Goal: Information Seeking & Learning: Learn about a topic

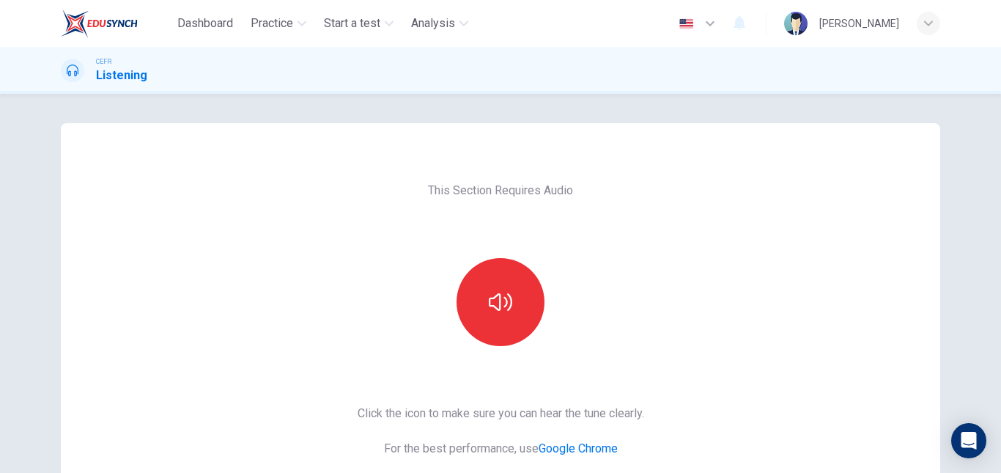
click at [487, 347] on div "This Section Requires Audio Click the icon to make sure you can hear the tune c…" at bounding box center [501, 377] width 310 height 509
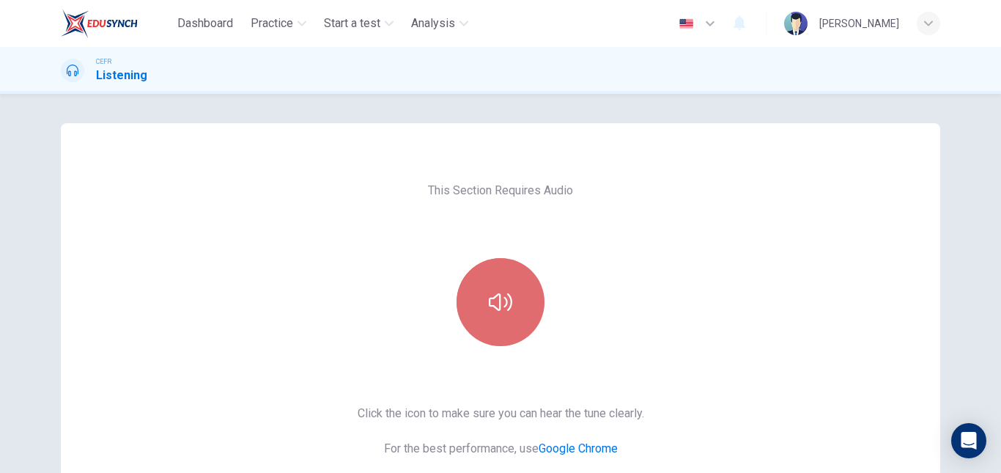
click at [506, 307] on icon "button" at bounding box center [500, 302] width 23 height 18
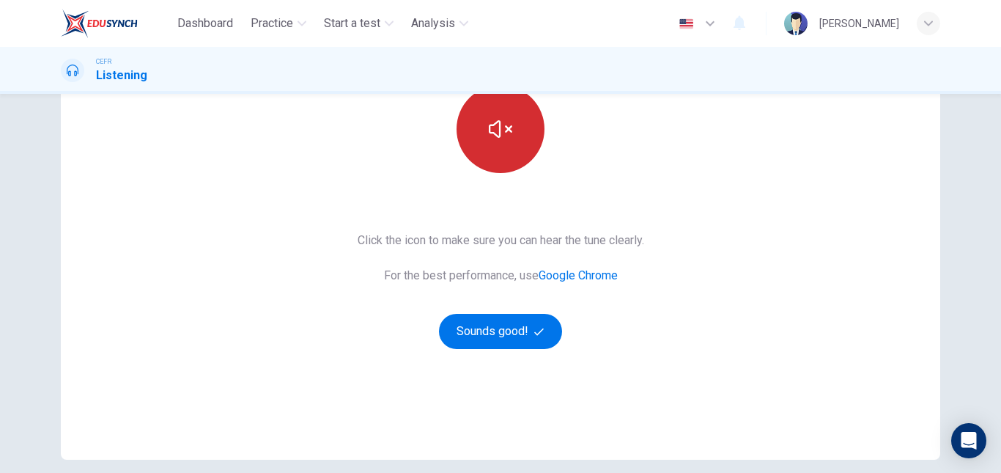
scroll to position [168, 0]
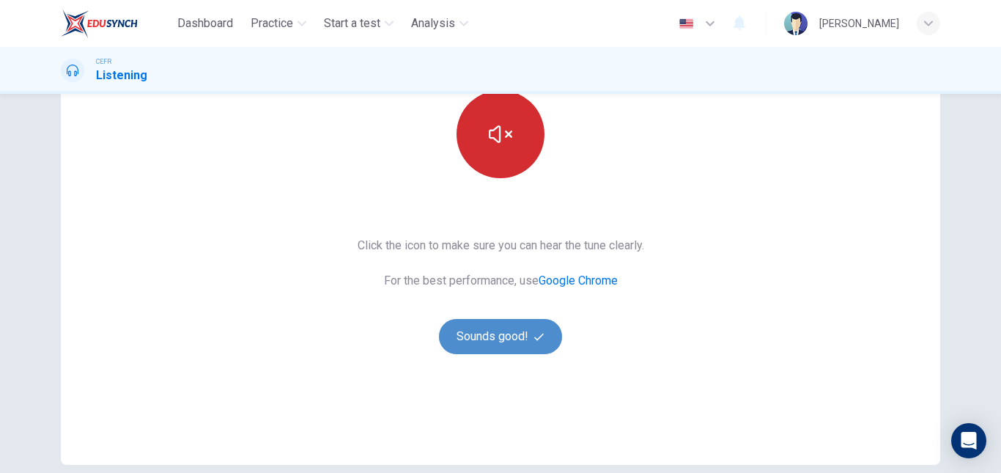
click at [503, 344] on button "Sounds good!" at bounding box center [500, 336] width 123 height 35
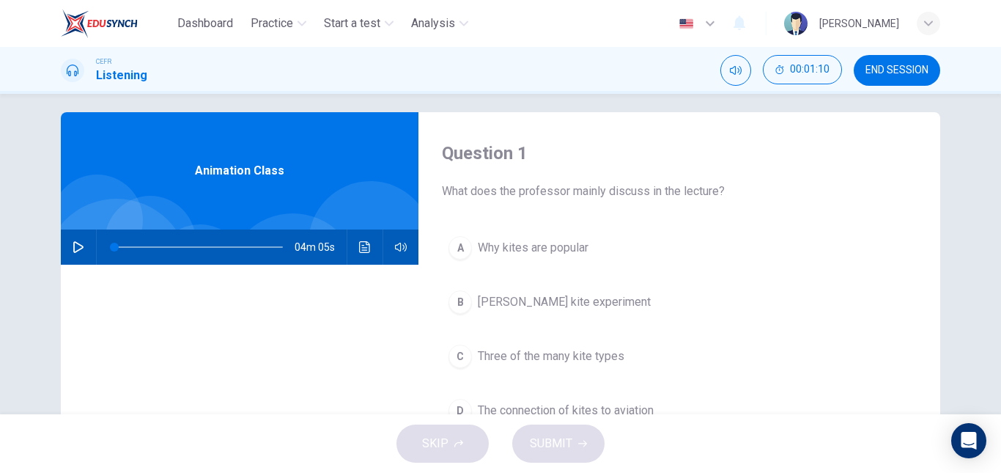
scroll to position [15, 0]
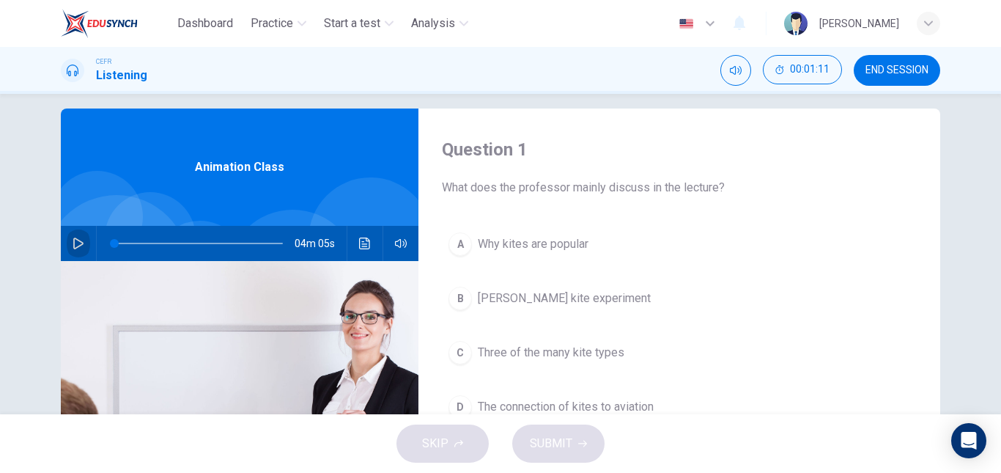
click at [73, 234] on button "button" at bounding box center [78, 243] width 23 height 35
type input "0"
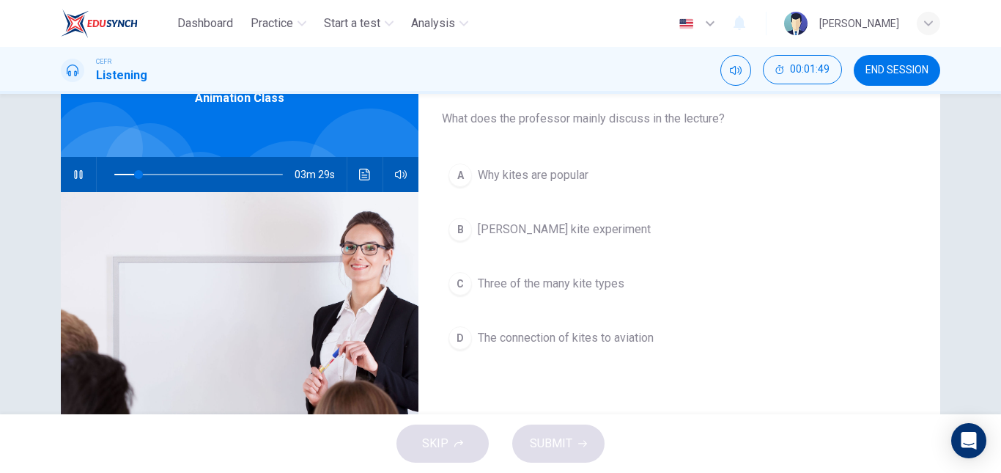
scroll to position [85, 0]
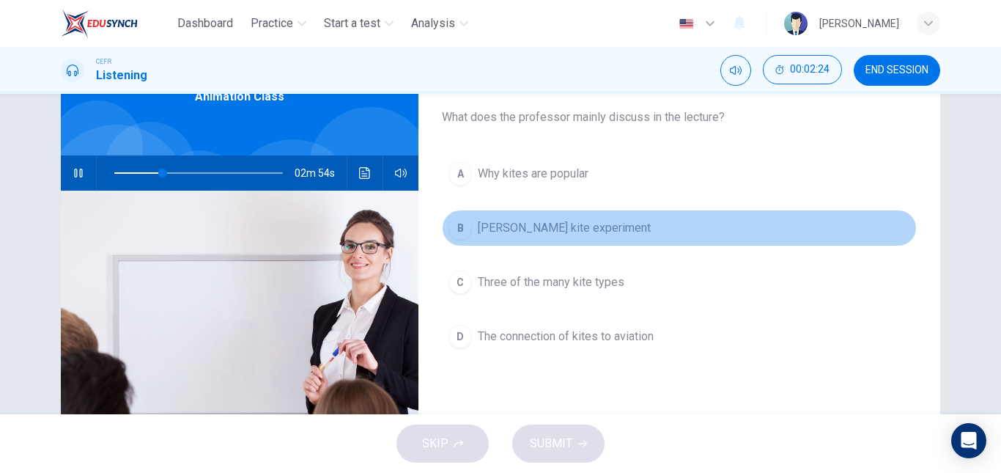
click at [544, 219] on span "Benjamin Franklin's kite experiment" at bounding box center [564, 228] width 173 height 18
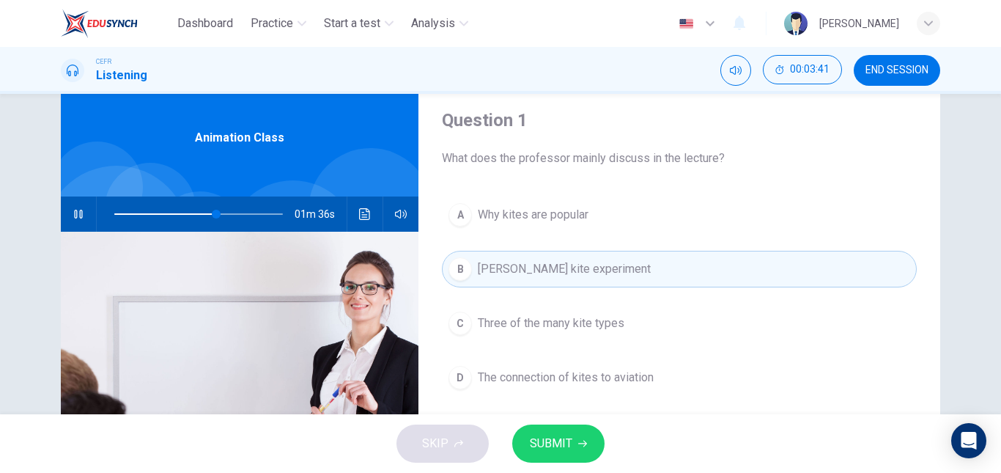
scroll to position [49, 0]
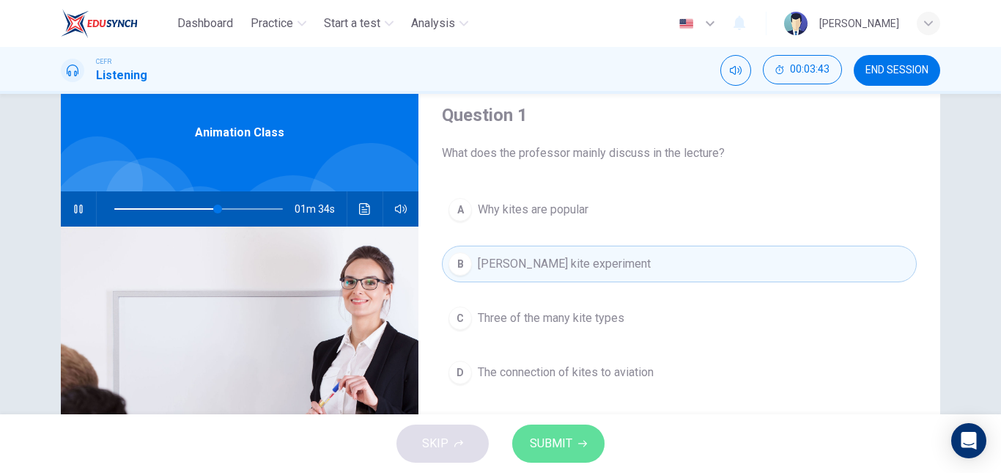
click at [563, 435] on span "SUBMIT" at bounding box center [551, 443] width 43 height 21
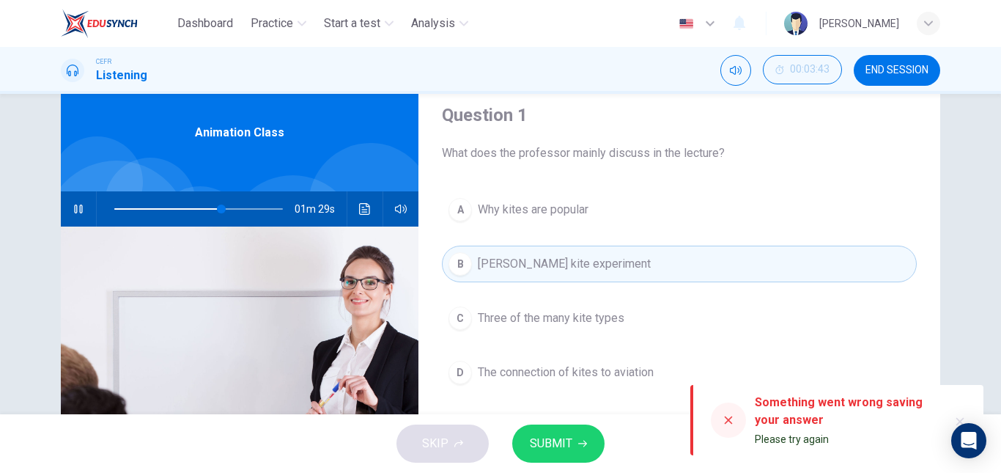
click at [563, 435] on span "SUBMIT" at bounding box center [551, 443] width 43 height 21
click at [741, 422] on div at bounding box center [728, 419] width 35 height 35
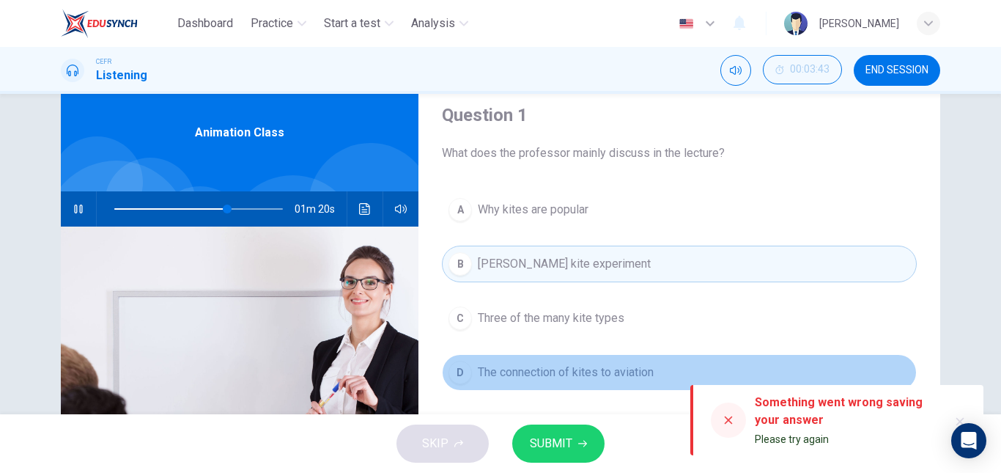
click at [701, 364] on button "D The connection of kites to aviation" at bounding box center [679, 372] width 475 height 37
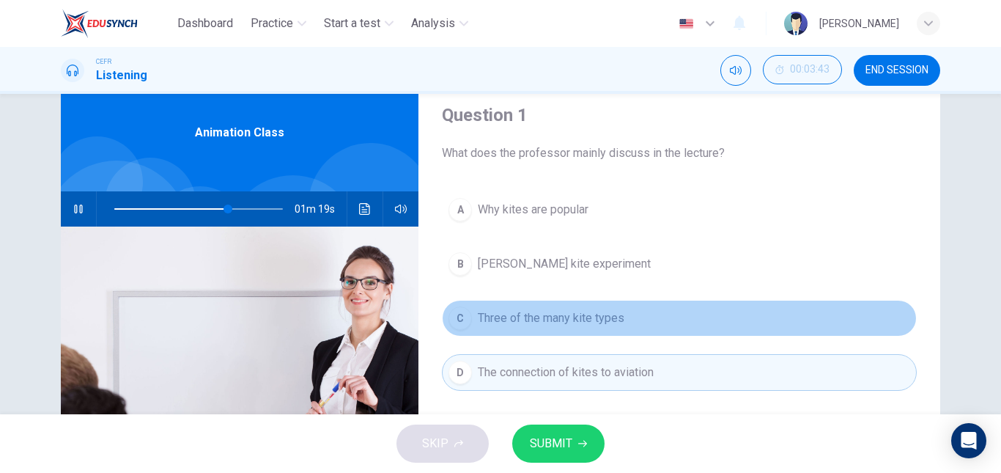
click at [650, 326] on button "C Three of the many kite types" at bounding box center [679, 318] width 475 height 37
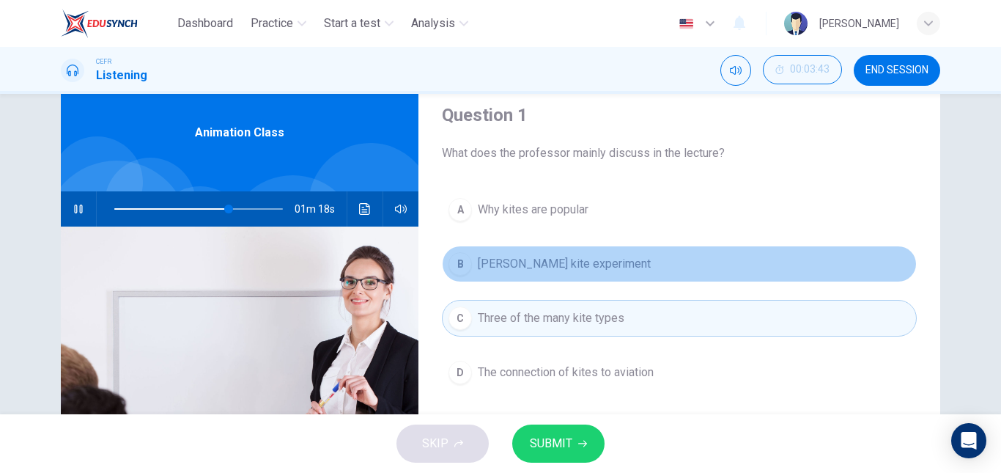
click at [615, 267] on span "Benjamin Franklin's kite experiment" at bounding box center [564, 264] width 173 height 18
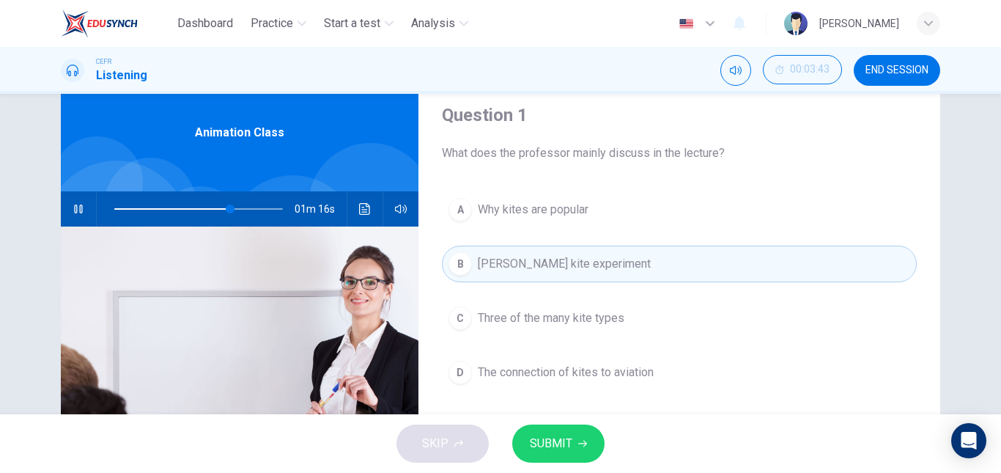
click at [464, 436] on div "SKIP SUBMIT" at bounding box center [500, 443] width 1001 height 59
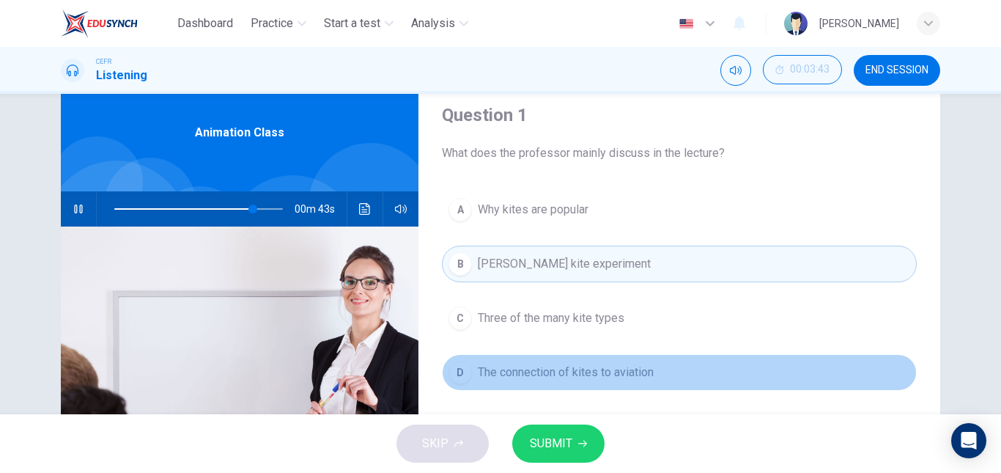
click at [537, 377] on span "The connection of kites to aviation" at bounding box center [566, 372] width 176 height 18
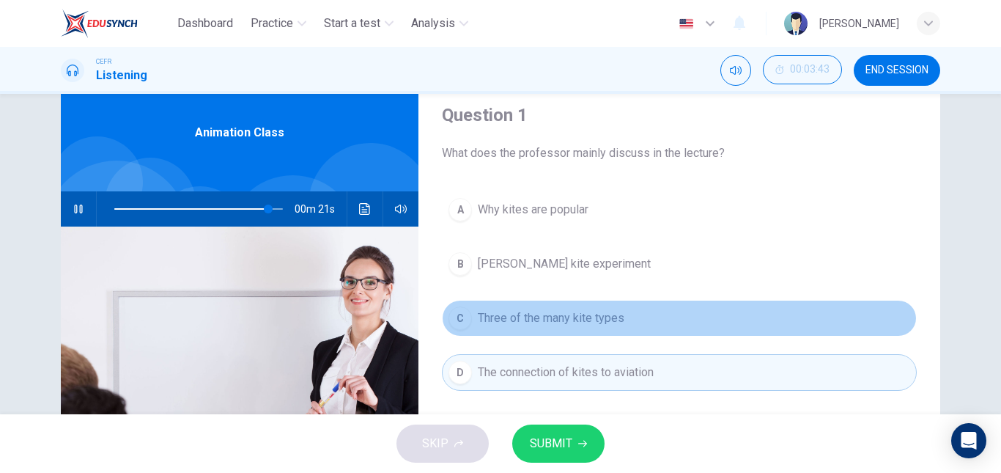
click at [610, 323] on span "Three of the many kite types" at bounding box center [551, 318] width 147 height 18
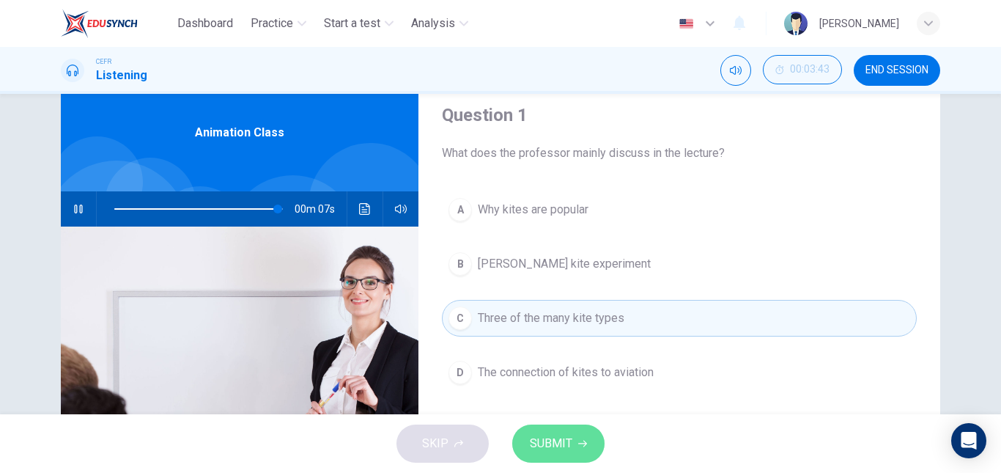
click at [568, 431] on button "SUBMIT" at bounding box center [558, 443] width 92 height 38
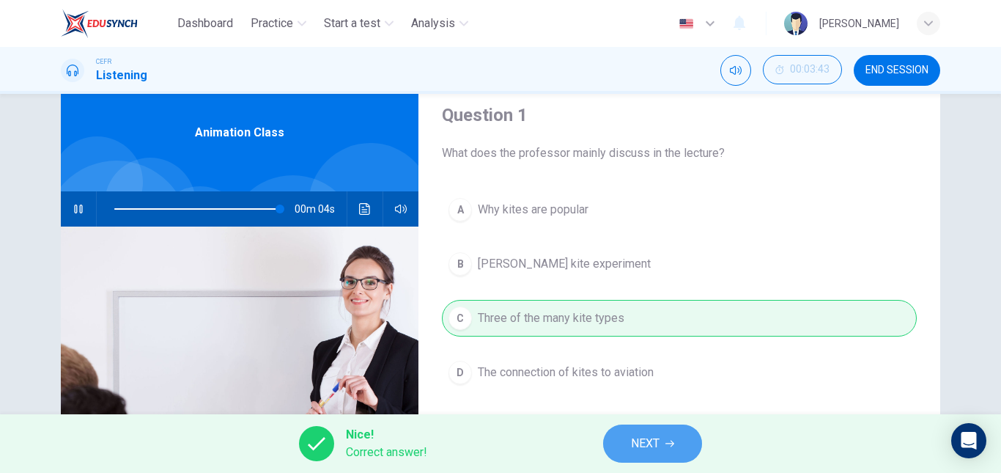
click at [627, 428] on button "NEXT" at bounding box center [652, 443] width 99 height 38
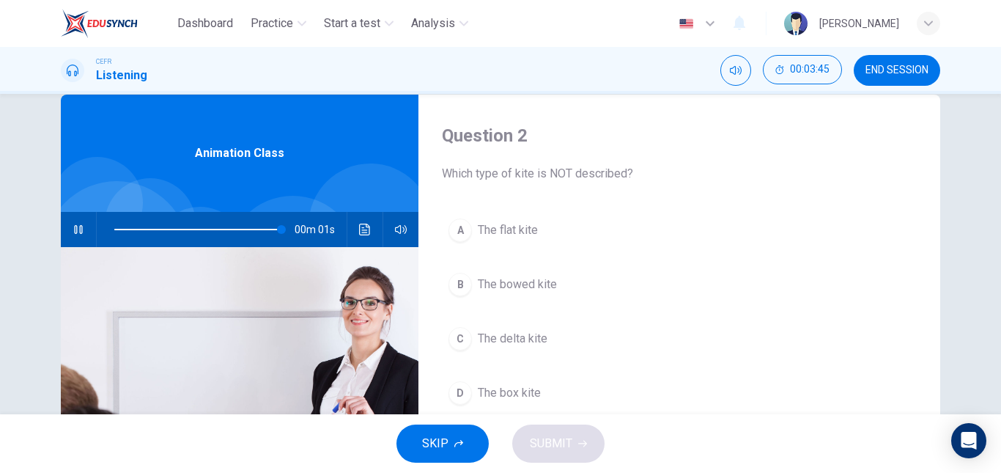
scroll to position [27, 0]
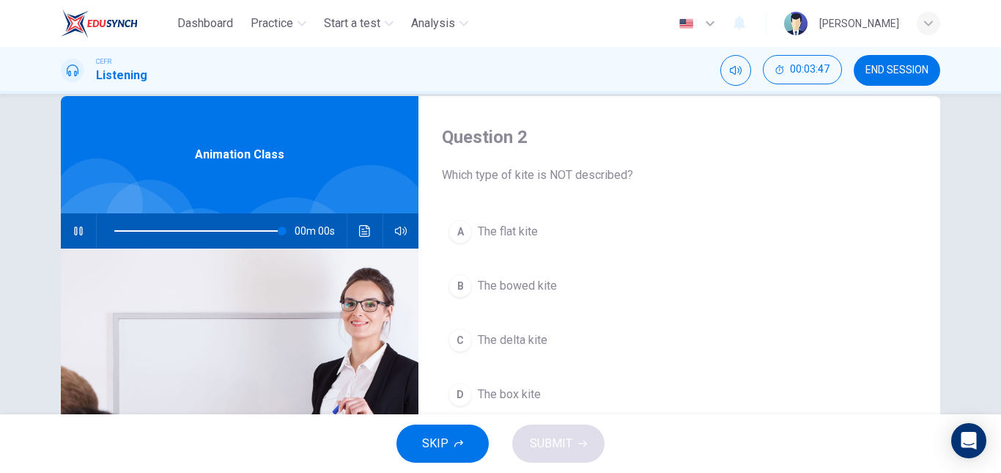
type input "0"
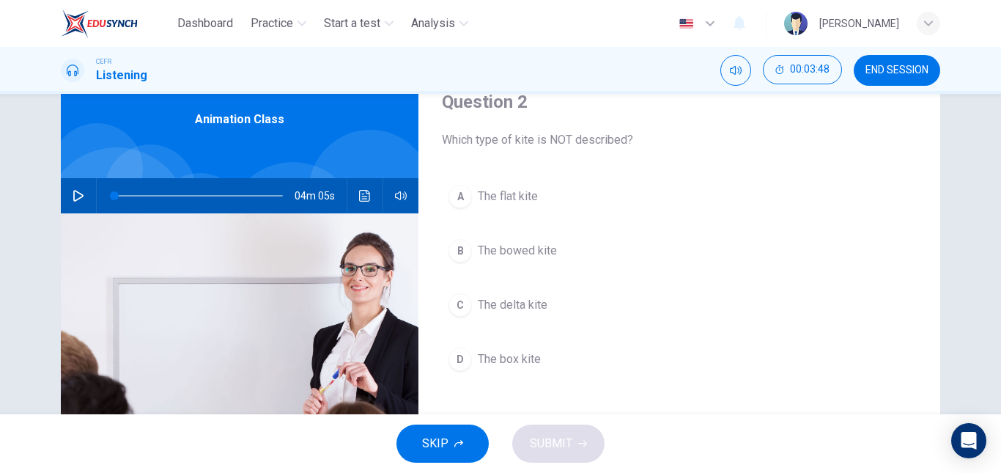
scroll to position [63, 0]
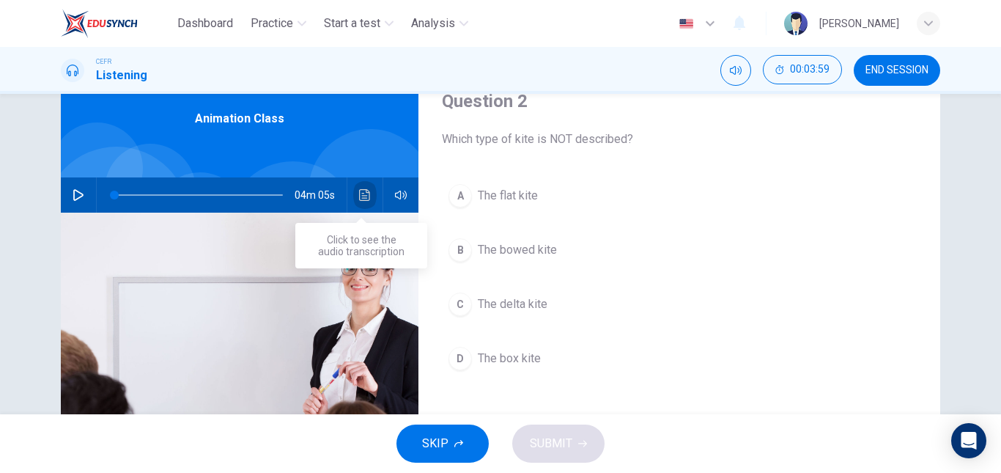
click at [369, 196] on button "Click to see the audio transcription" at bounding box center [364, 194] width 23 height 35
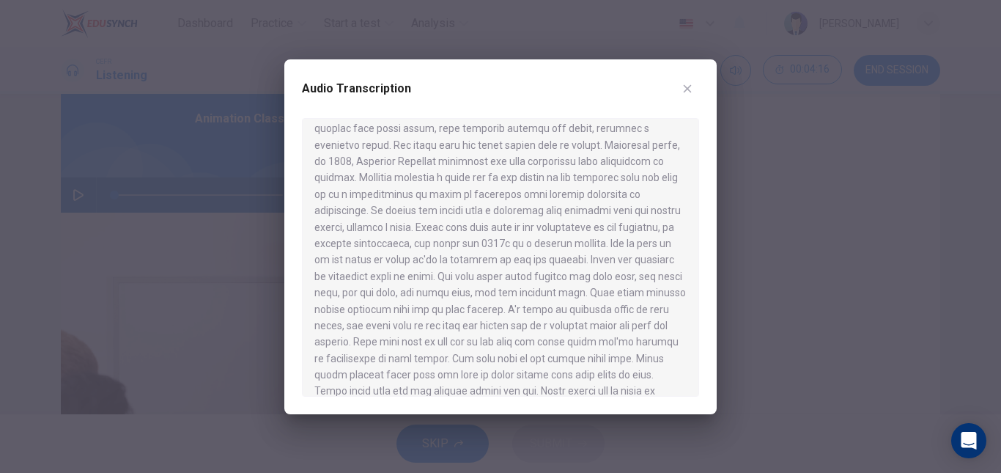
scroll to position [126, 0]
click at [747, 206] on div at bounding box center [500, 236] width 1001 height 473
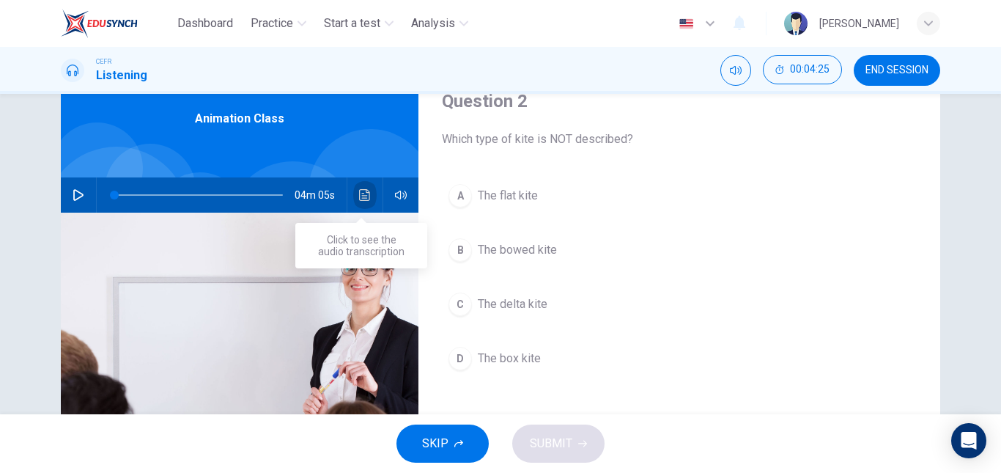
click at [368, 195] on button "Click to see the audio transcription" at bounding box center [364, 194] width 23 height 35
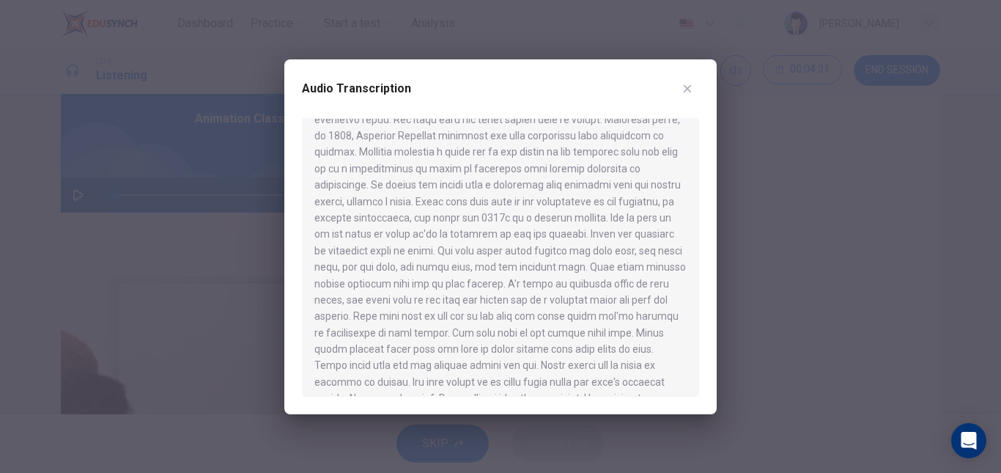
scroll to position [151, 0]
click at [721, 230] on div at bounding box center [500, 236] width 1001 height 473
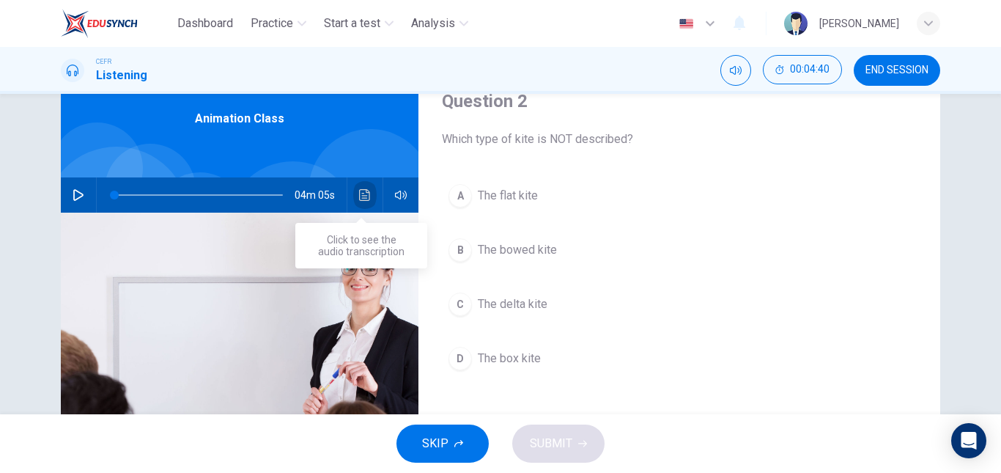
click at [372, 197] on button "Click to see the audio transcription" at bounding box center [364, 194] width 23 height 35
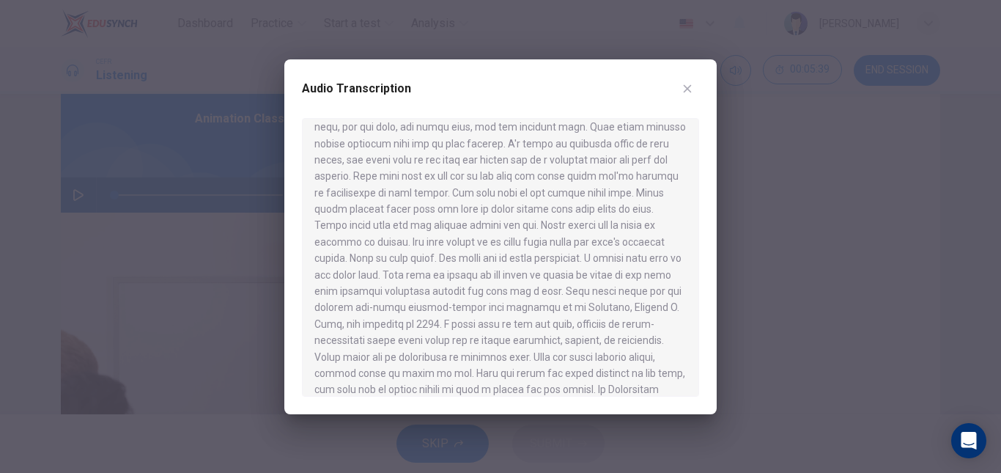
scroll to position [300, 0]
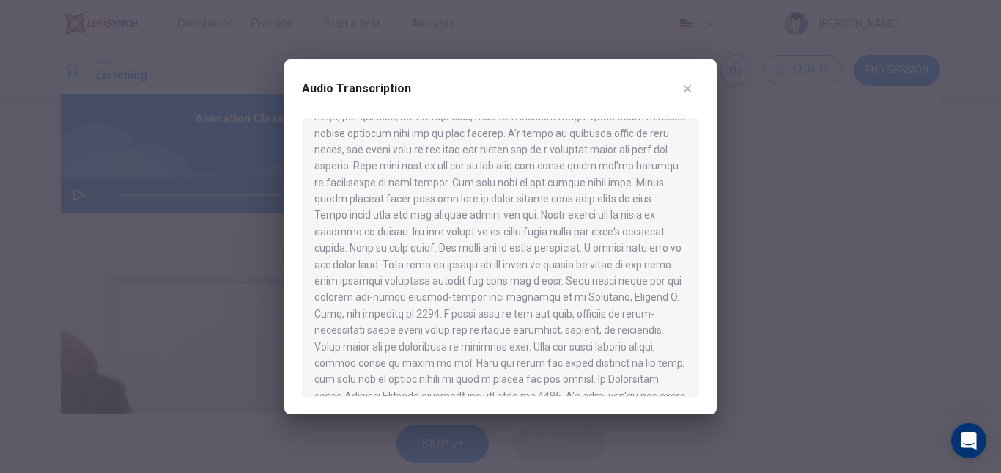
click at [777, 227] on div at bounding box center [500, 236] width 1001 height 473
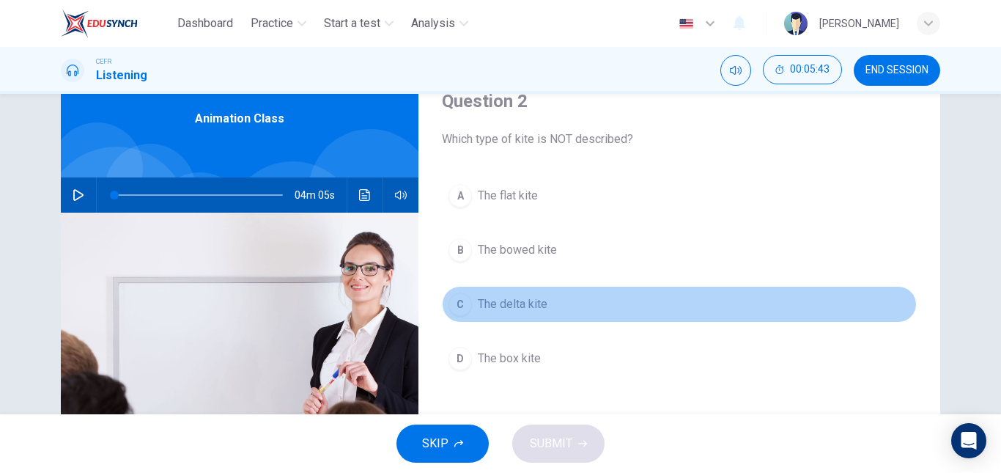
click at [520, 306] on span "The delta kite" at bounding box center [513, 304] width 70 height 18
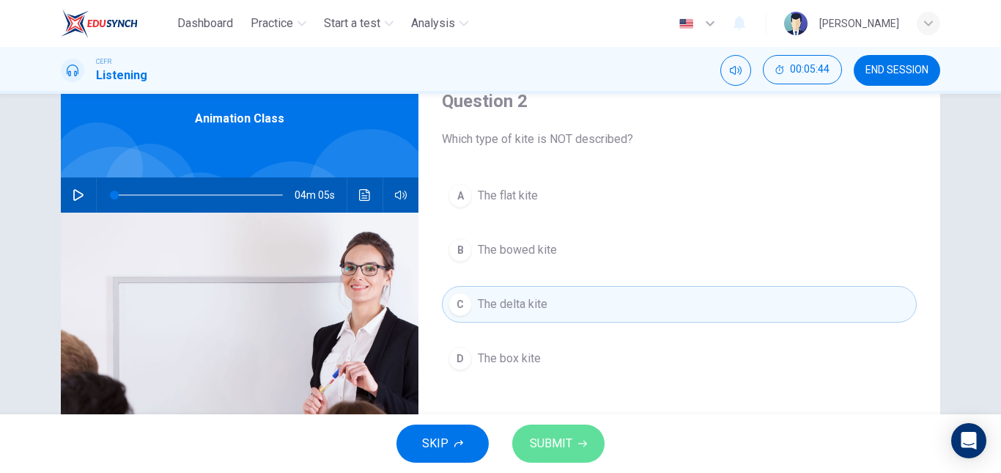
click at [547, 439] on span "SUBMIT" at bounding box center [551, 443] width 43 height 21
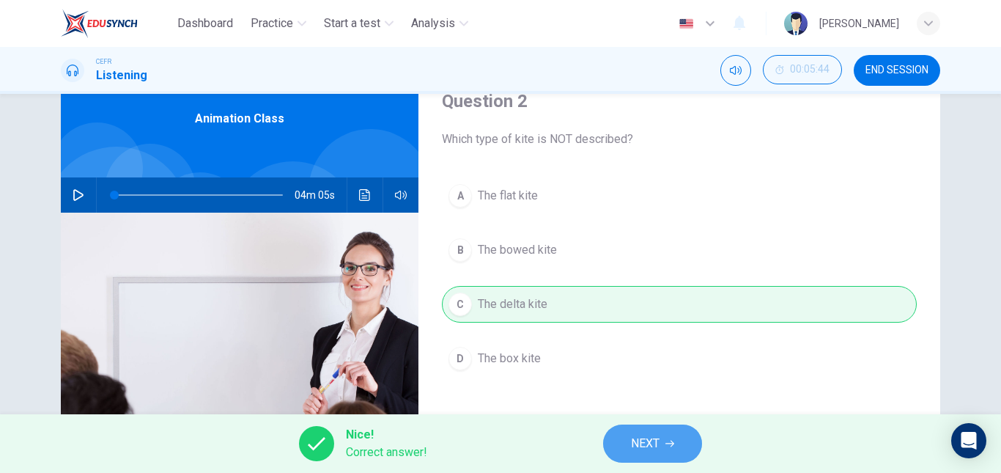
click at [635, 435] on span "NEXT" at bounding box center [645, 443] width 29 height 21
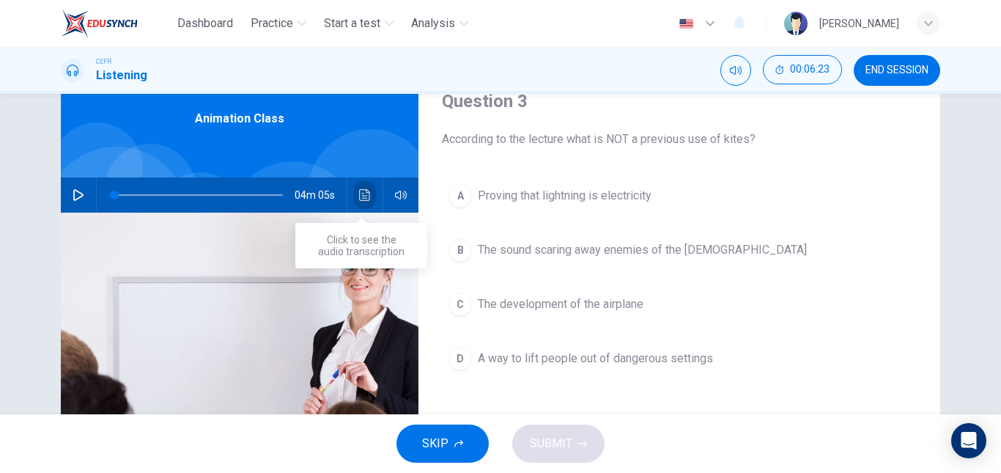
click at [359, 193] on icon "Click to see the audio transcription" at bounding box center [364, 195] width 11 height 12
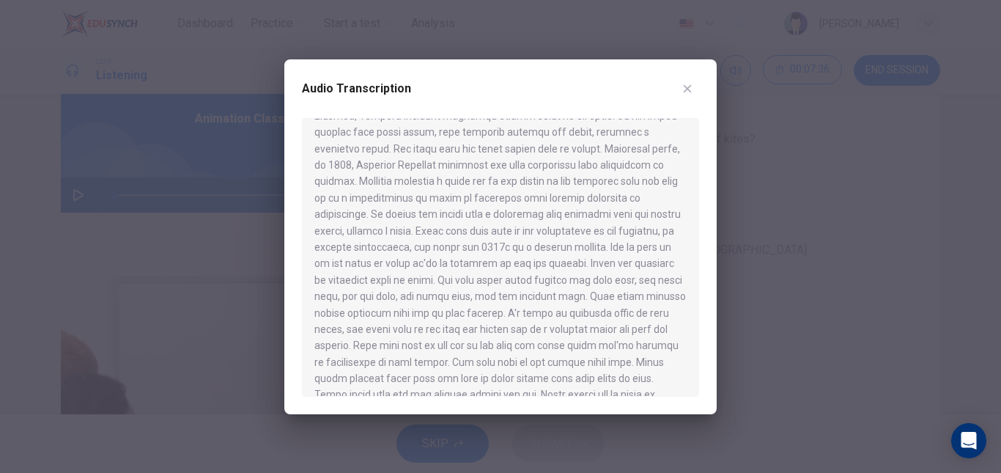
scroll to position [122, 0]
click at [757, 232] on div at bounding box center [500, 236] width 1001 height 473
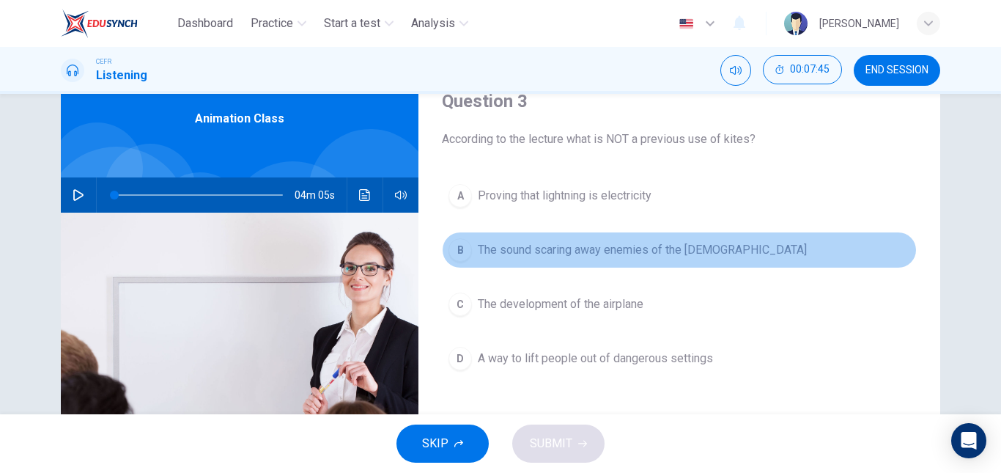
click at [631, 259] on button "B The sound scaring away enemies of the Chinese" at bounding box center [679, 250] width 475 height 37
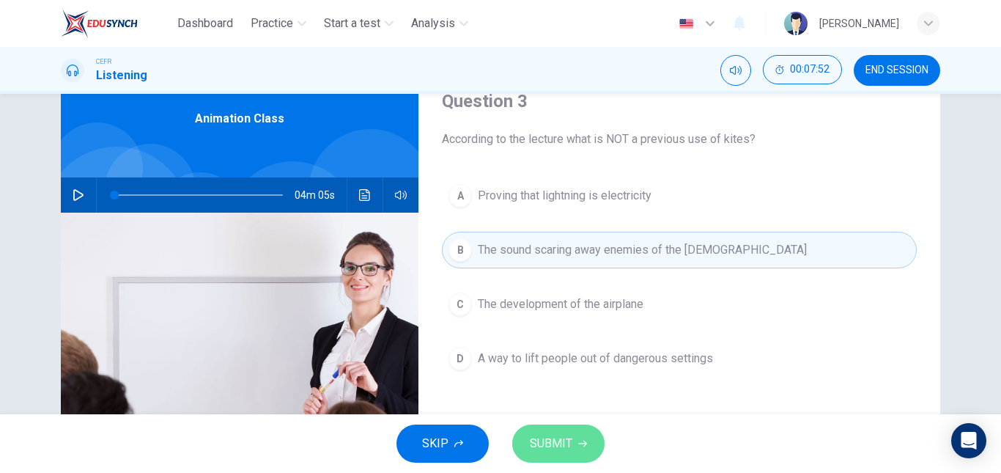
click at [554, 436] on span "SUBMIT" at bounding box center [551, 443] width 43 height 21
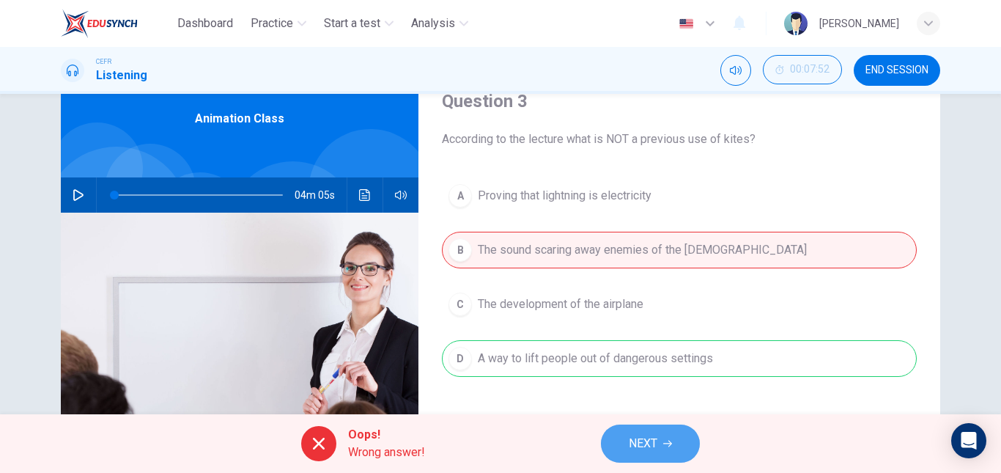
click at [648, 450] on span "NEXT" at bounding box center [643, 443] width 29 height 21
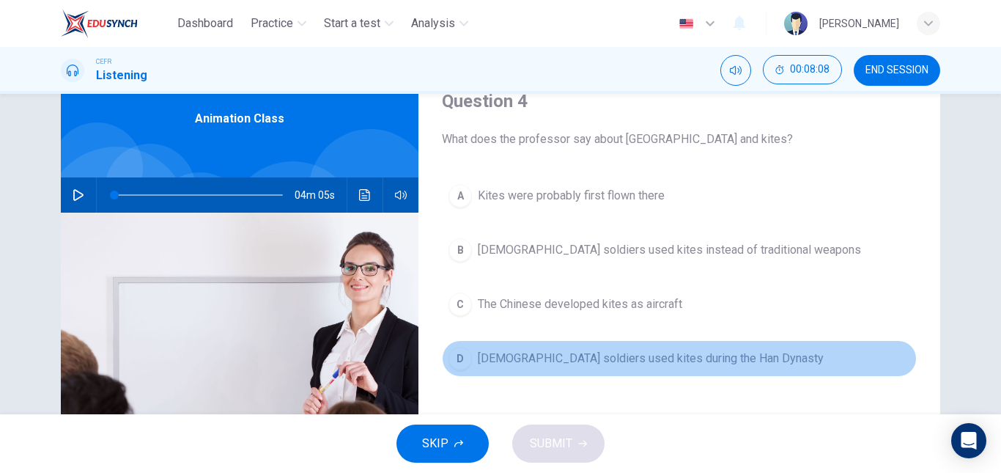
click at [520, 360] on span "Chinese soldiers used kites during the Han Dynasty" at bounding box center [651, 359] width 346 height 18
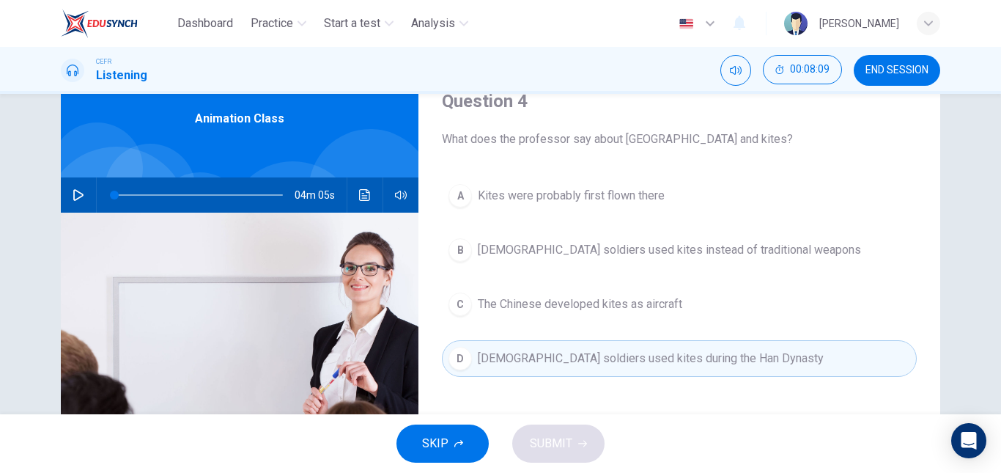
click at [540, 447] on div "SKIP SUBMIT" at bounding box center [500, 443] width 1001 height 59
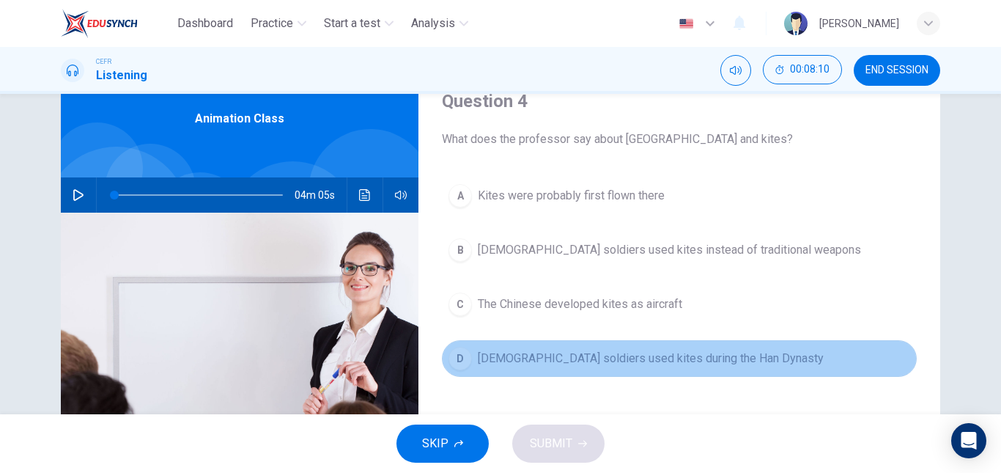
click at [554, 358] on span "Chinese soldiers used kites during the Han Dynasty" at bounding box center [651, 359] width 346 height 18
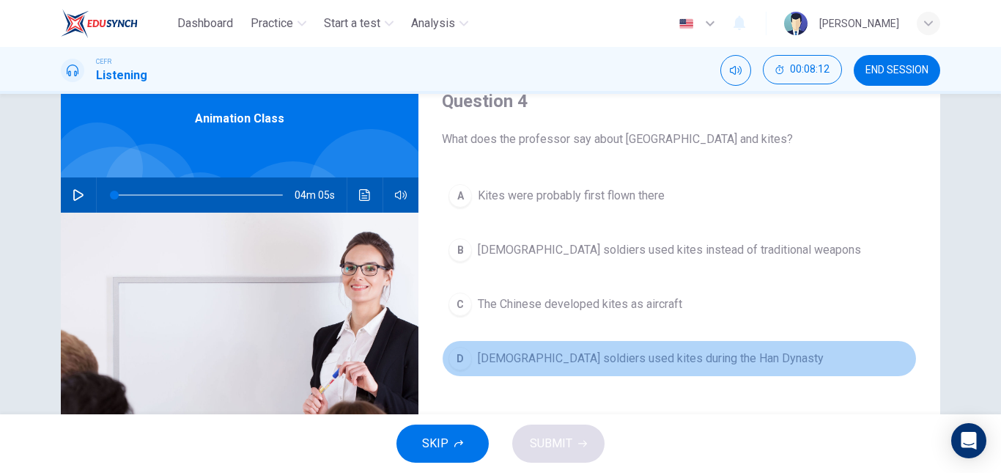
click at [567, 363] on span "Chinese soldiers used kites during the Han Dynasty" at bounding box center [651, 359] width 346 height 18
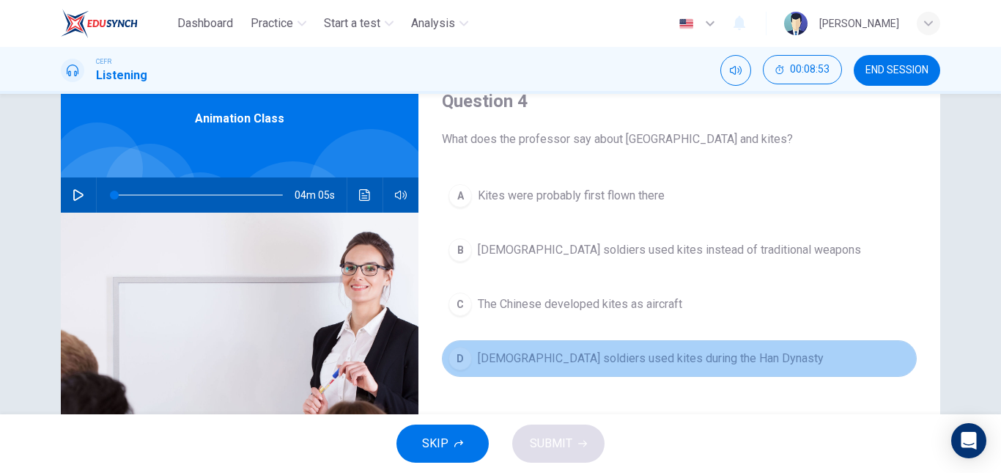
click at [520, 368] on button "D Chinese soldiers used kites during the Han Dynasty" at bounding box center [679, 358] width 475 height 37
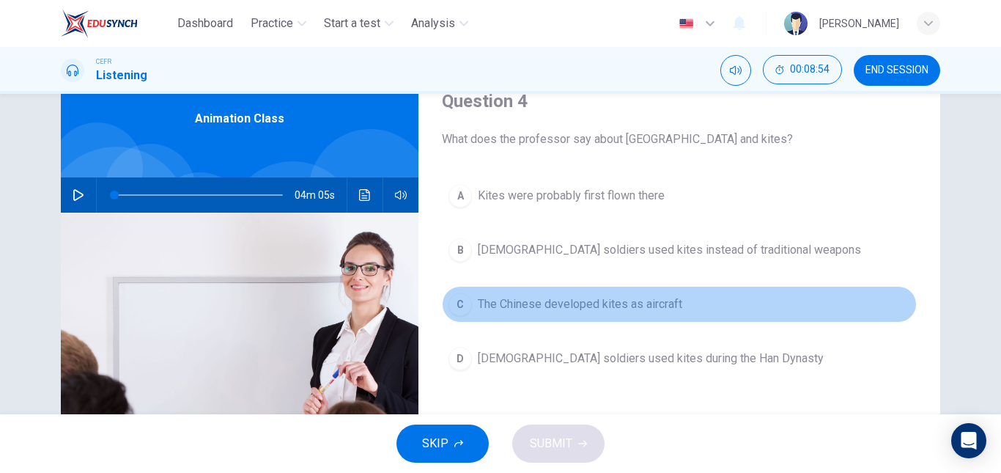
click at [550, 308] on span "The Chinese developed kites as aircraft" at bounding box center [580, 304] width 204 height 18
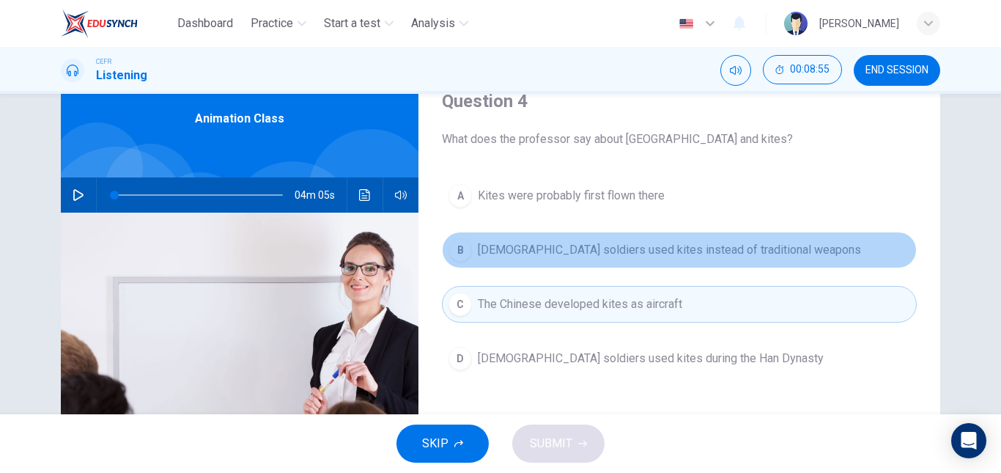
click at [545, 263] on button "B Chinese soldiers used kites instead of traditional weapons" at bounding box center [679, 250] width 475 height 37
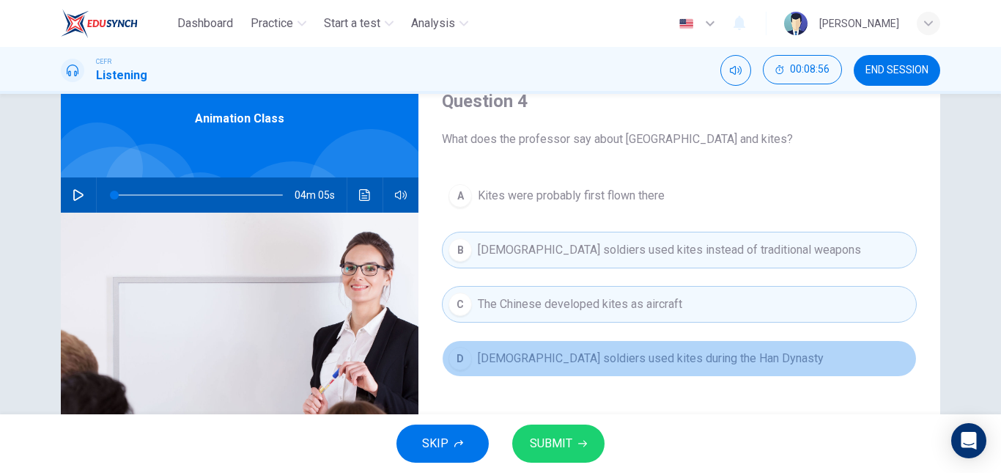
click at [549, 361] on span "Chinese soldiers used kites during the Han Dynasty" at bounding box center [651, 359] width 346 height 18
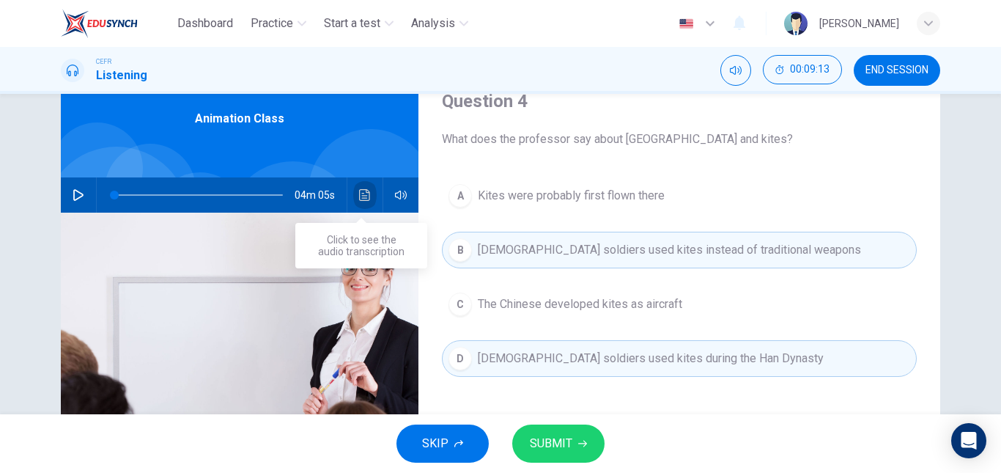
click at [361, 196] on icon "Click to see the audio transcription" at bounding box center [364, 195] width 11 height 12
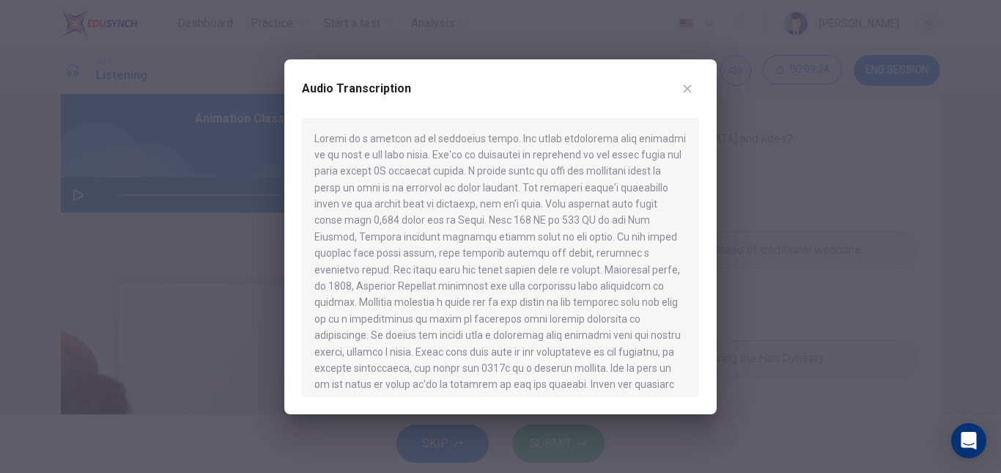
click at [785, 167] on div at bounding box center [500, 236] width 1001 height 473
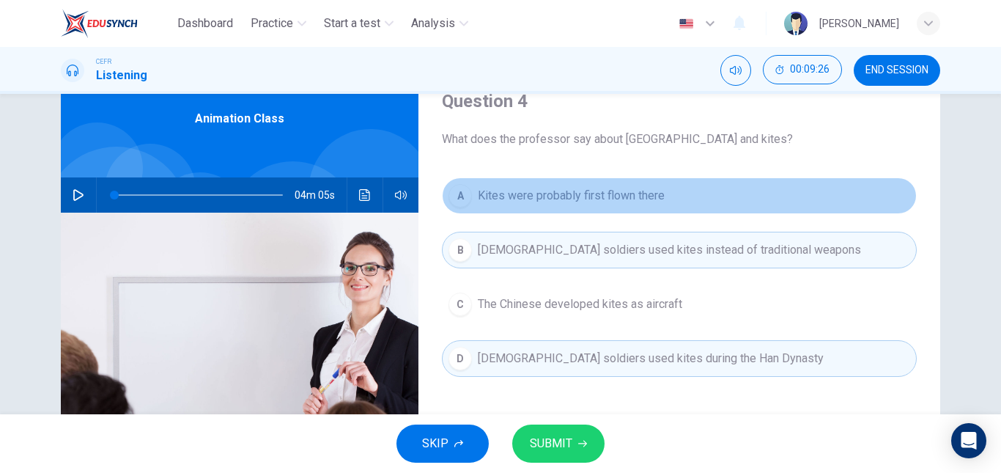
click at [679, 199] on button "A Kites were probably first flown there" at bounding box center [679, 195] width 475 height 37
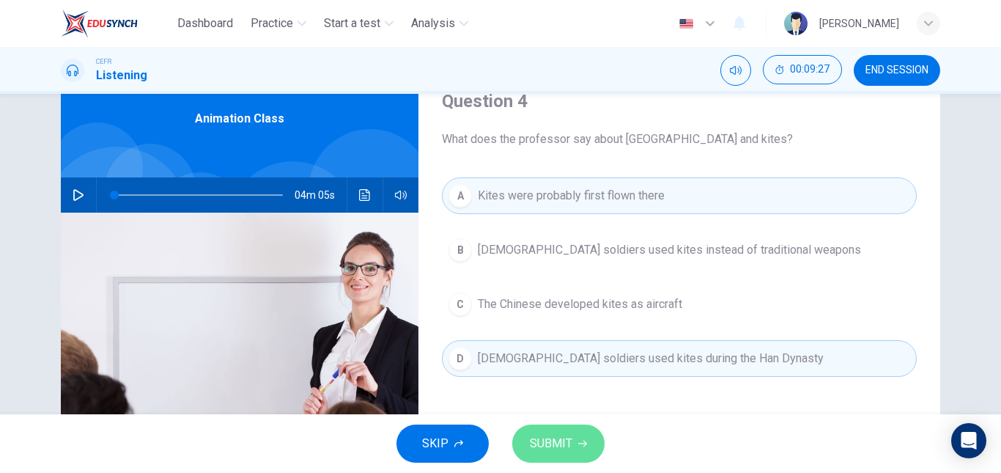
click at [574, 432] on button "SUBMIT" at bounding box center [558, 443] width 92 height 38
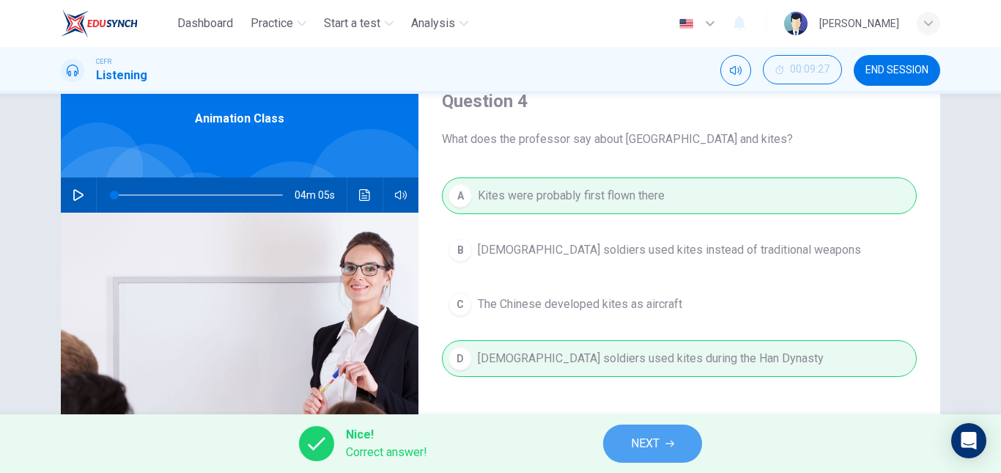
click at [654, 451] on span "NEXT" at bounding box center [645, 443] width 29 height 21
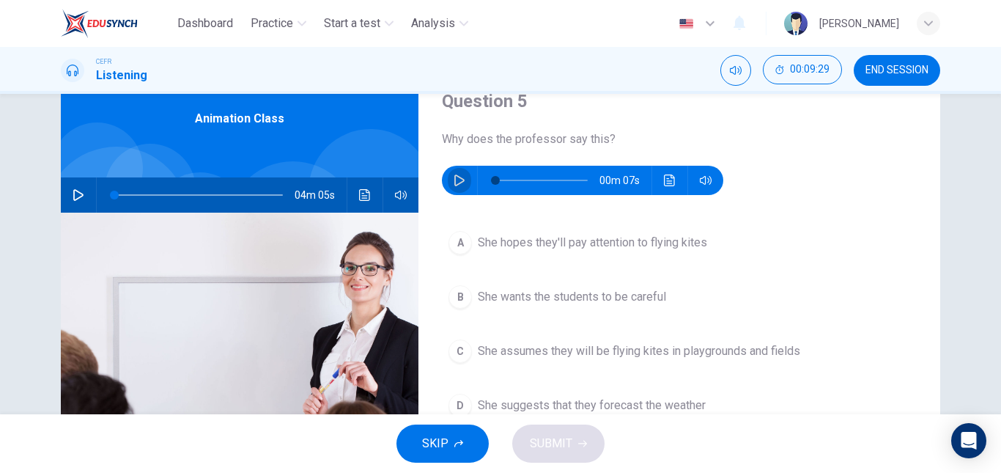
click at [454, 182] on icon "button" at bounding box center [460, 180] width 12 height 12
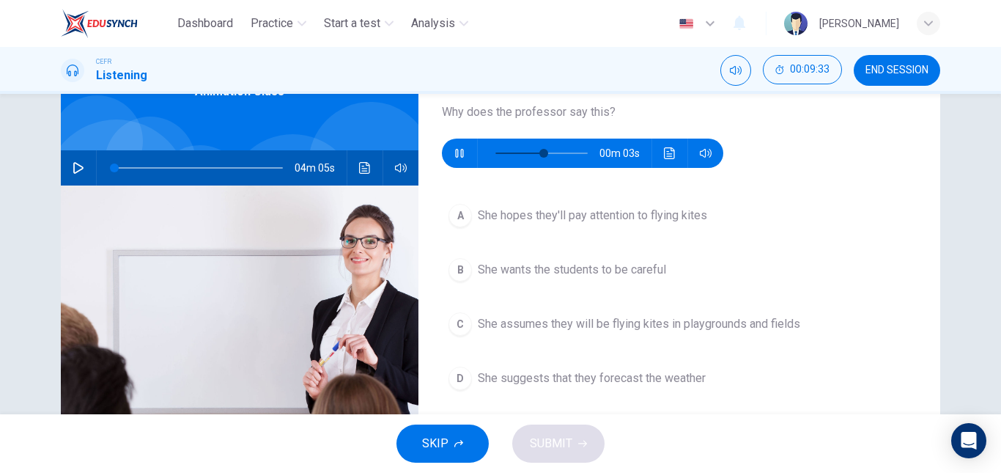
scroll to position [92, 0]
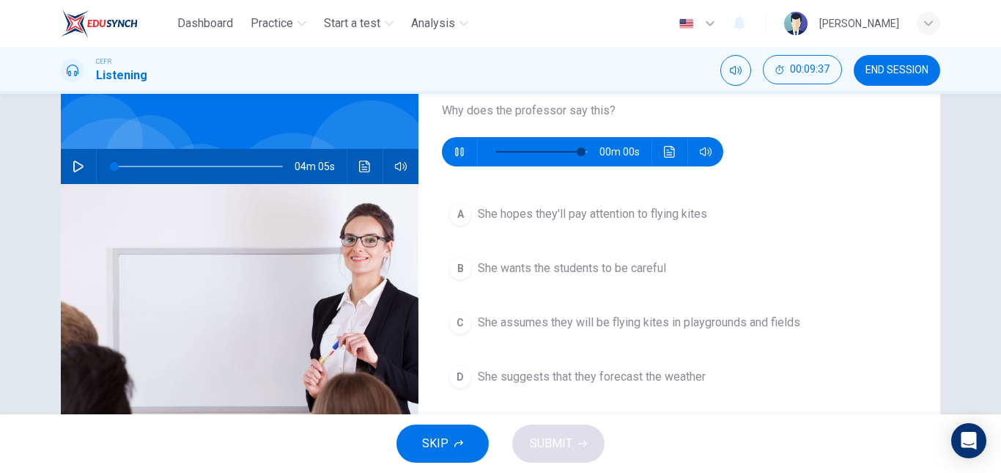
type input "0"
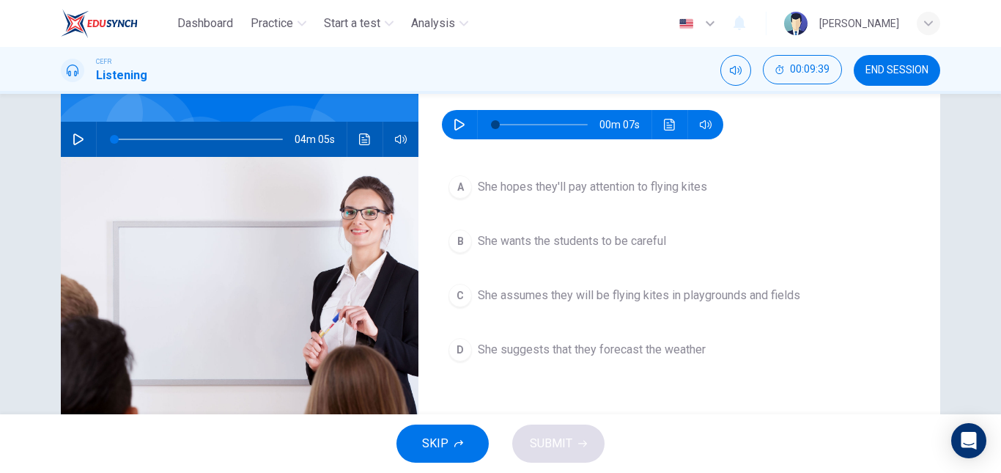
scroll to position [120, 0]
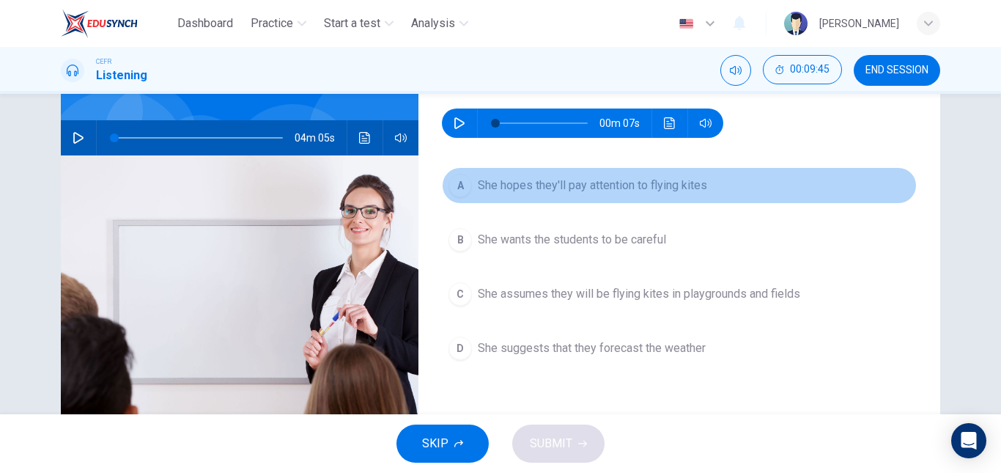
click at [528, 178] on span "She hopes they'll pay attention to flying kites" at bounding box center [592, 186] width 229 height 18
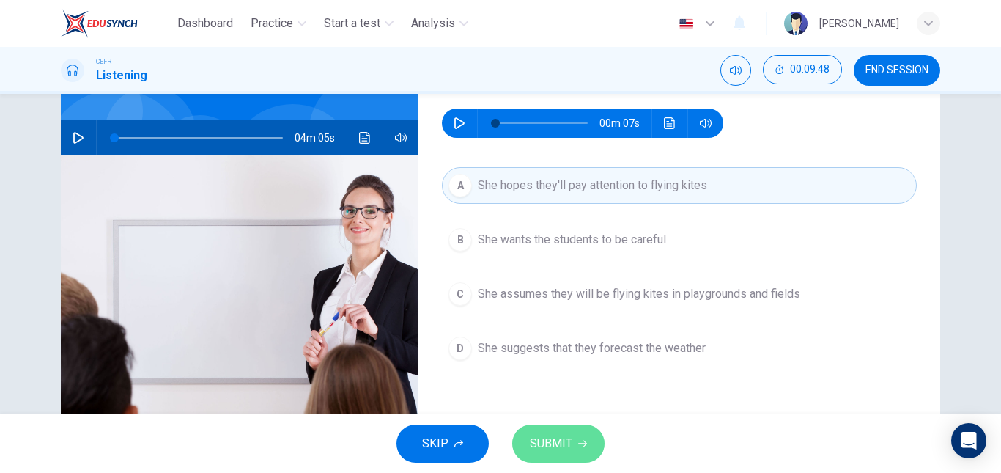
click at [551, 433] on span "SUBMIT" at bounding box center [551, 443] width 43 height 21
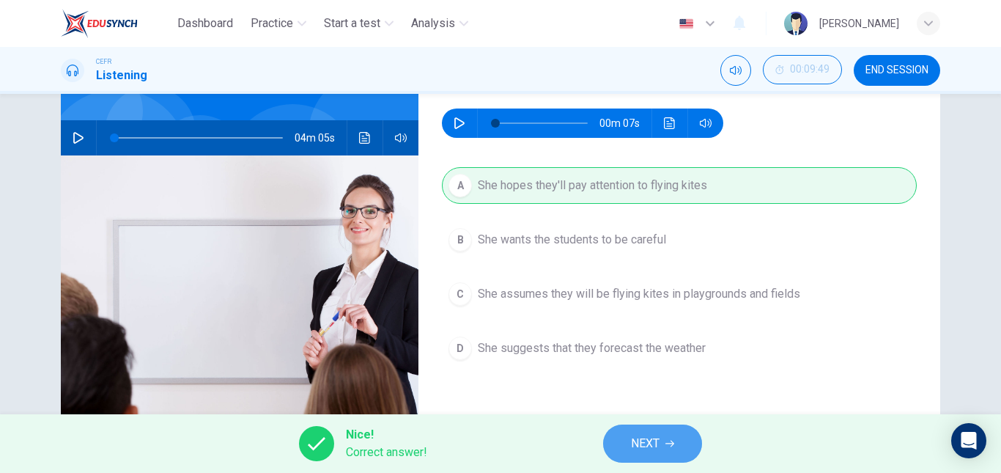
click at [616, 446] on button "NEXT" at bounding box center [652, 443] width 99 height 38
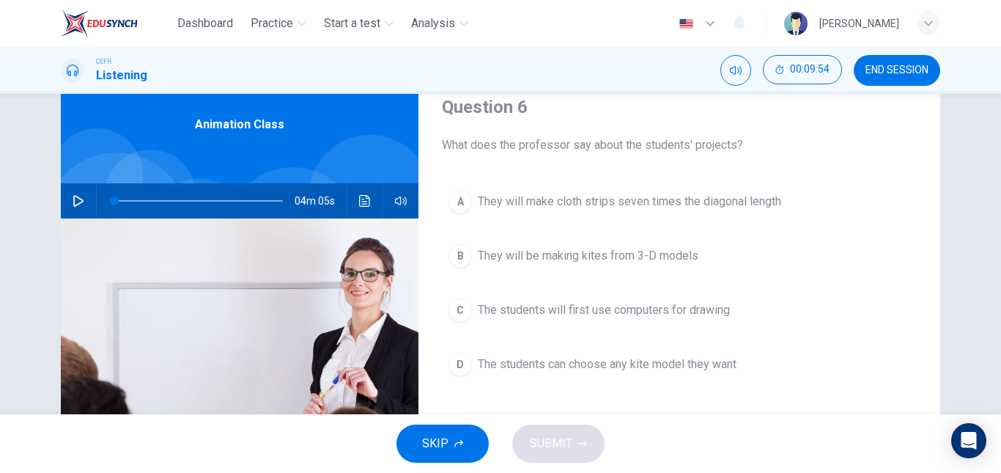
scroll to position [58, 0]
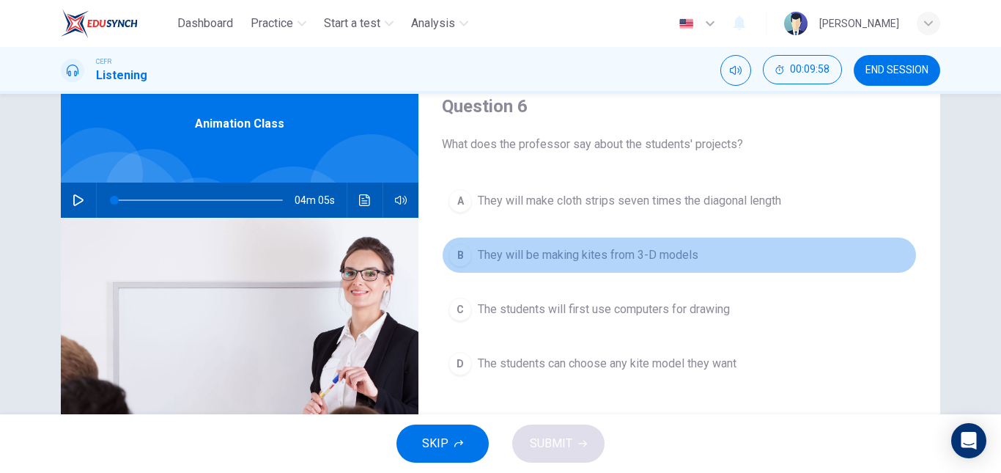
click at [551, 270] on button "B They will be making kites from 3-D models" at bounding box center [679, 255] width 475 height 37
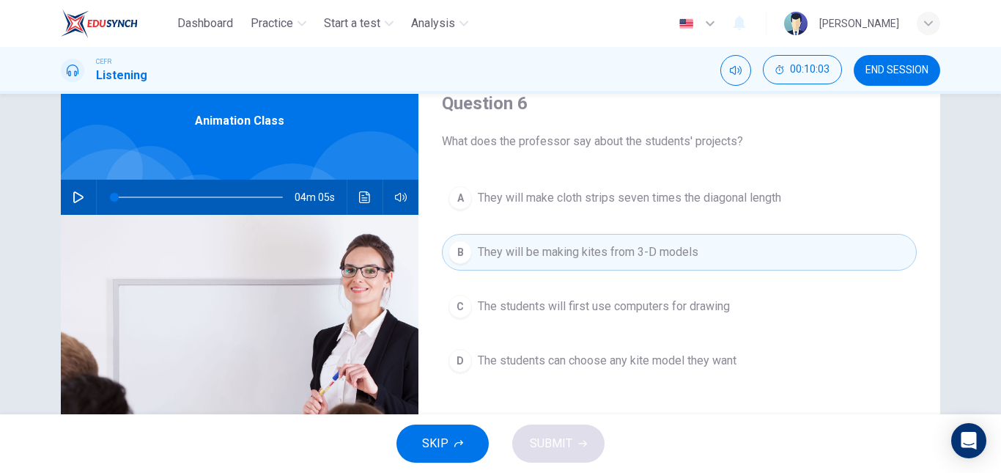
scroll to position [60, 0]
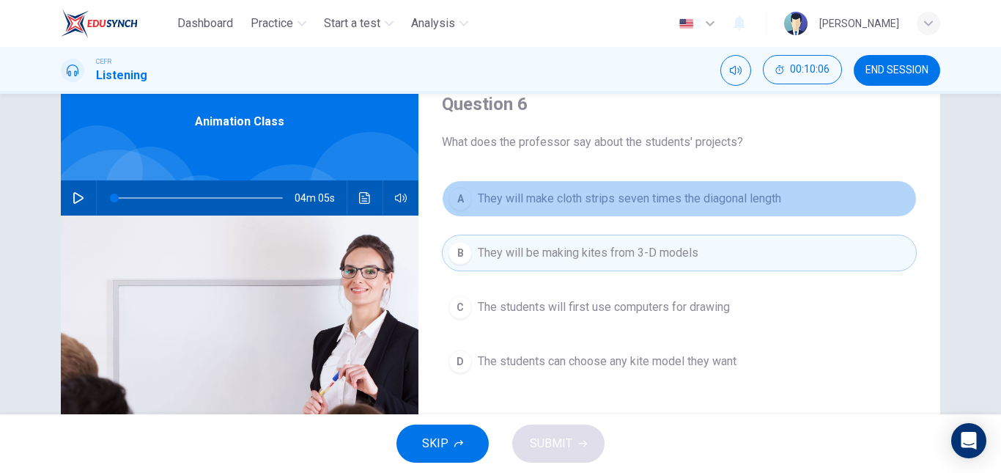
click at [553, 204] on span "They will make cloth strips seven times the diagonal length" at bounding box center [629, 199] width 303 height 18
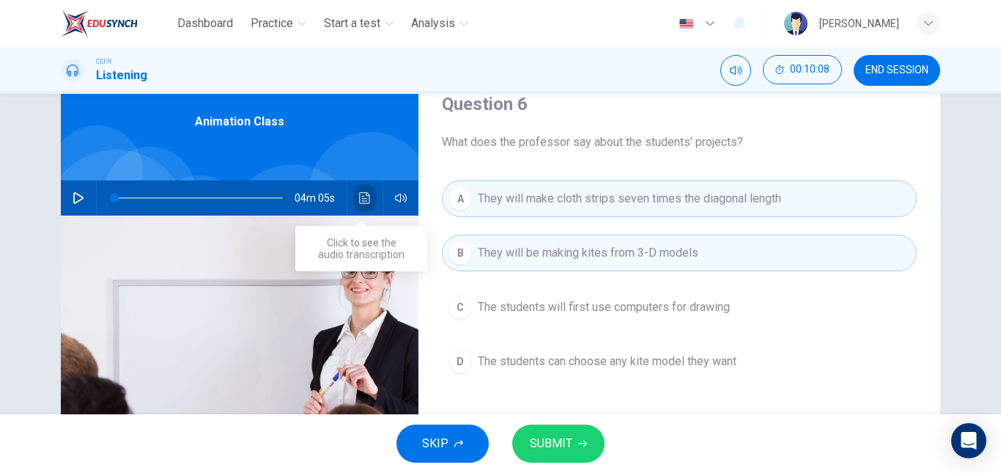
click at [359, 202] on icon "Click to see the audio transcription" at bounding box center [365, 198] width 12 height 12
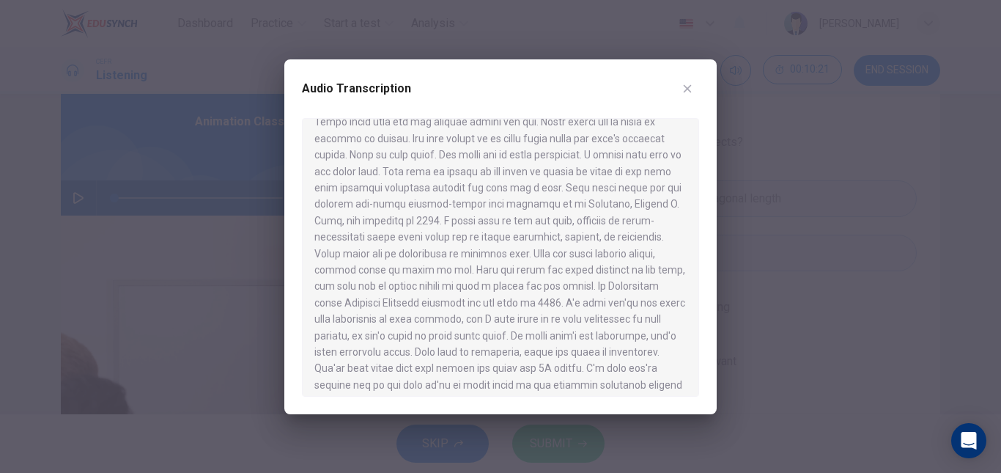
scroll to position [402, 0]
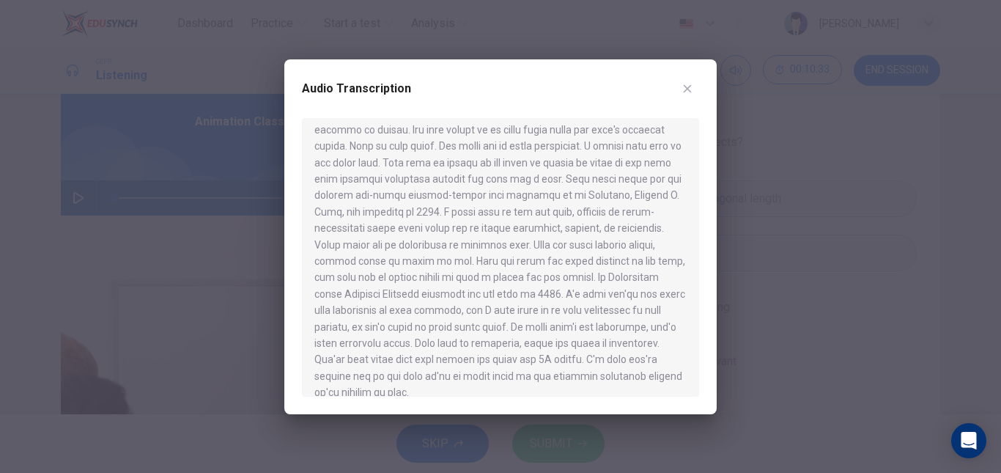
click at [736, 268] on div at bounding box center [500, 236] width 1001 height 473
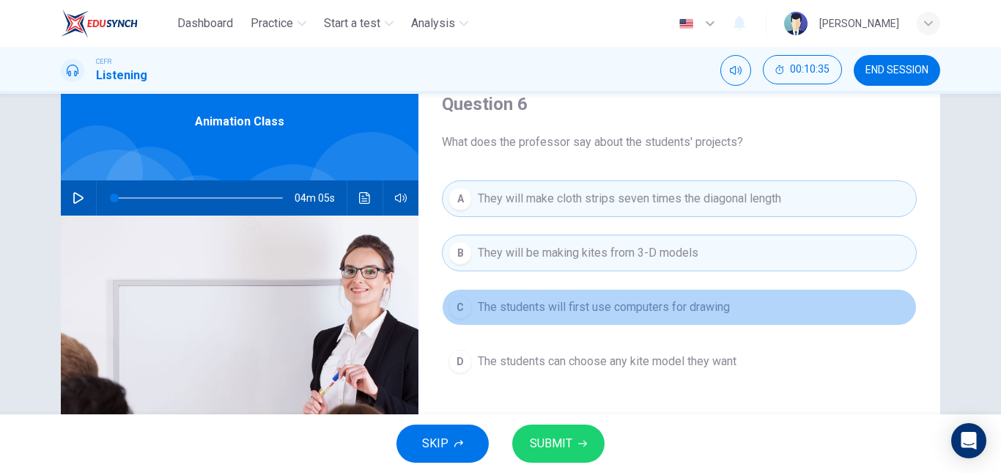
click at [645, 323] on button "C The students will first use computers for drawing" at bounding box center [679, 307] width 475 height 37
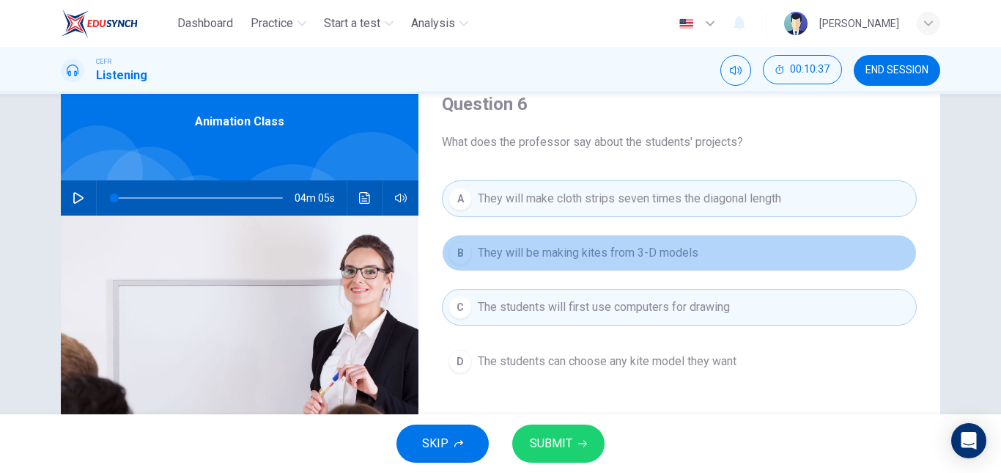
click at [591, 259] on span "They will be making kites from 3-D models" at bounding box center [588, 253] width 221 height 18
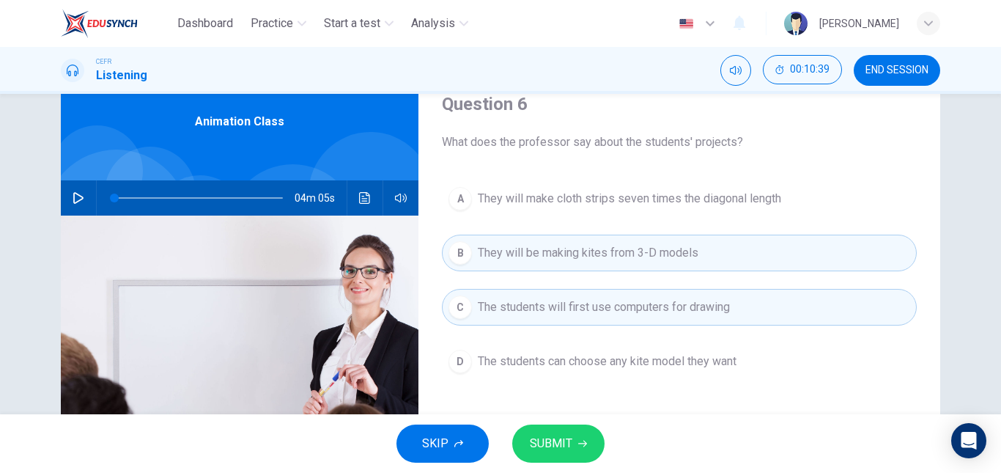
click at [559, 433] on span "SUBMIT" at bounding box center [551, 443] width 43 height 21
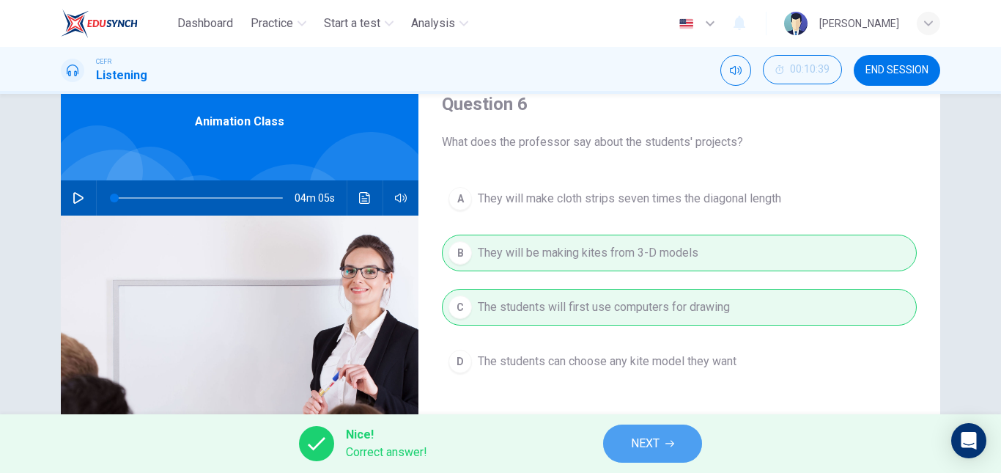
click at [656, 437] on span "NEXT" at bounding box center [645, 443] width 29 height 21
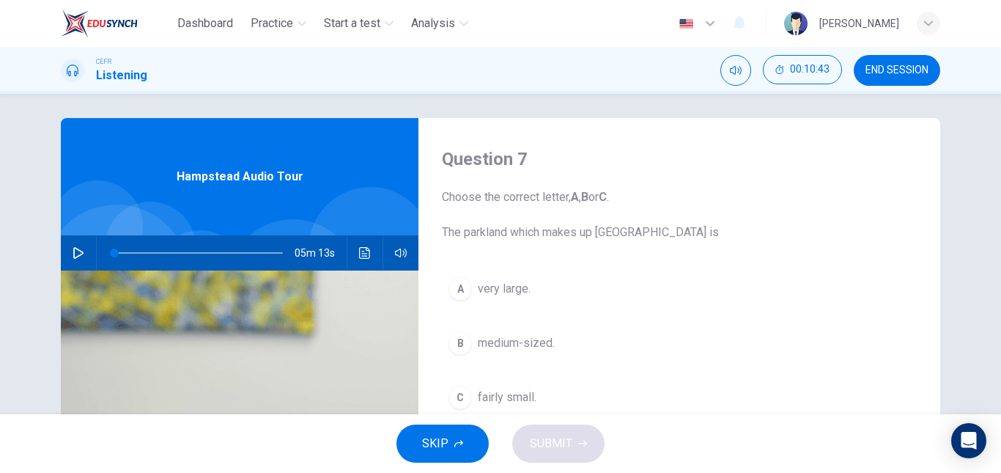
scroll to position [0, 0]
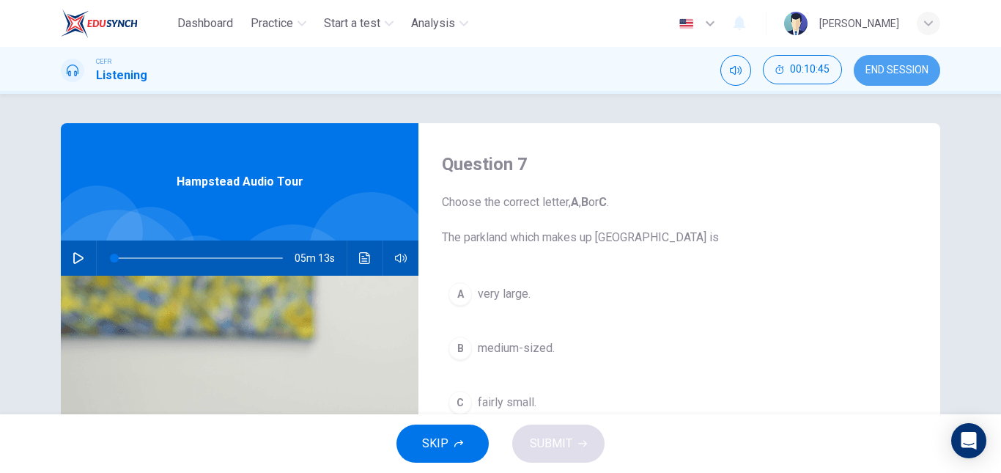
click at [886, 79] on button "END SESSION" at bounding box center [897, 70] width 86 height 31
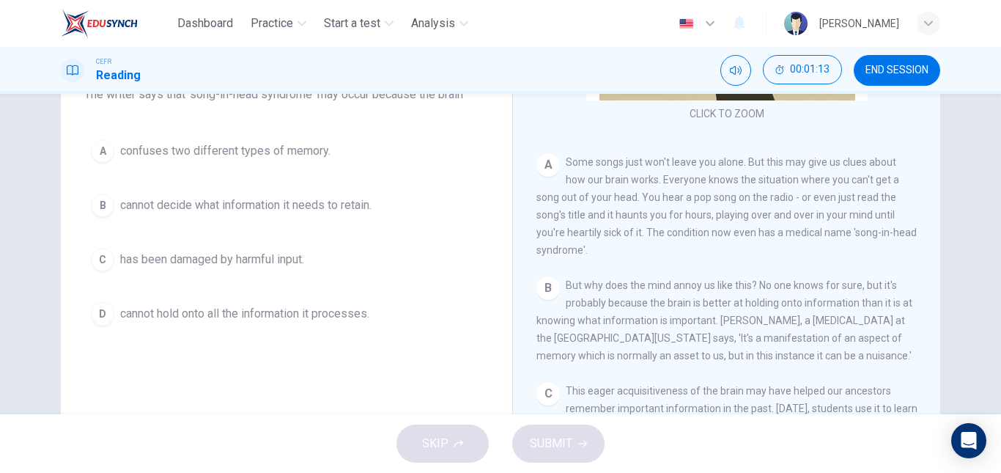
scroll to position [201, 0]
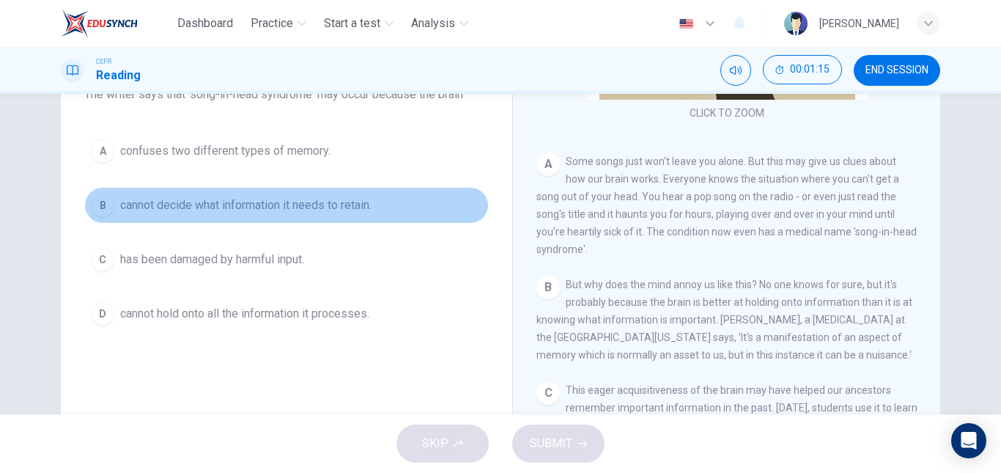
click at [339, 215] on button "B cannot decide what information it needs to retain." at bounding box center [286, 205] width 404 height 37
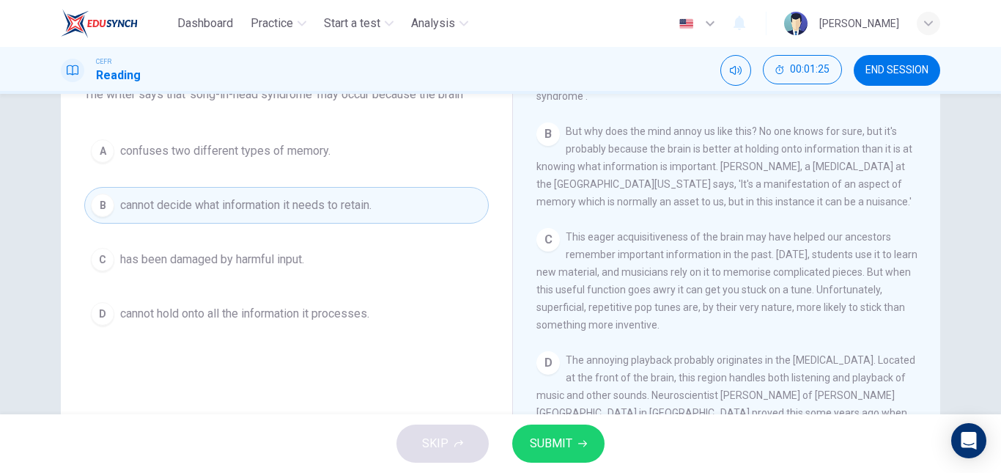
scroll to position [361, 0]
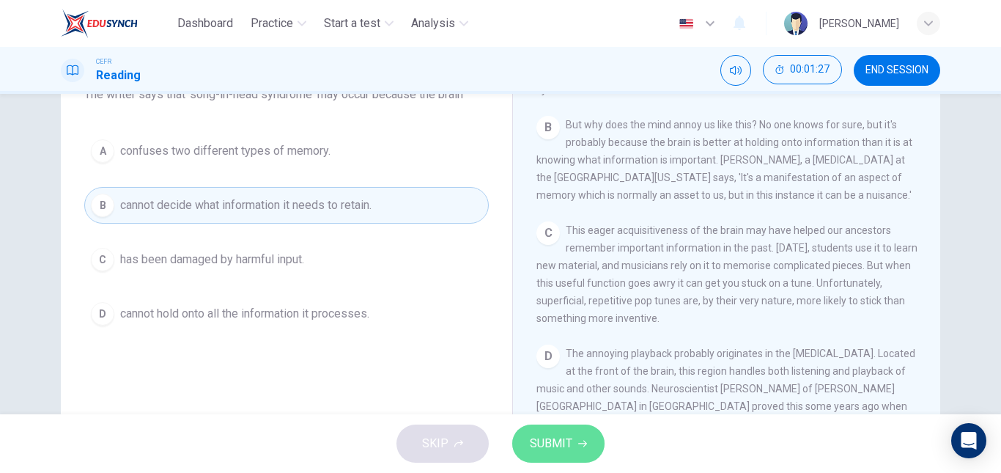
click at [533, 426] on button "SUBMIT" at bounding box center [558, 443] width 92 height 38
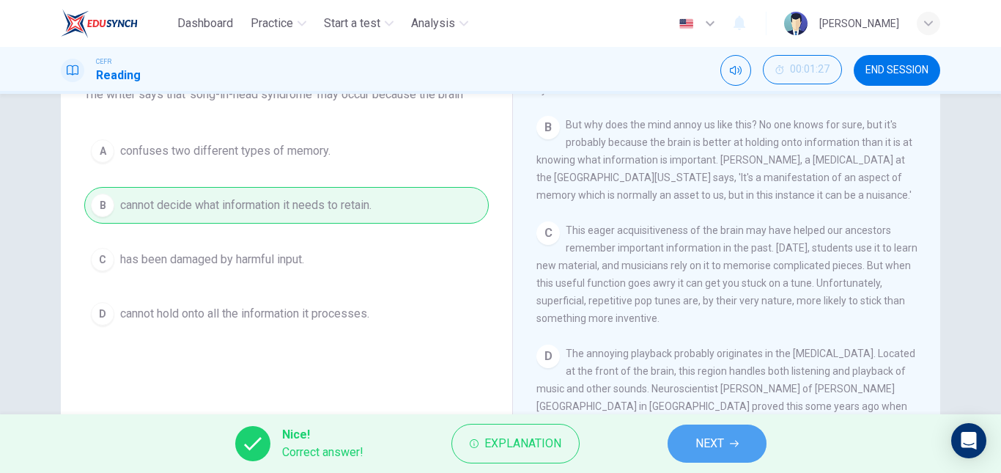
click at [714, 439] on span "NEXT" at bounding box center [709, 443] width 29 height 21
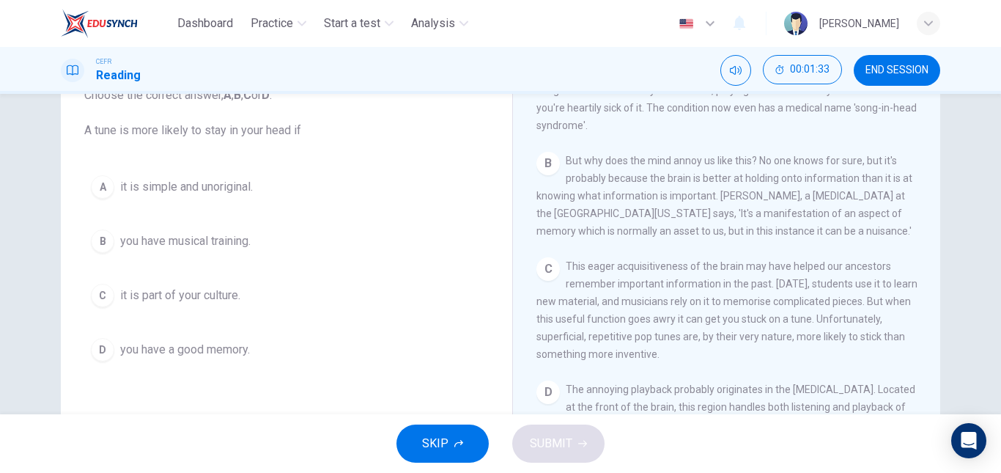
scroll to position [109, 0]
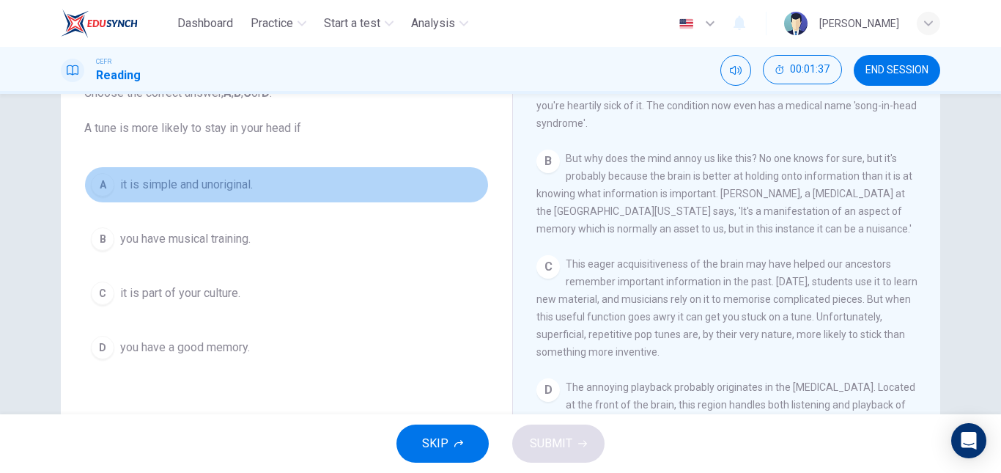
click at [236, 192] on span "it is simple and unoriginal." at bounding box center [186, 185] width 133 height 18
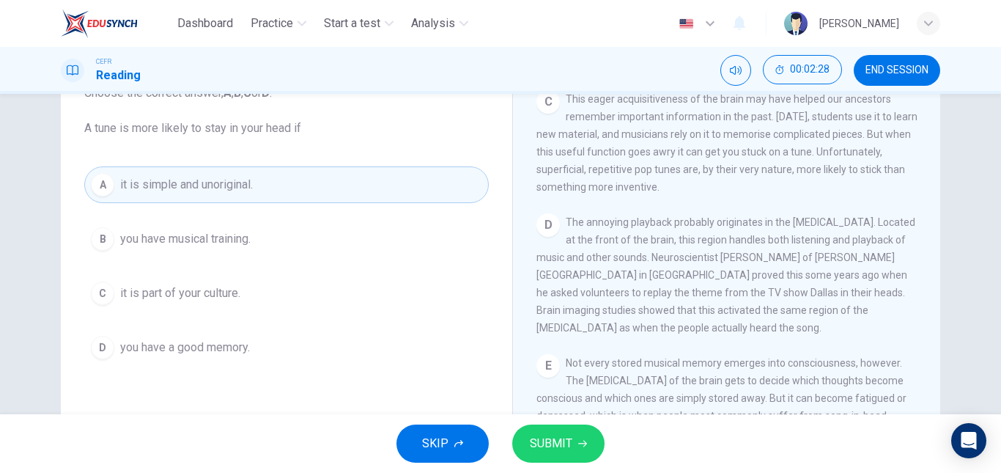
scroll to position [530, 0]
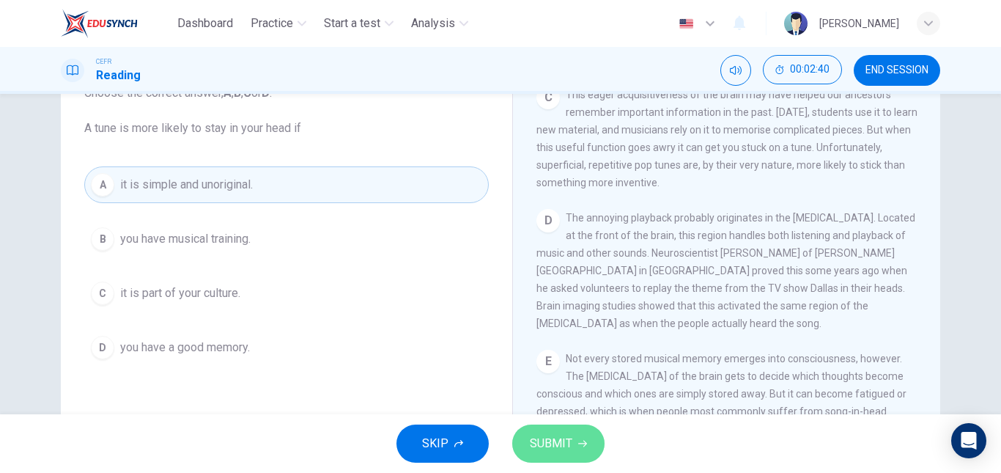
click at [555, 439] on span "SUBMIT" at bounding box center [551, 443] width 43 height 21
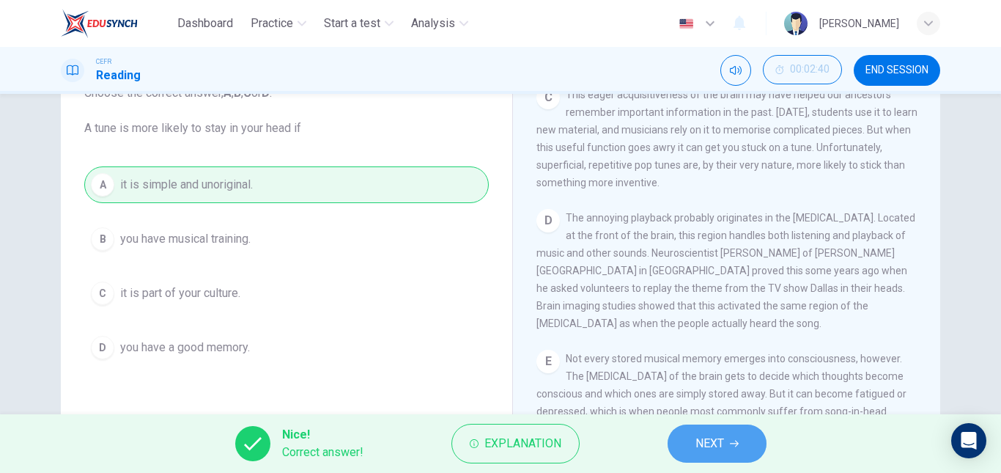
click at [700, 440] on span "NEXT" at bounding box center [709, 443] width 29 height 21
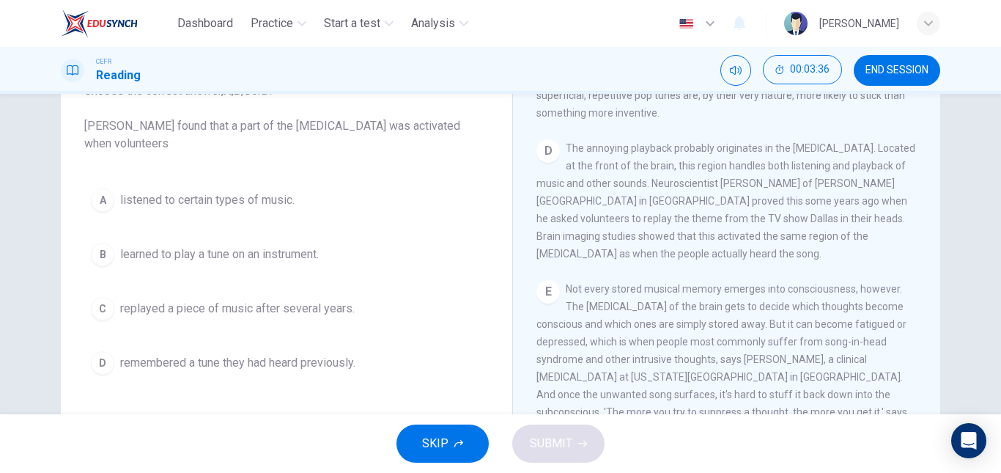
scroll to position [112, 0]
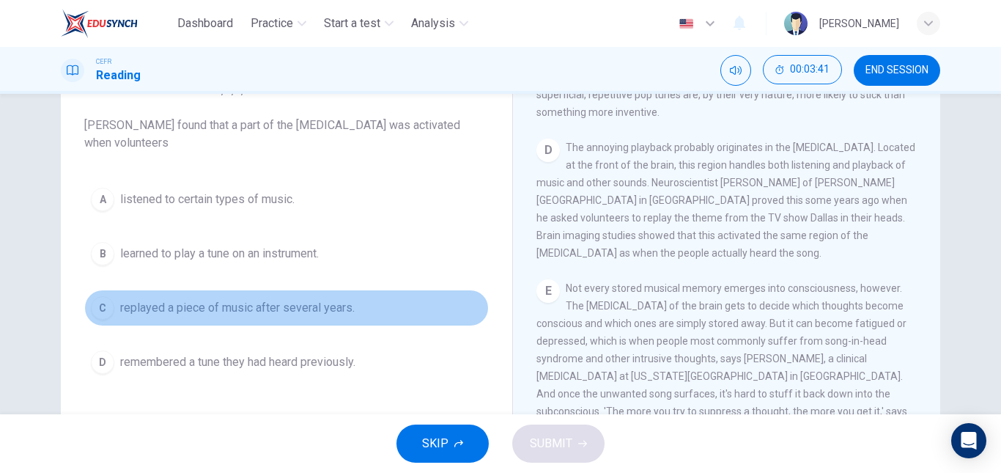
click at [234, 312] on span "replayed a piece of music after several years." at bounding box center [237, 308] width 234 height 18
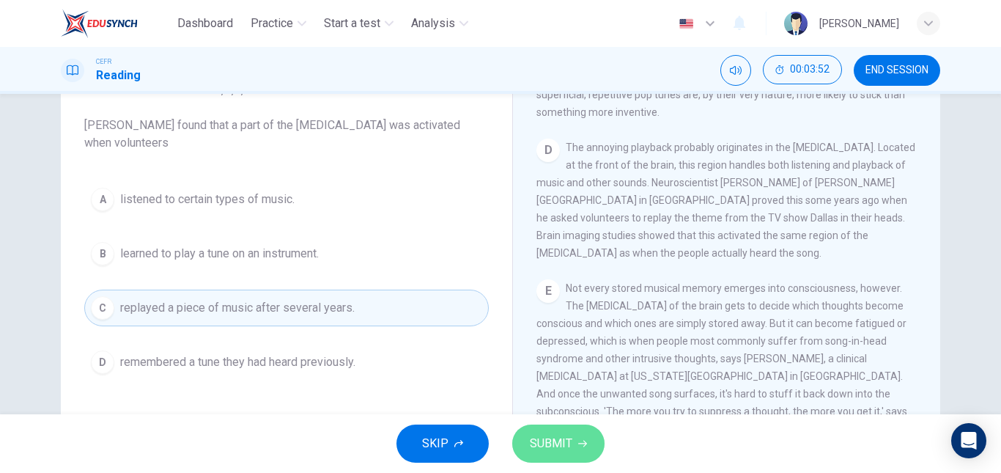
click at [558, 446] on span "SUBMIT" at bounding box center [551, 443] width 43 height 21
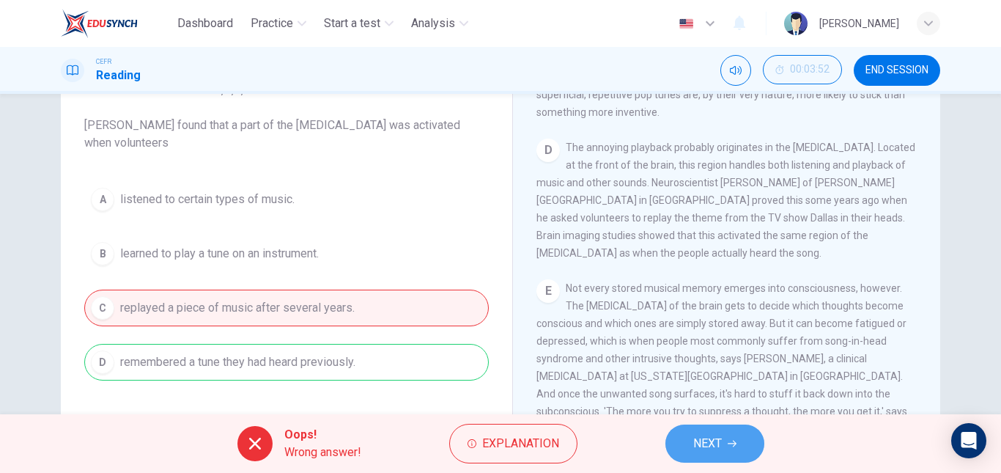
click at [697, 445] on span "NEXT" at bounding box center [707, 443] width 29 height 21
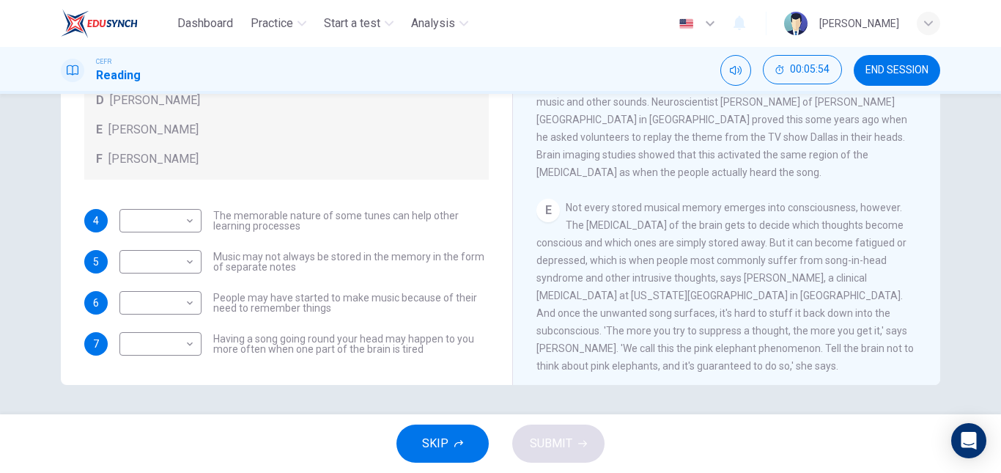
scroll to position [544, 0]
click at [134, 339] on body "Dashboard Practice Start a test Analysis English en ​ NURUL IZZATI BINTI MOHAMA…" at bounding box center [500, 236] width 1001 height 473
click at [212, 165] on div at bounding box center [500, 236] width 1001 height 473
click at [212, 165] on div "F Leon James" at bounding box center [286, 159] width 381 height 18
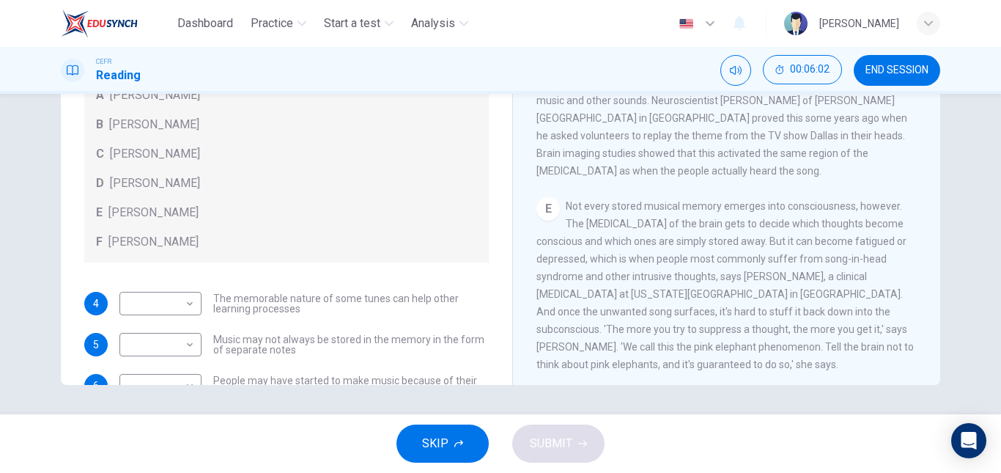
scroll to position [83, 0]
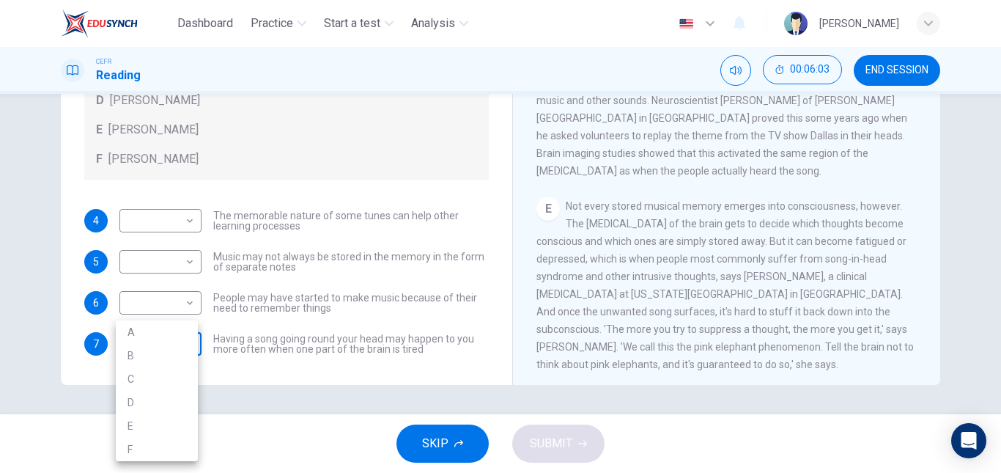
click at [166, 346] on body "Dashboard Practice Start a test Analysis English en ​ NURUL IZZATI BINTI MOHAMA…" at bounding box center [500, 236] width 1001 height 473
click at [181, 355] on li "B" at bounding box center [157, 355] width 82 height 23
type input "B"
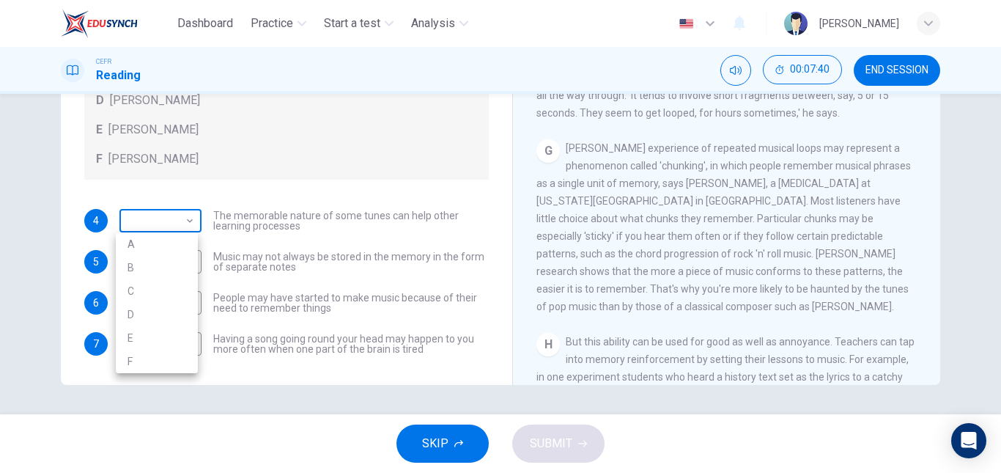
click at [158, 216] on body "Dashboard Practice Start a test Analysis English en ​ NURUL IZZATI BINTI MOHAMA…" at bounding box center [500, 236] width 1001 height 473
click at [160, 308] on li "D" at bounding box center [157, 314] width 82 height 23
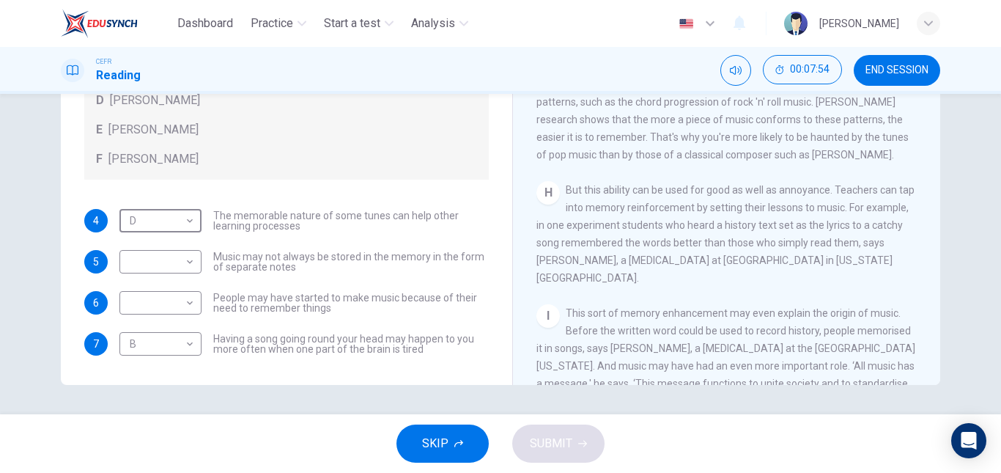
scroll to position [1107, 0]
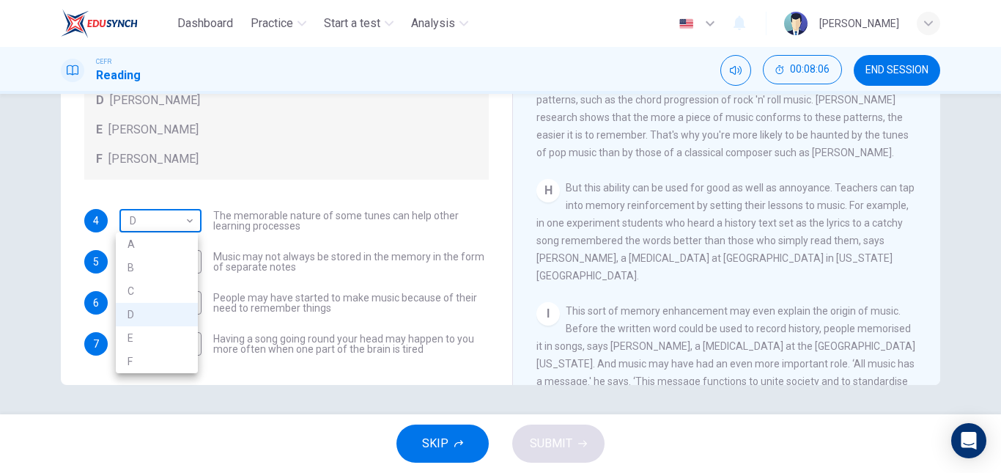
click at [131, 207] on body "Dashboard Practice Start a test Analysis English en ​ NURUL IZZATI BINTI MOHAMA…" at bounding box center [500, 236] width 1001 height 473
click at [155, 344] on li "E" at bounding box center [157, 337] width 82 height 23
type input "E"
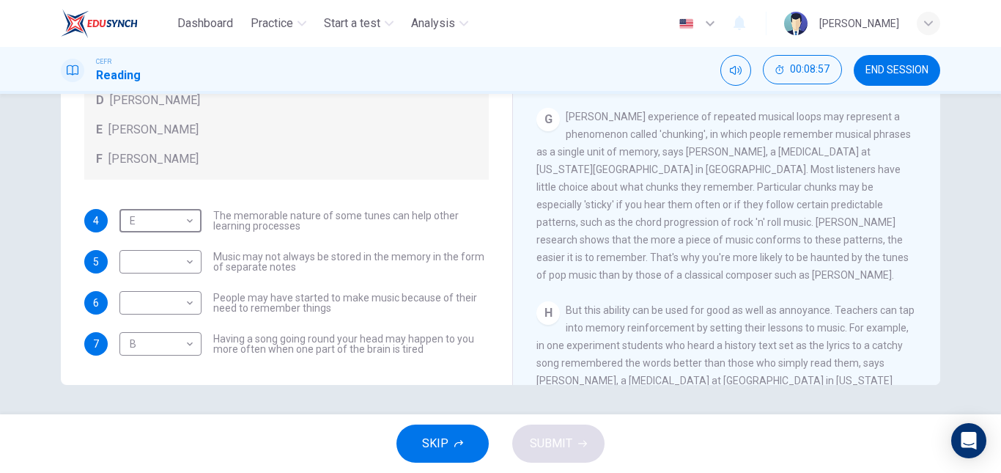
scroll to position [1176, 0]
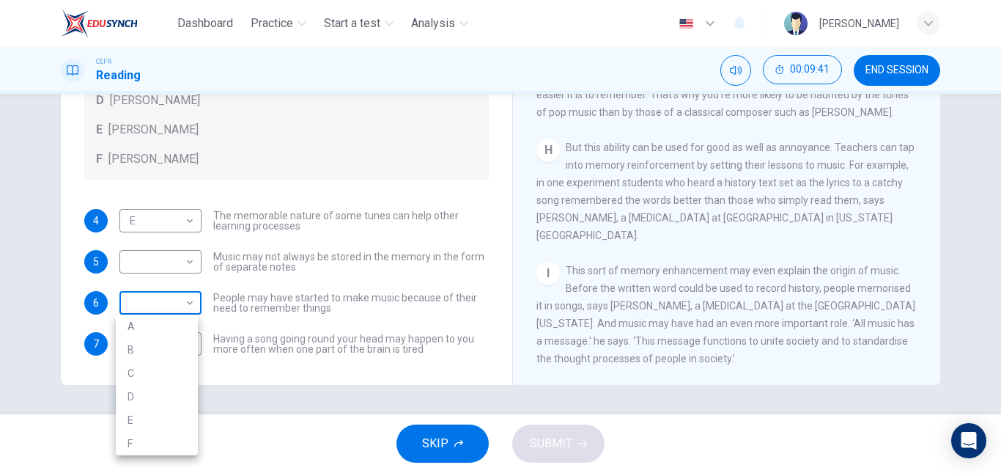
click at [160, 310] on body "Dashboard Practice Start a test Analysis English en ​ NURUL IZZATI BINTI MOHAMA…" at bounding box center [500, 236] width 1001 height 473
click at [172, 443] on li "F" at bounding box center [157, 443] width 82 height 23
type input "F"
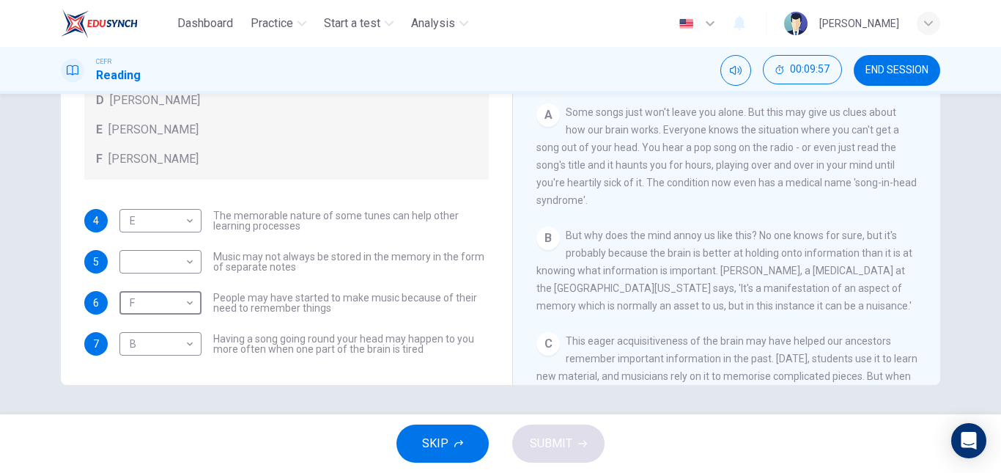
scroll to position [146, 0]
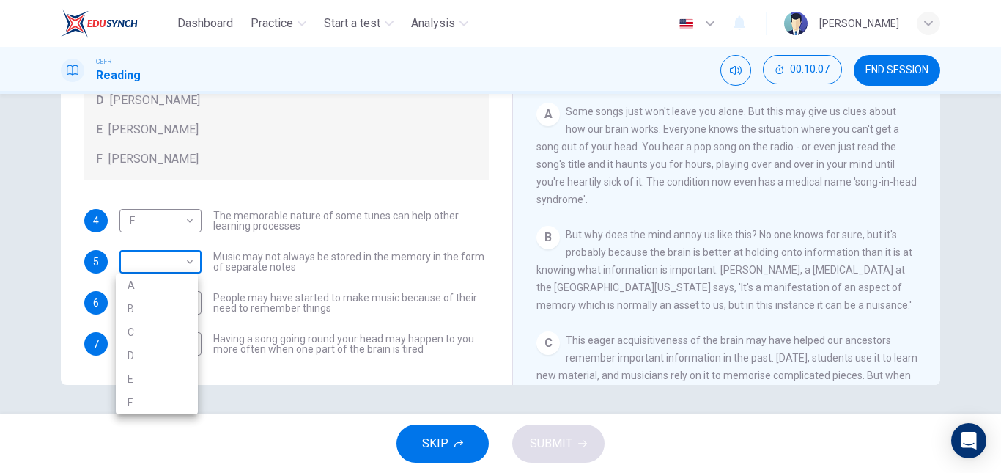
click at [188, 262] on body "Dashboard Practice Start a test Analysis English en ​ NURUL IZZATI BINTI MOHAMA…" at bounding box center [500, 236] width 1001 height 473
click at [247, 156] on div at bounding box center [500, 236] width 1001 height 473
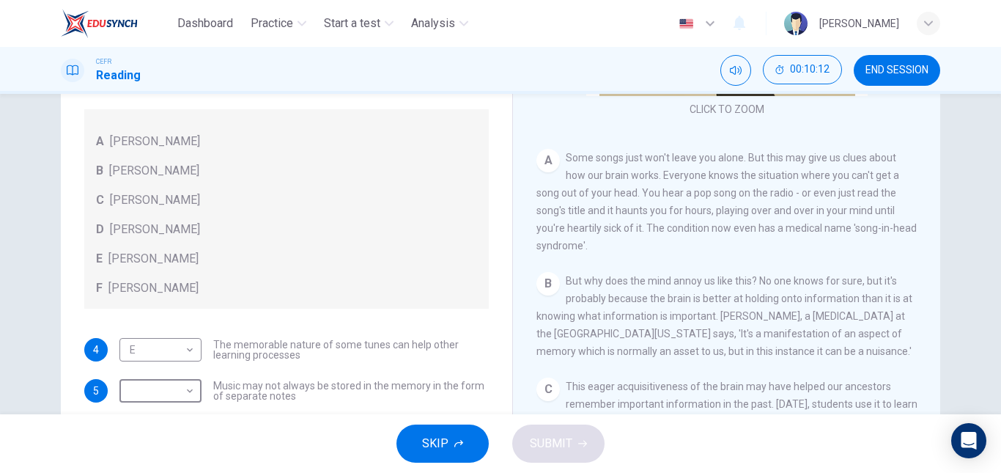
scroll to position [248, 0]
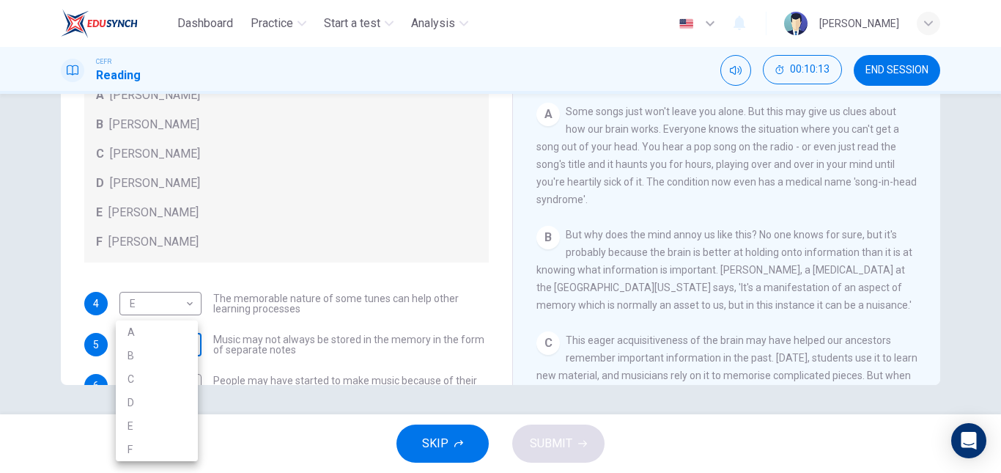
click at [178, 343] on body "Dashboard Practice Start a test Analysis English en ​ NURUL IZZATI BINTI MOHAMA…" at bounding box center [500, 236] width 1001 height 473
click at [160, 325] on li "A" at bounding box center [157, 331] width 82 height 23
type input "A"
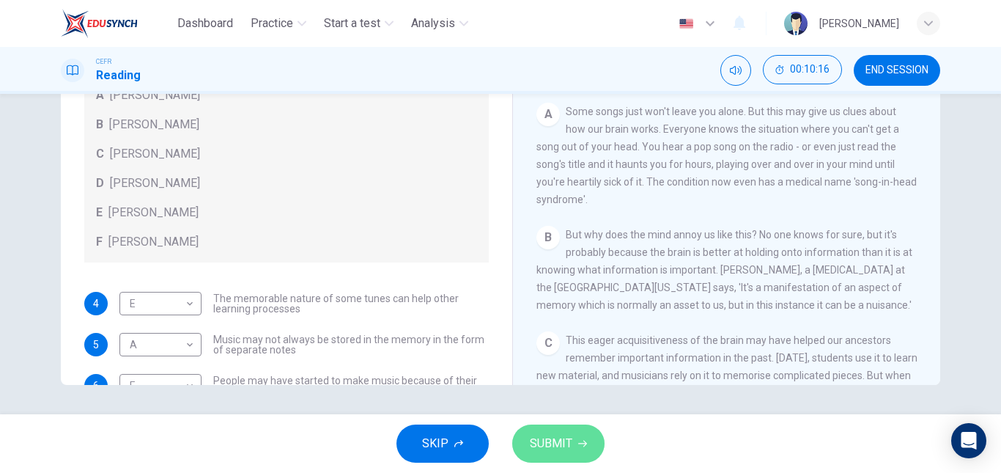
click at [542, 433] on span "SUBMIT" at bounding box center [551, 443] width 43 height 21
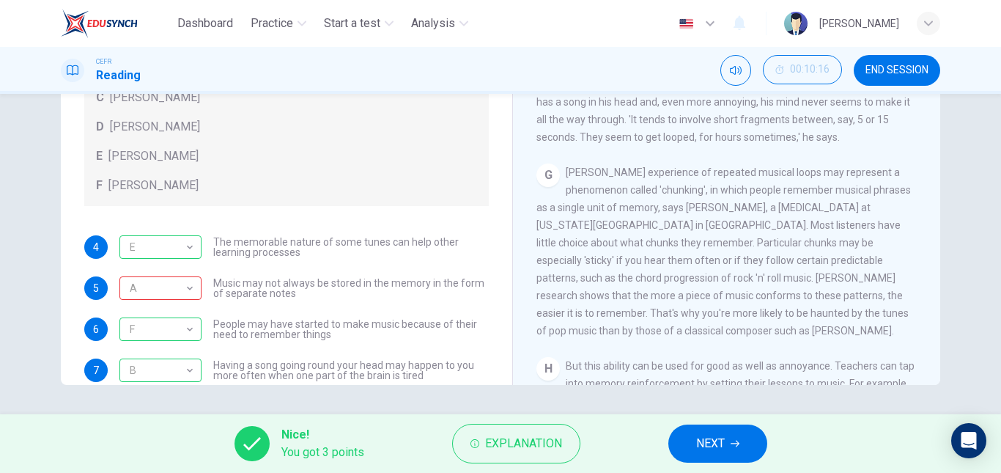
scroll to position [930, 0]
click at [703, 439] on span "NEXT" at bounding box center [710, 443] width 29 height 21
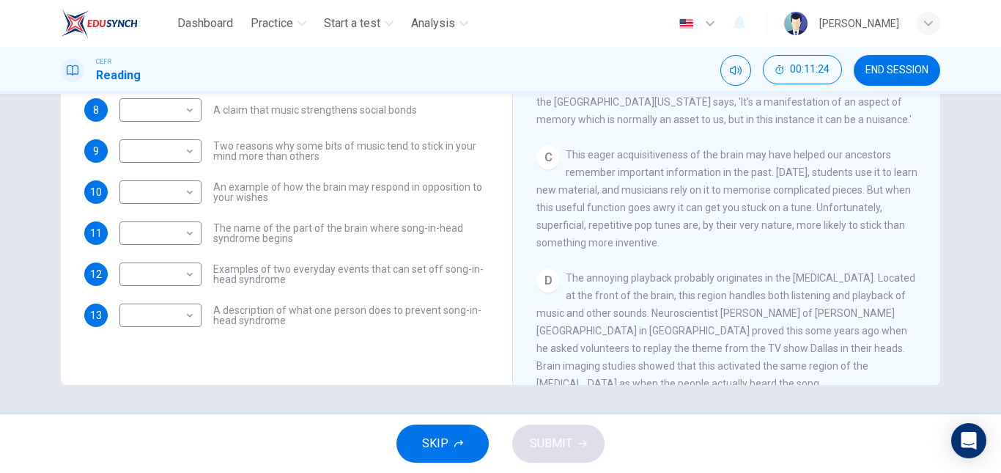
scroll to position [332, 0]
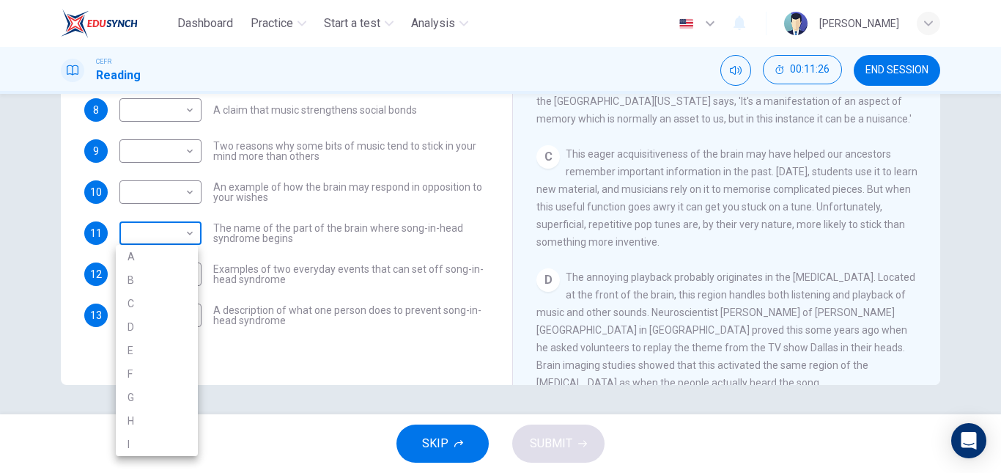
click at [175, 237] on body "Dashboard Practice Start a test Analysis English en ​ NURUL IZZATI BINTI MOHAMA…" at bounding box center [500, 236] width 1001 height 473
click at [166, 320] on li "D" at bounding box center [157, 326] width 82 height 23
type input "D"
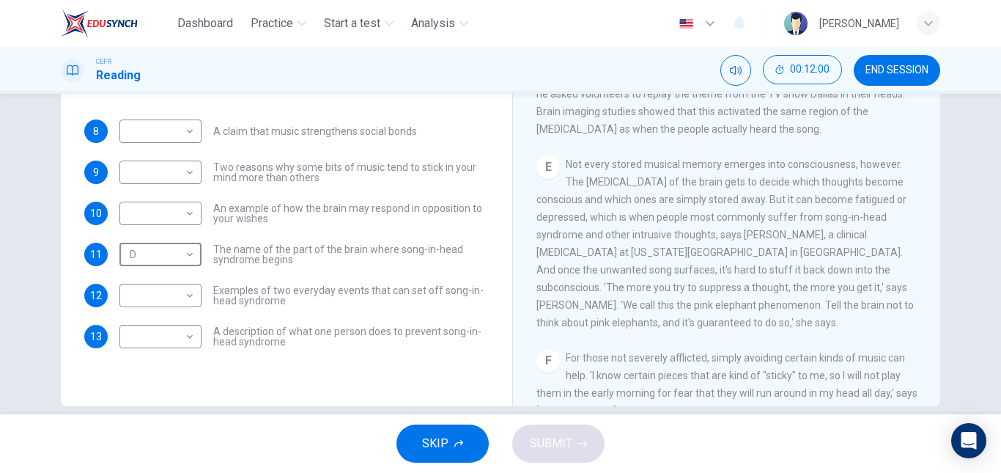
scroll to position [610, 0]
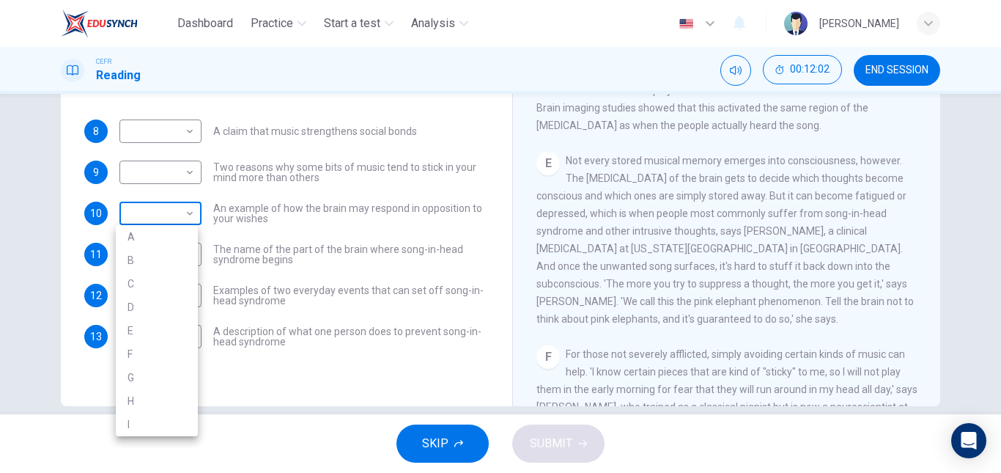
click at [176, 215] on body "Dashboard Practice Start a test Analysis English en ​ NURUL IZZATI BINTI MOHAMA…" at bounding box center [500, 236] width 1001 height 473
click at [165, 324] on li "E" at bounding box center [157, 330] width 82 height 23
type input "E"
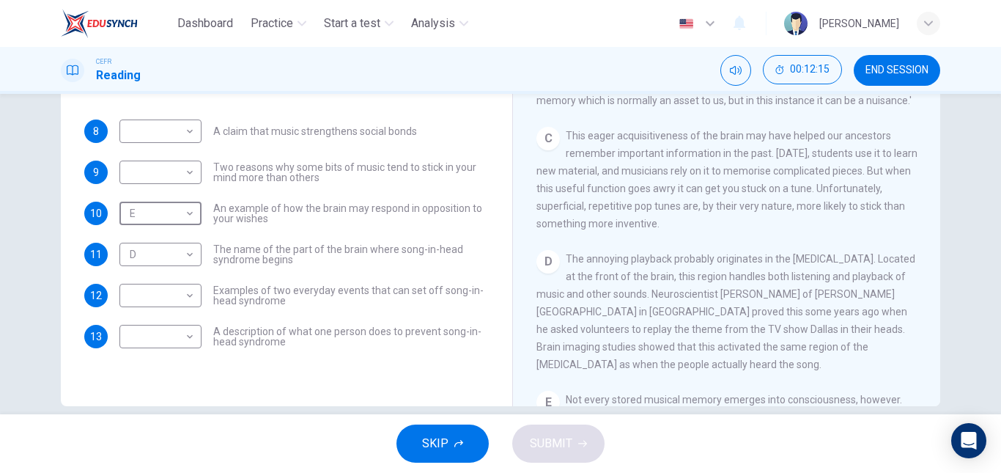
scroll to position [367, 0]
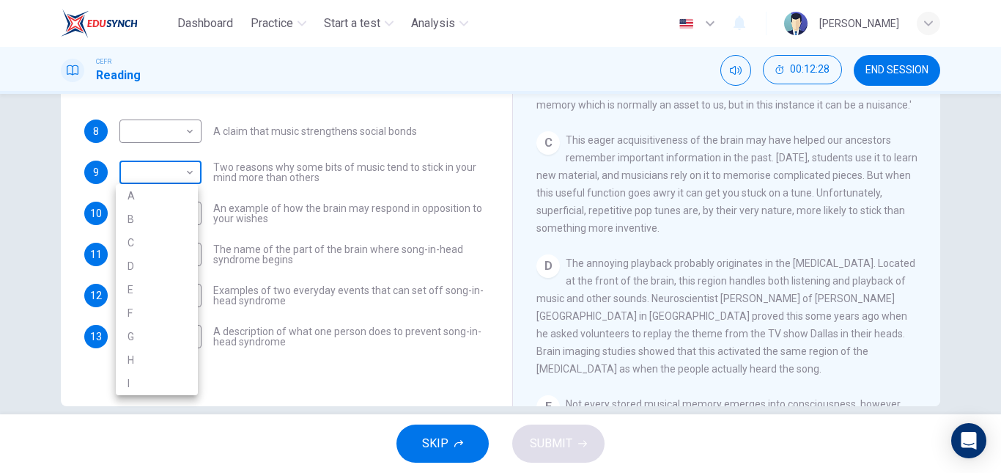
click at [159, 173] on body "Dashboard Practice Start a test Analysis English en ​ NURUL IZZATI BINTI MOHAMA…" at bounding box center [500, 236] width 1001 height 473
click at [158, 242] on li "C" at bounding box center [157, 242] width 82 height 23
type input "C"
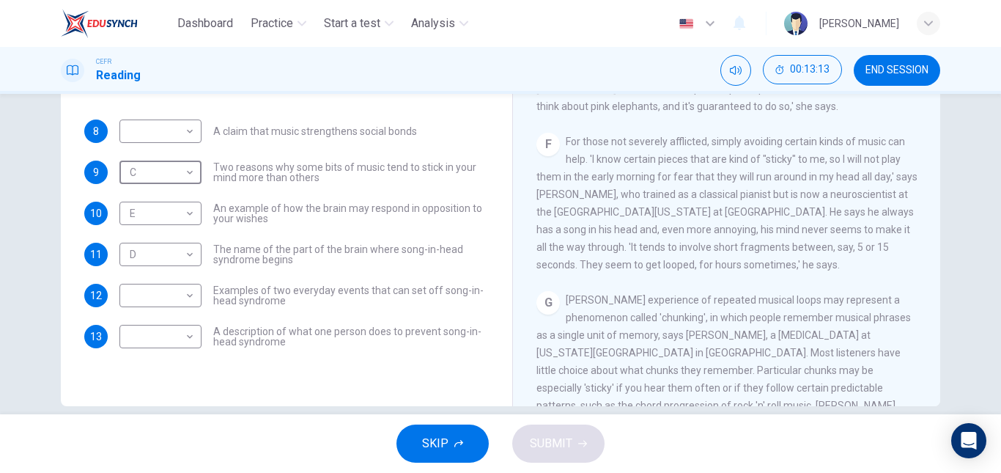
scroll to position [827, 0]
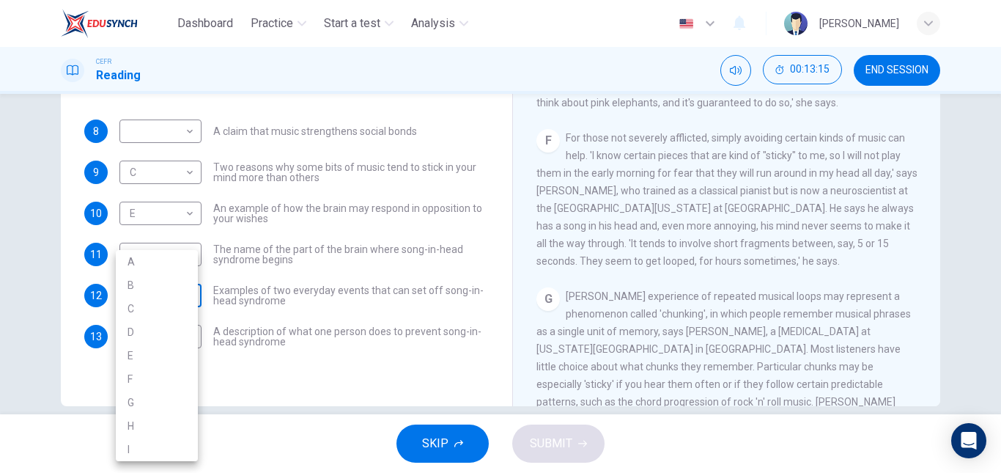
click at [172, 297] on body "Dashboard Practice Start a test Analysis English en ​ NURUL IZZATI BINTI MOHAMA…" at bounding box center [500, 236] width 1001 height 473
click at [165, 374] on li "F" at bounding box center [157, 378] width 82 height 23
type input "F"
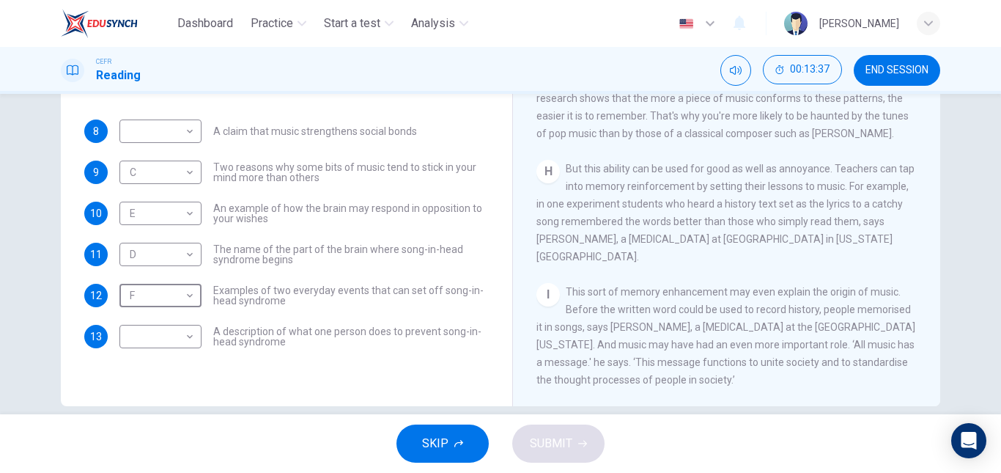
scroll to position [1166, 0]
click at [151, 335] on body "Dashboard Practice Start a test Analysis English en ​ NURUL IZZATI BINTI MOHAMA…" at bounding box center [500, 236] width 1001 height 473
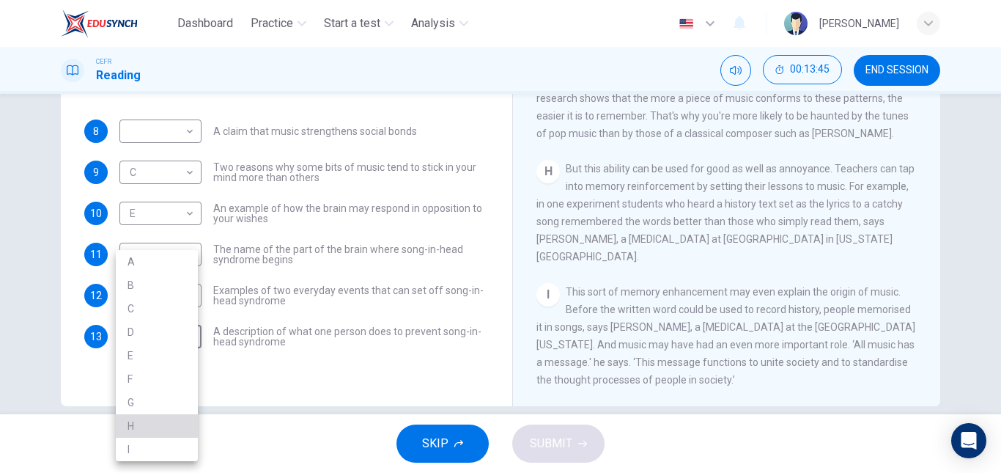
click at [178, 415] on li "H" at bounding box center [157, 425] width 82 height 23
type input "H"
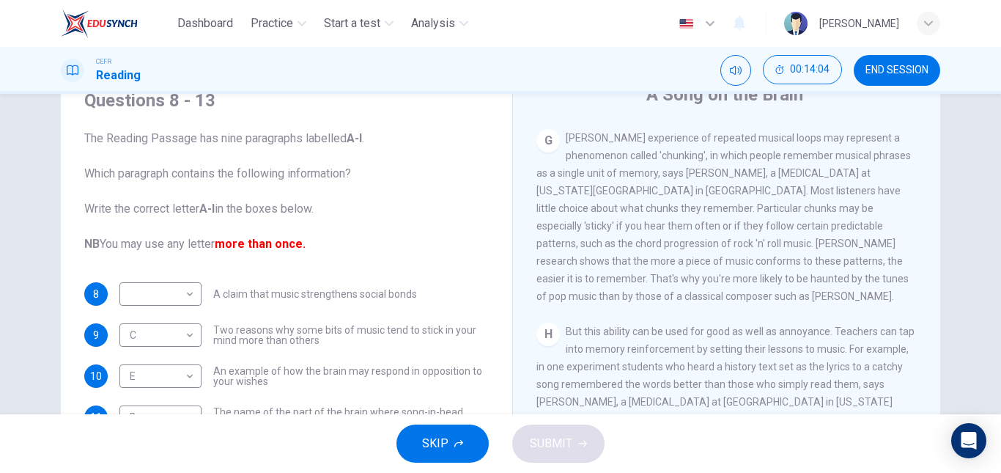
scroll to position [43, 0]
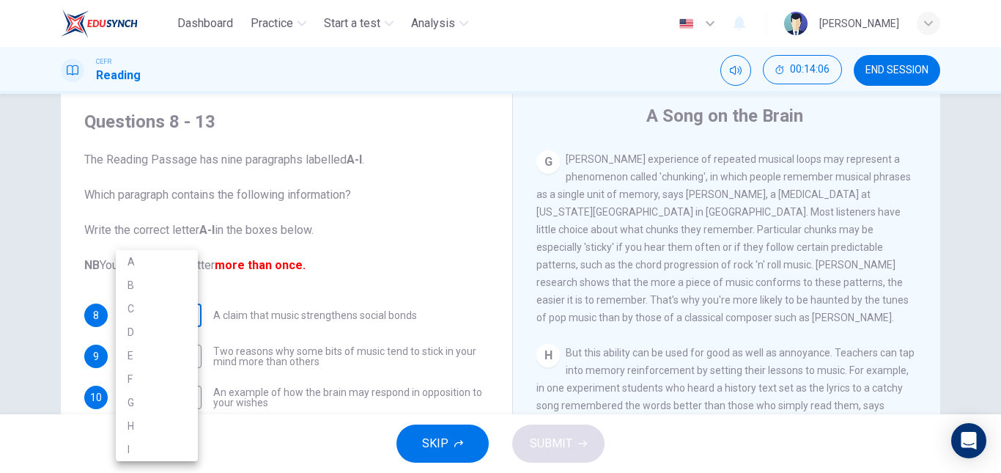
click at [174, 316] on body "Dashboard Practice Start a test Analysis English en ​ NURUL IZZATI BINTI MOHAMA…" at bounding box center [500, 236] width 1001 height 473
click at [166, 449] on li "I" at bounding box center [157, 448] width 82 height 23
type input "I"
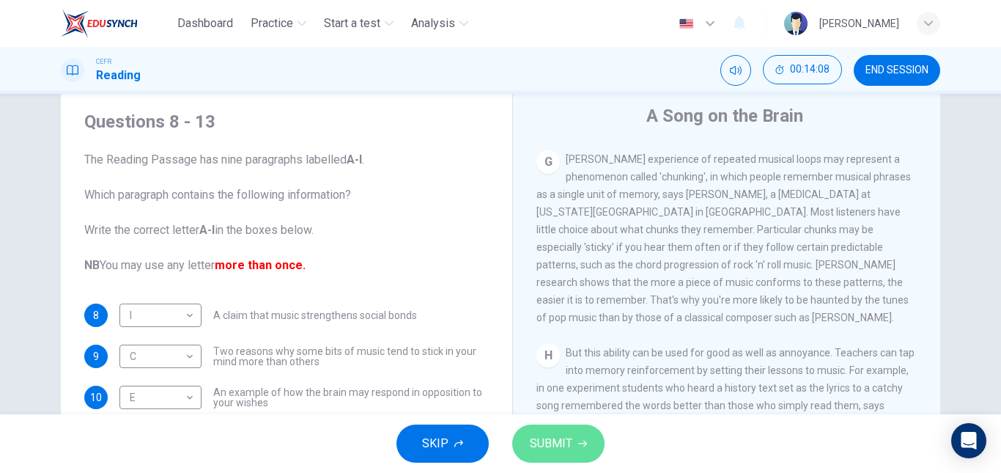
click at [563, 440] on span "SUBMIT" at bounding box center [551, 443] width 43 height 21
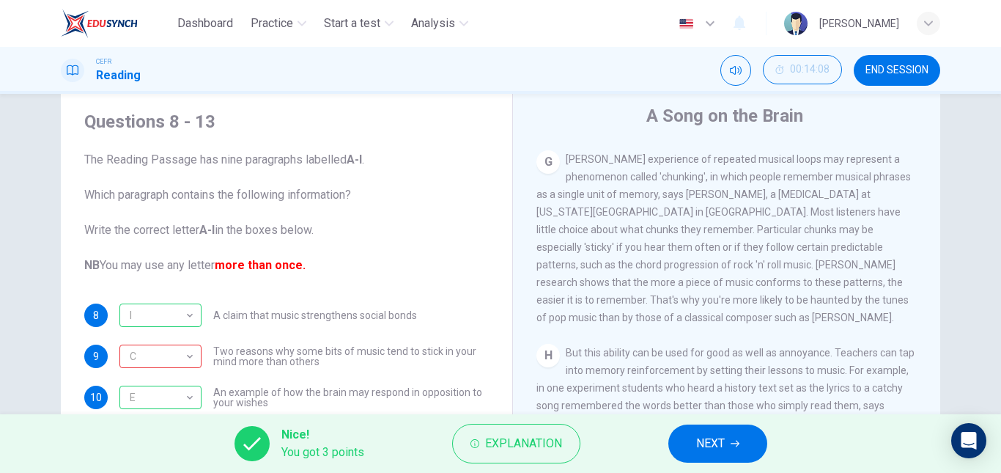
scroll to position [248, 0]
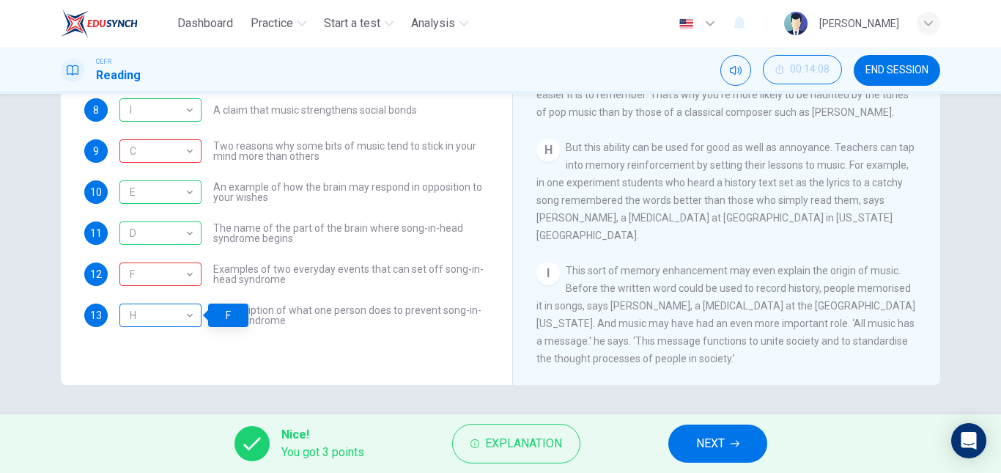
click at [176, 305] on div "H" at bounding box center [157, 316] width 77 height 42
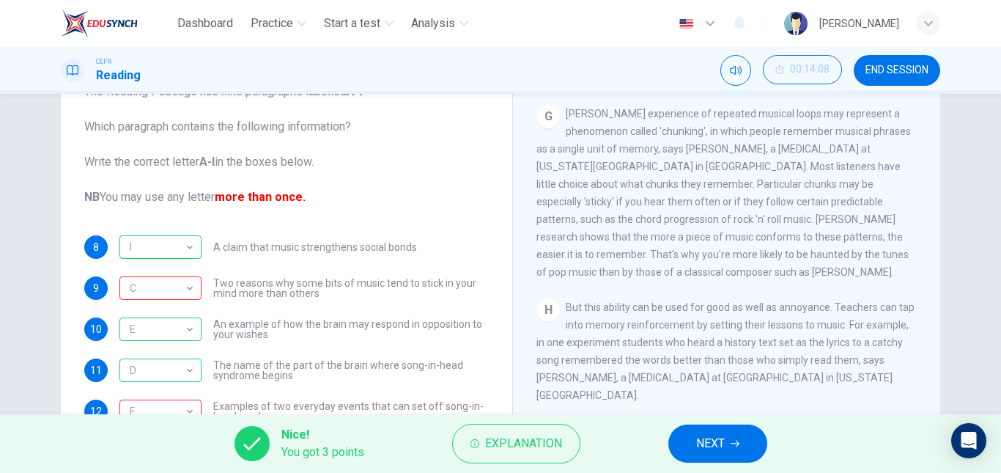
scroll to position [1126, 0]
click at [728, 432] on button "NEXT" at bounding box center [717, 443] width 99 height 38
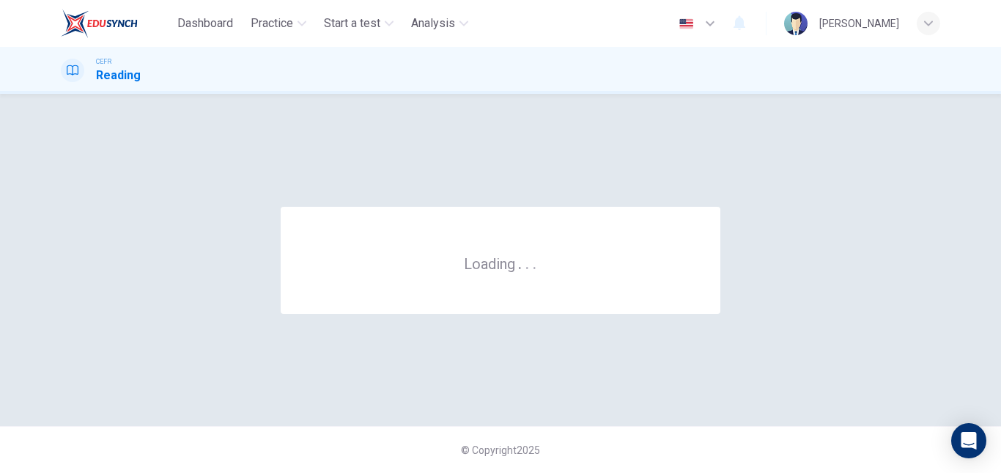
scroll to position [0, 0]
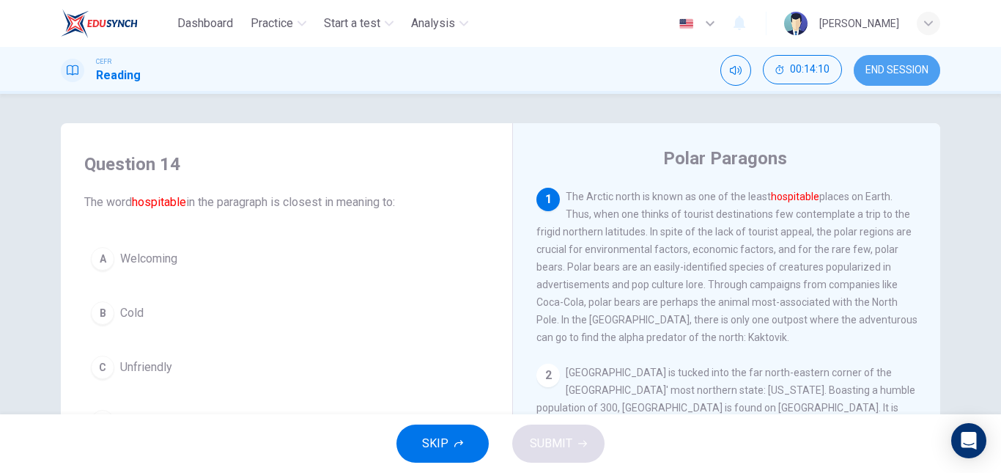
click at [919, 70] on span "END SESSION" at bounding box center [896, 70] width 63 height 12
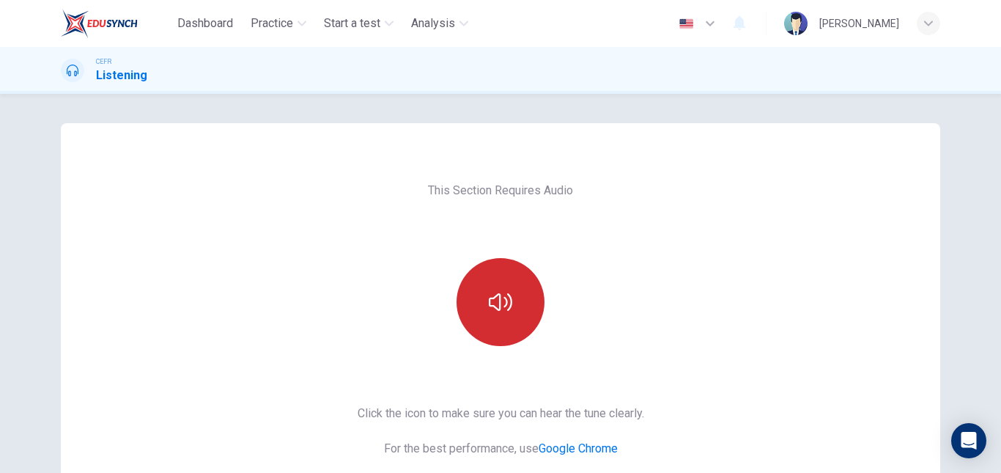
click at [520, 321] on button "button" at bounding box center [501, 302] width 88 height 88
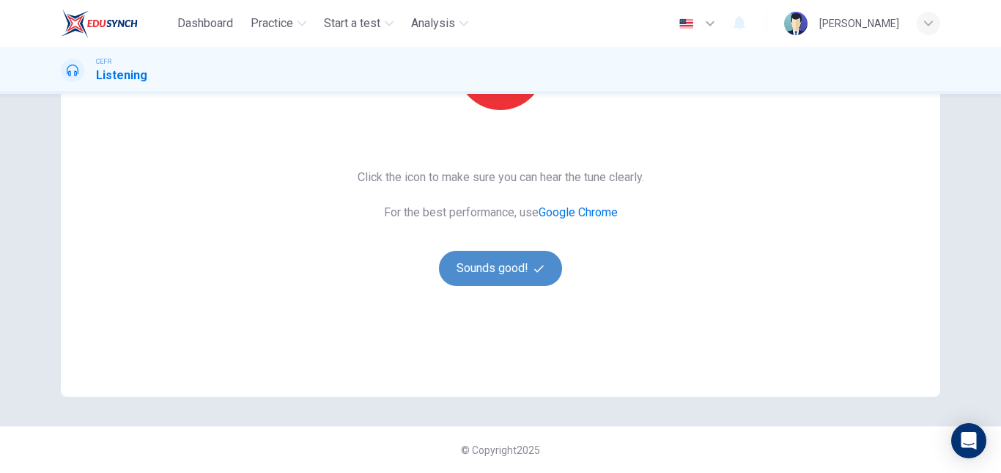
click at [470, 258] on button "Sounds good!" at bounding box center [500, 268] width 123 height 35
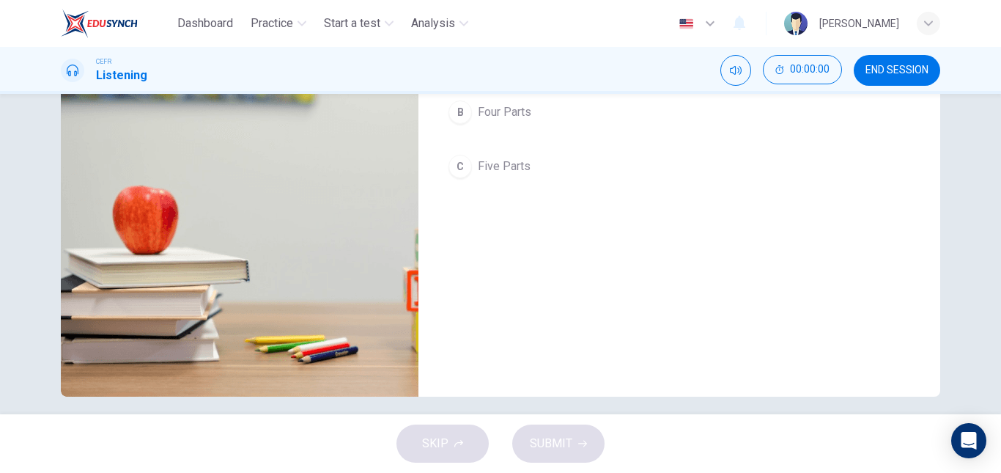
scroll to position [0, 0]
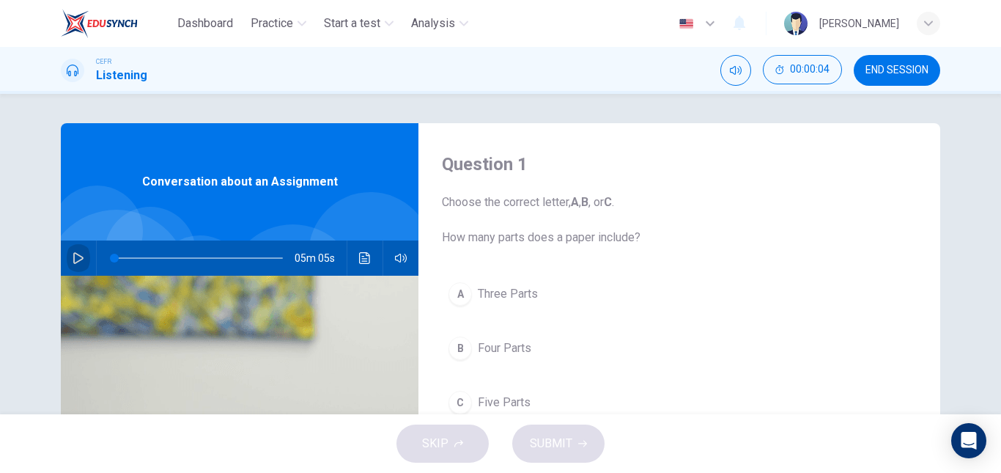
click at [73, 258] on icon "button" at bounding box center [79, 258] width 12 height 12
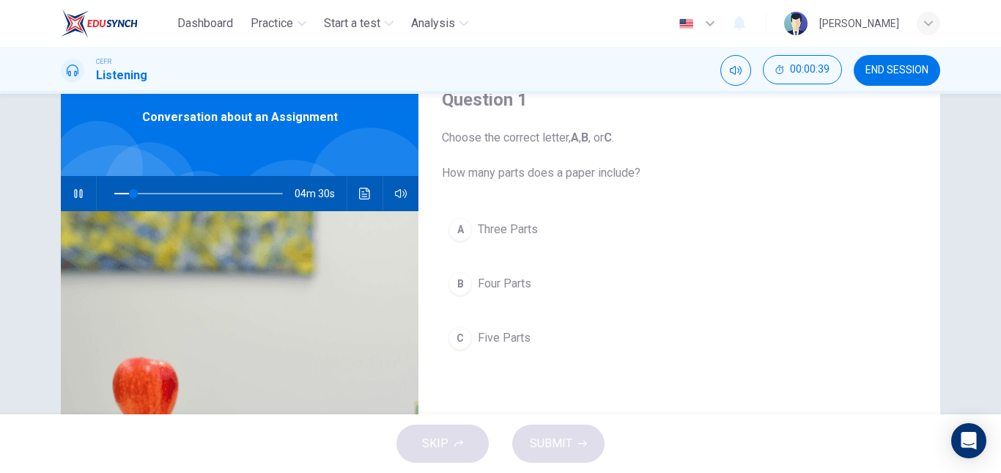
scroll to position [65, 0]
click at [370, 205] on div "04m 29s" at bounding box center [240, 192] width 358 height 35
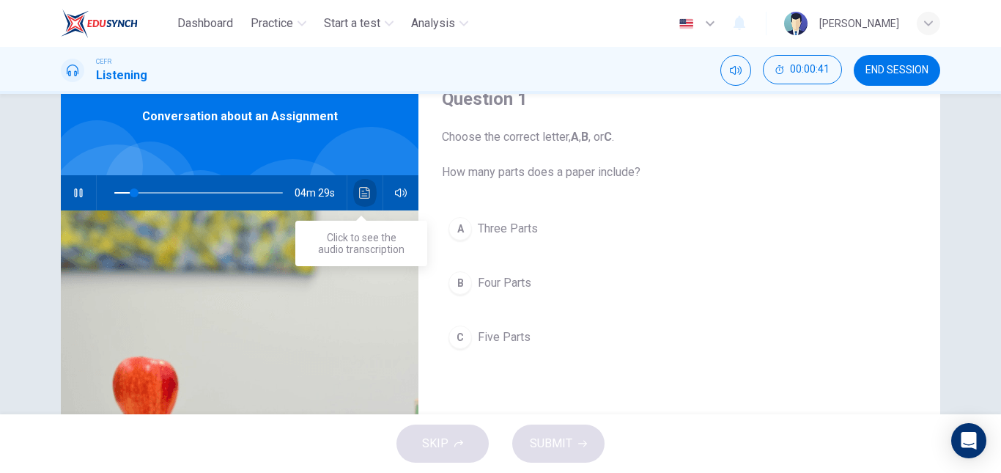
click at [369, 201] on button "Click to see the audio transcription" at bounding box center [364, 192] width 23 height 35
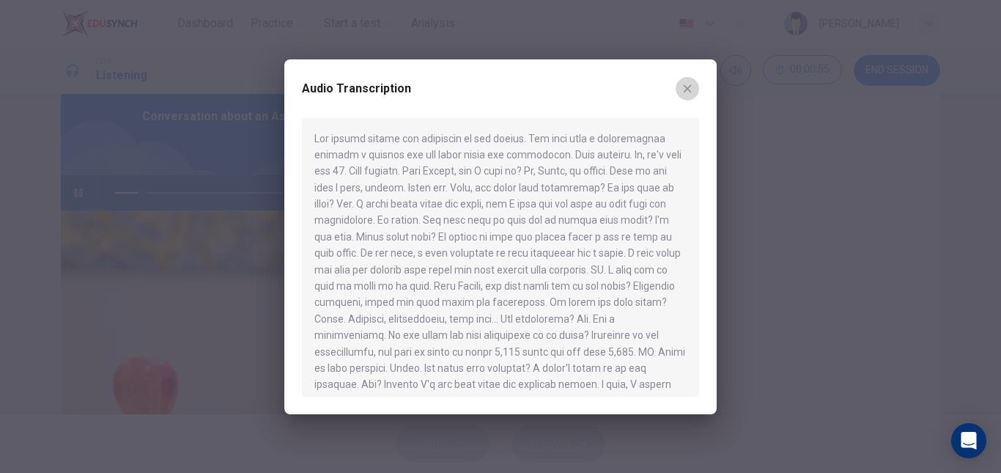
click at [682, 86] on icon "button" at bounding box center [687, 89] width 12 height 12
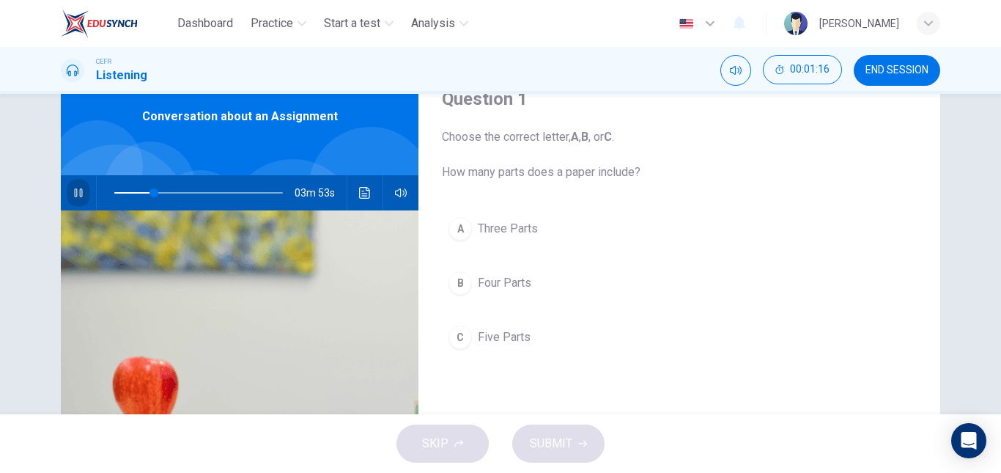
click at [76, 196] on icon "button" at bounding box center [78, 192] width 8 height 9
click at [76, 196] on icon "button" at bounding box center [79, 193] width 12 height 12
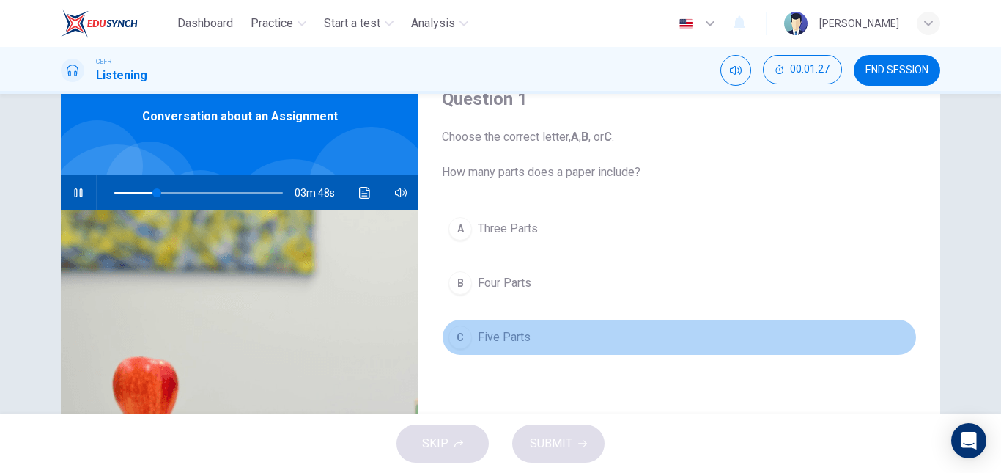
click at [473, 336] on button "C Five Parts" at bounding box center [679, 337] width 475 height 37
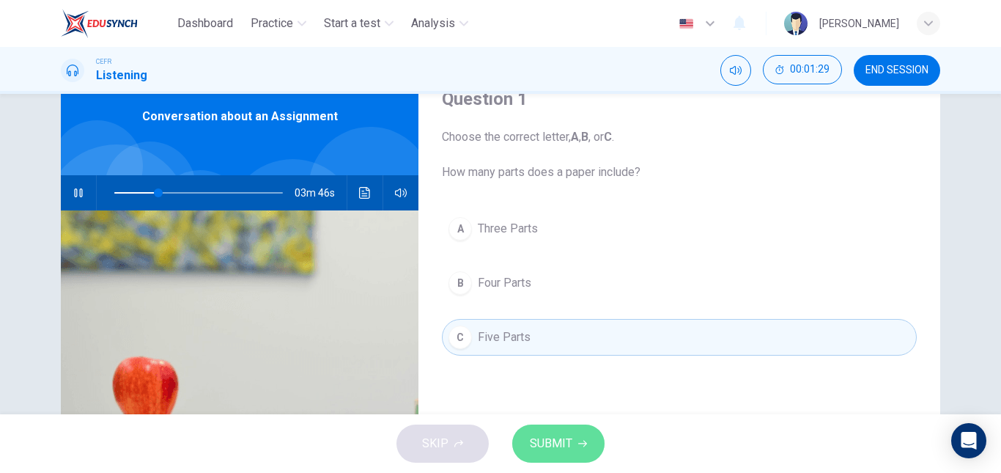
click at [547, 434] on span "SUBMIT" at bounding box center [551, 443] width 43 height 21
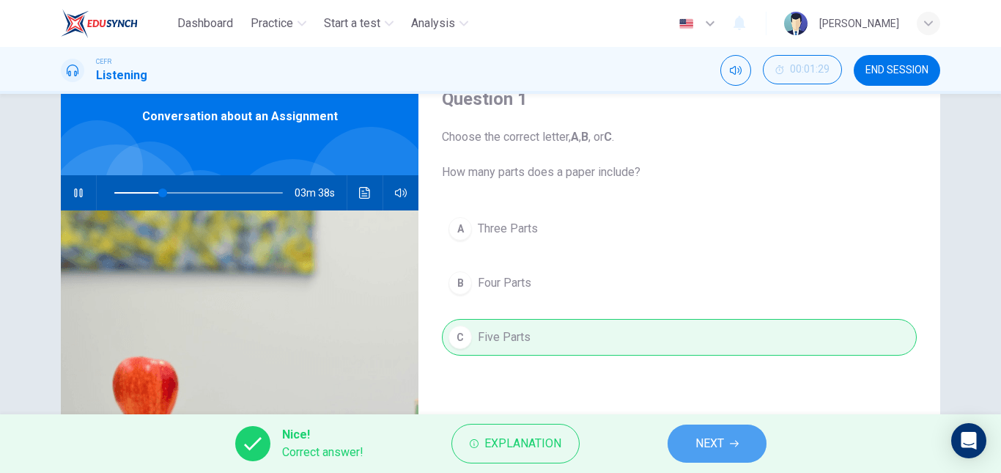
click at [702, 425] on button "NEXT" at bounding box center [717, 443] width 99 height 38
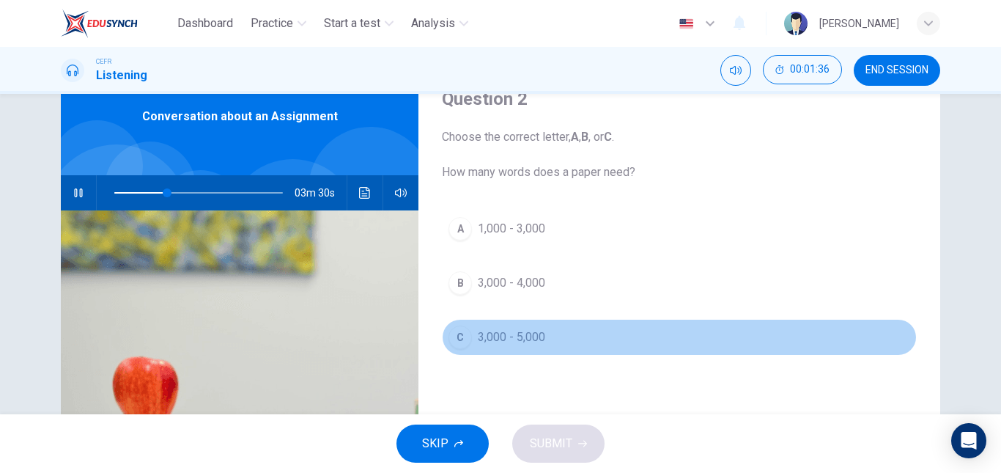
click at [490, 335] on span "3,000 - 5,000" at bounding box center [511, 337] width 67 height 18
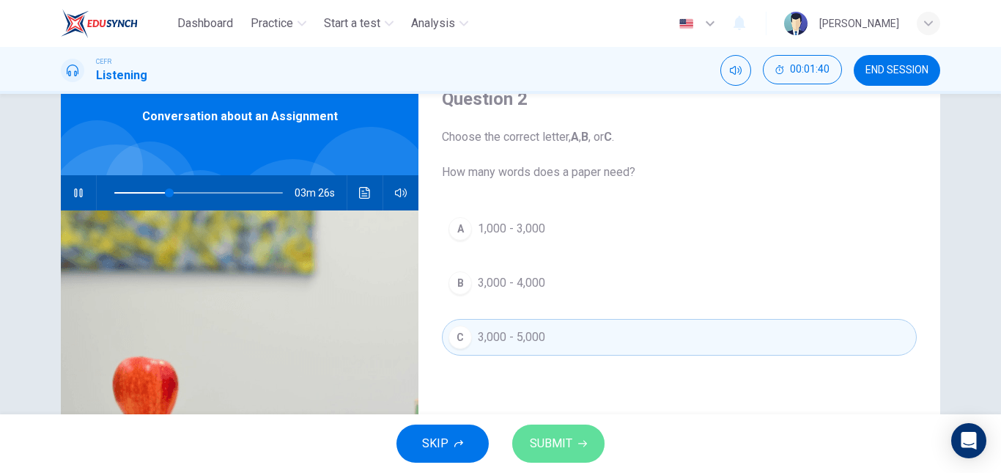
click at [572, 431] on button "SUBMIT" at bounding box center [558, 443] width 92 height 38
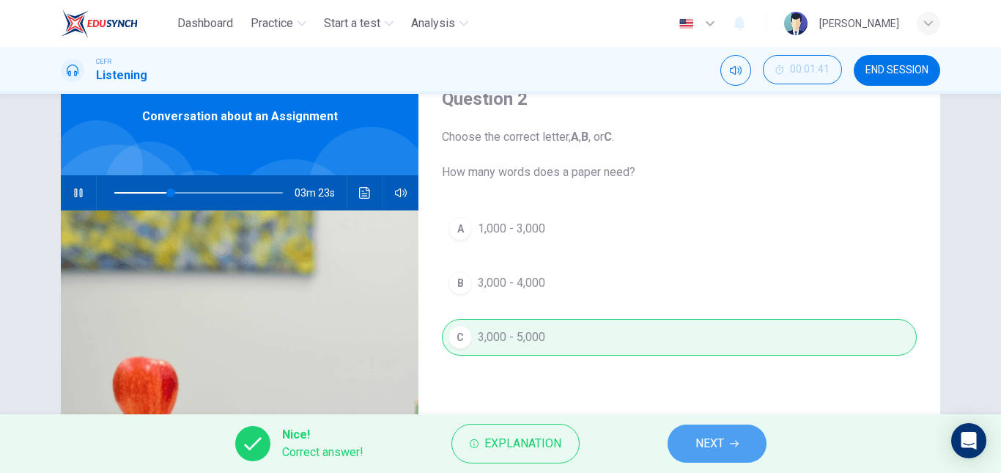
click at [714, 429] on button "NEXT" at bounding box center [717, 443] width 99 height 38
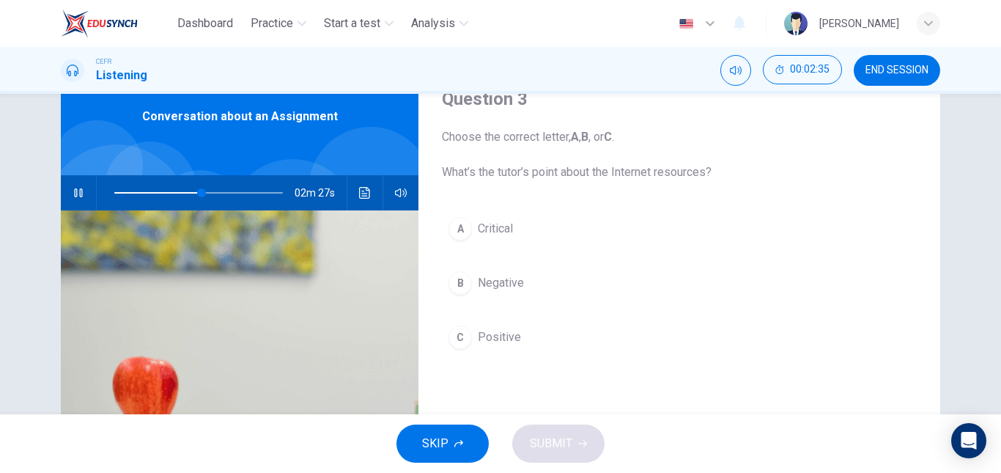
click at [501, 276] on span "Negative" at bounding box center [501, 283] width 46 height 18
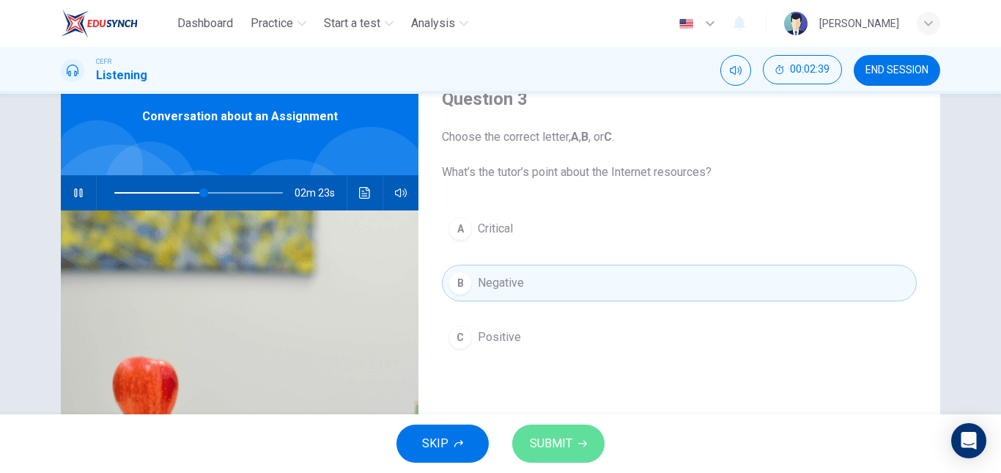
click at [551, 439] on span "SUBMIT" at bounding box center [551, 443] width 43 height 21
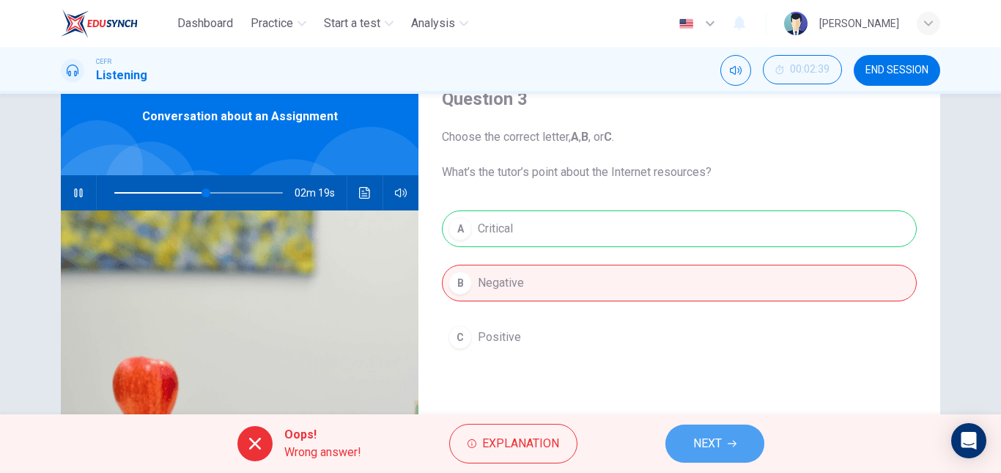
click at [689, 446] on button "NEXT" at bounding box center [714, 443] width 99 height 38
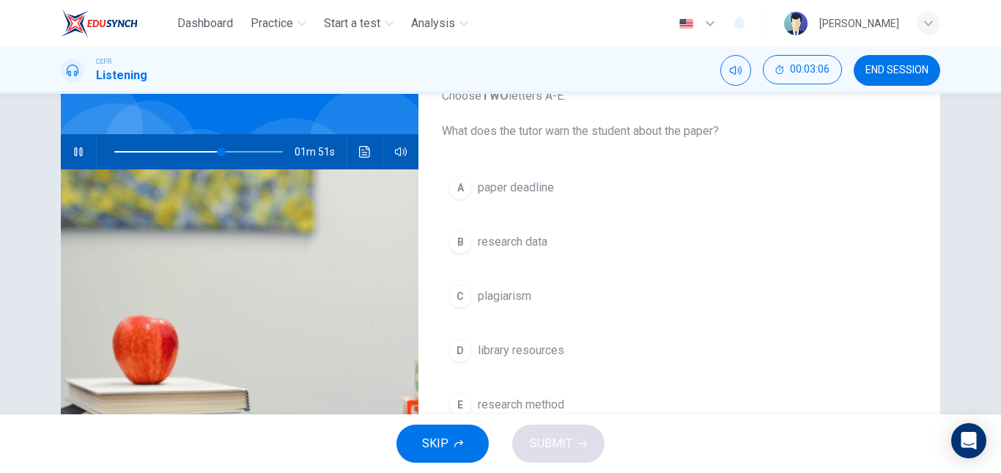
scroll to position [107, 0]
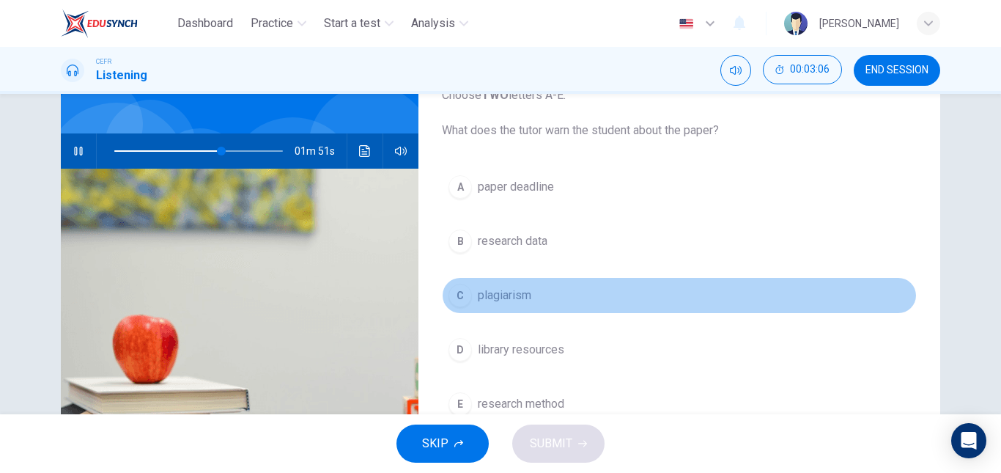
click at [484, 305] on button "C plagiarism" at bounding box center [679, 295] width 475 height 37
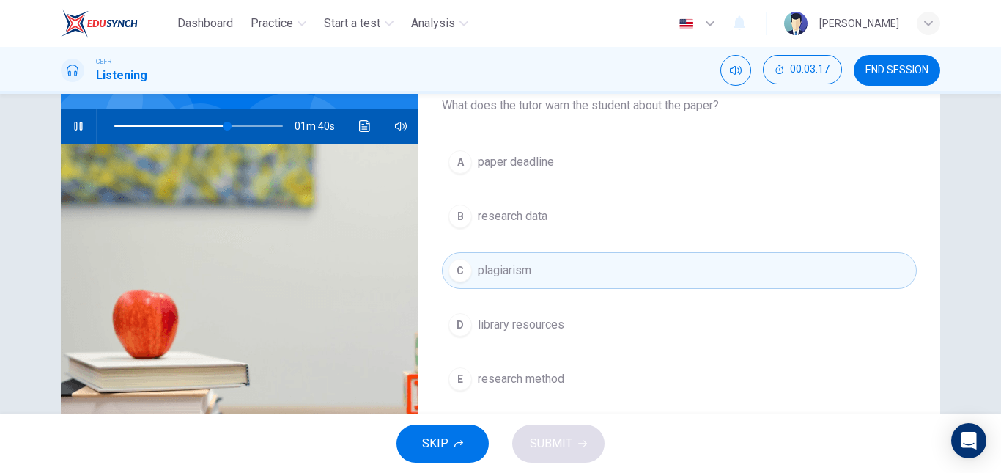
scroll to position [133, 0]
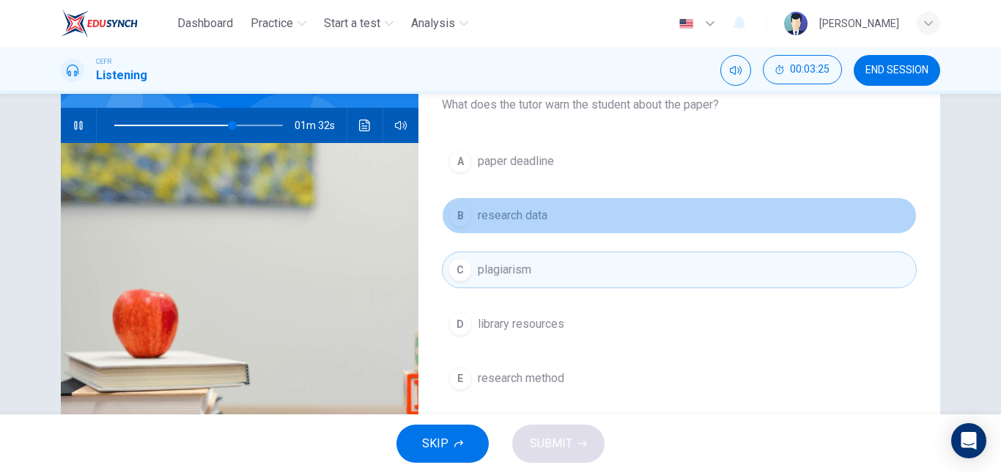
click at [500, 232] on button "B research data" at bounding box center [679, 215] width 475 height 37
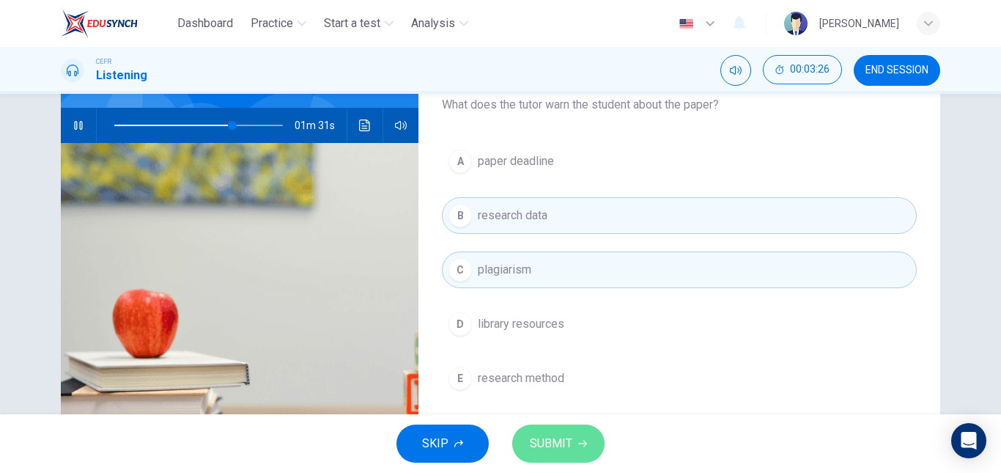
click at [527, 443] on button "SUBMIT" at bounding box center [558, 443] width 92 height 38
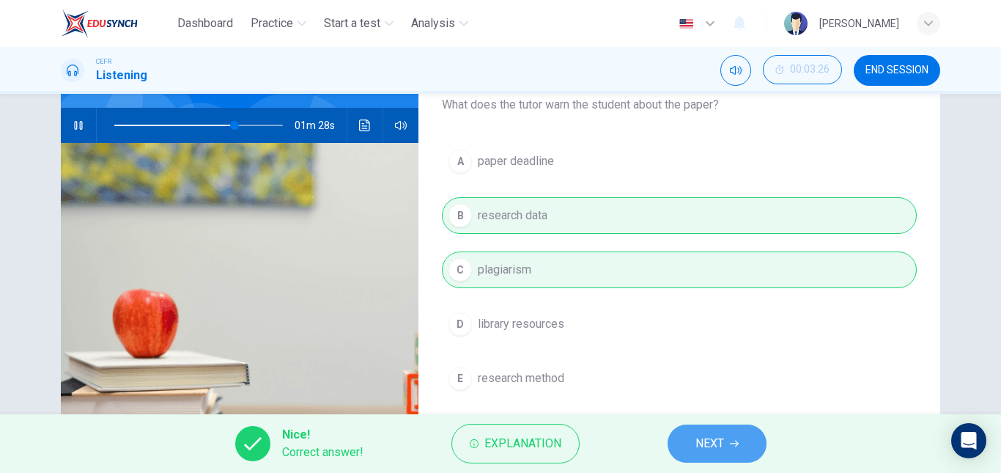
click at [684, 442] on button "NEXT" at bounding box center [717, 443] width 99 height 38
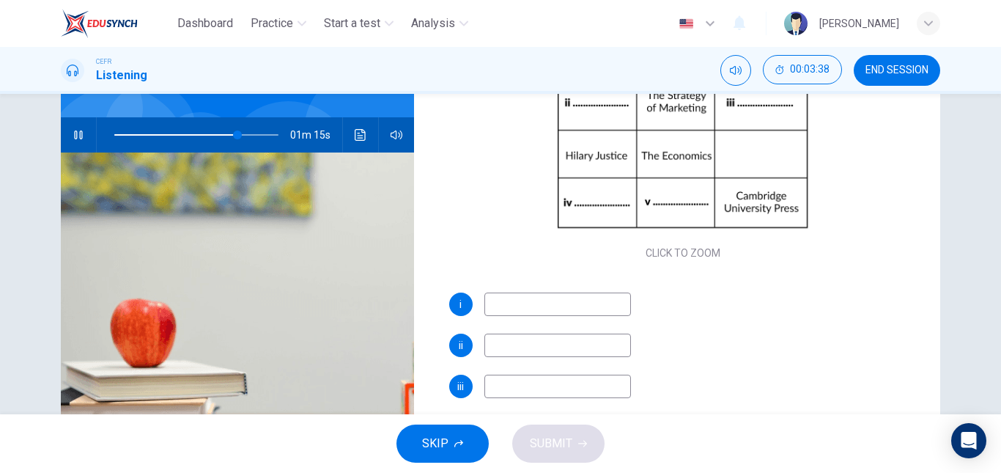
scroll to position [125, 0]
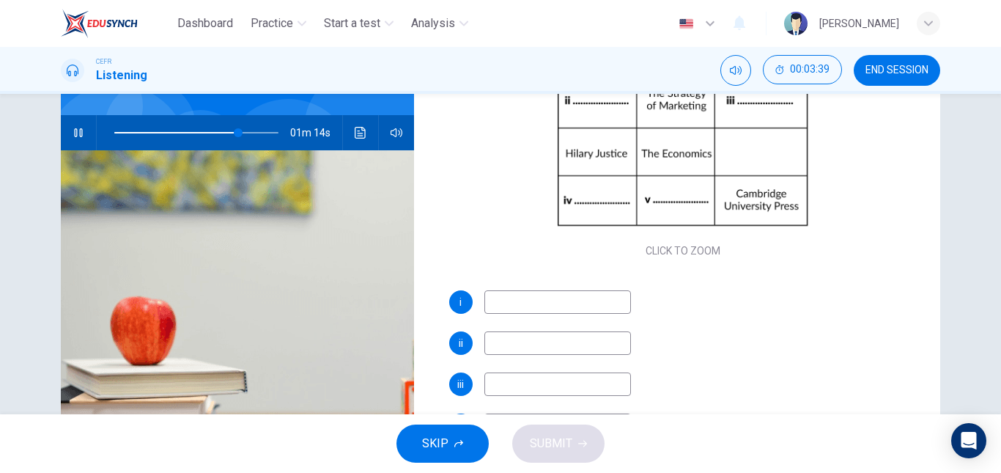
click at [525, 311] on input at bounding box center [557, 301] width 147 height 23
type input "76"
type input "E"
type input "77"
type input "Econo"
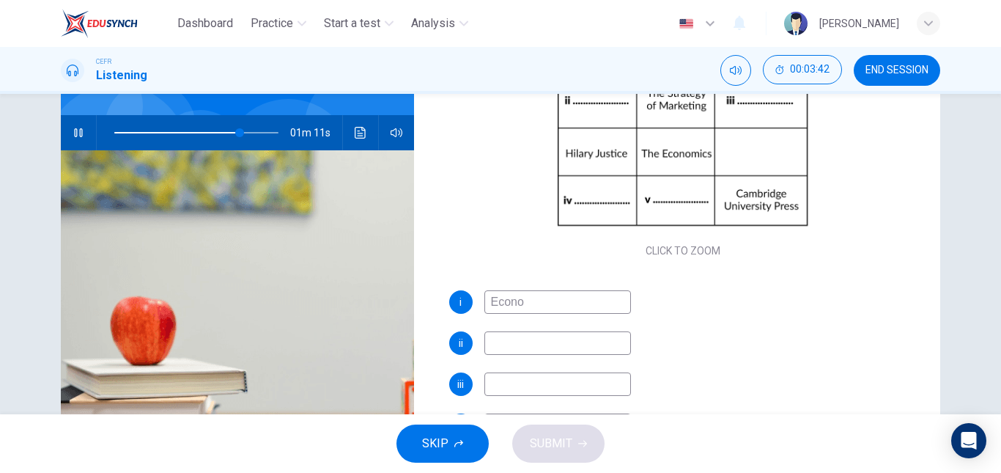
type input "77"
type input "Economy"
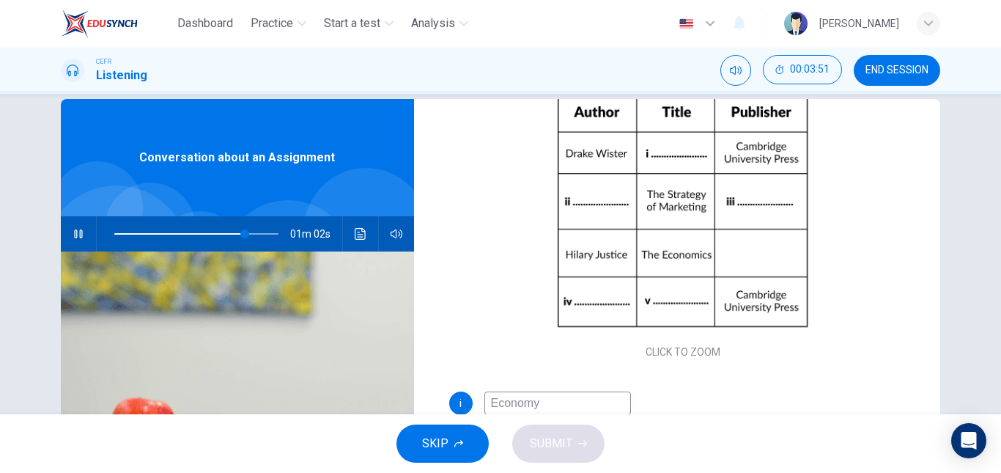
scroll to position [111, 0]
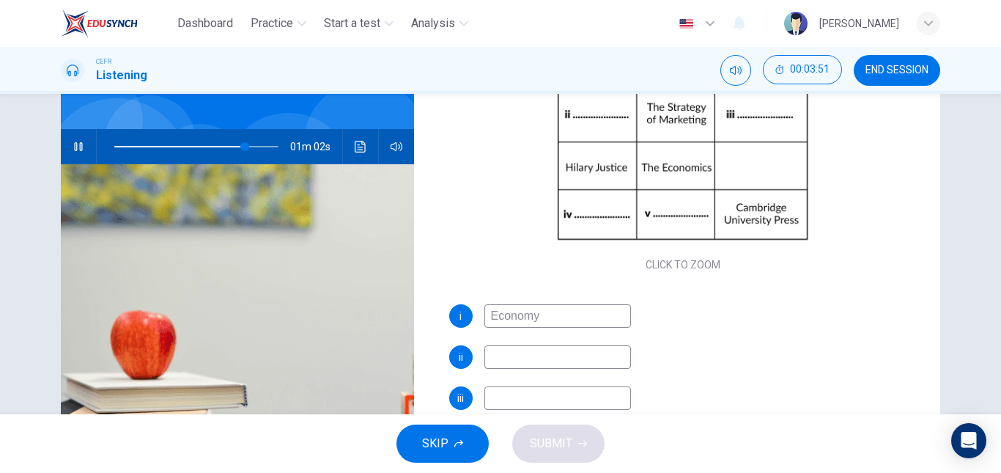
type input "80"
type input "Economy"
click at [561, 360] on input at bounding box center [557, 356] width 147 height 23
type input "80"
type input "The s"
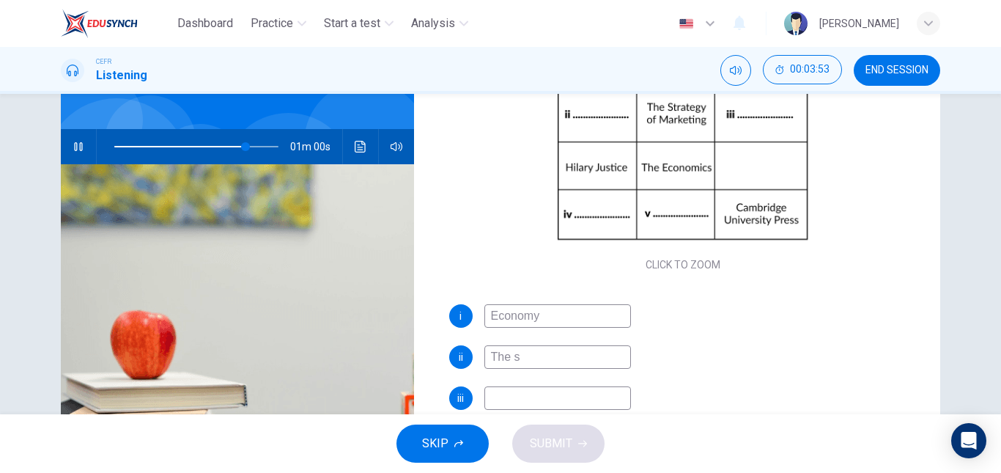
type input "81"
type input "The stra"
type input "81"
type input "The strategy"
type input "81"
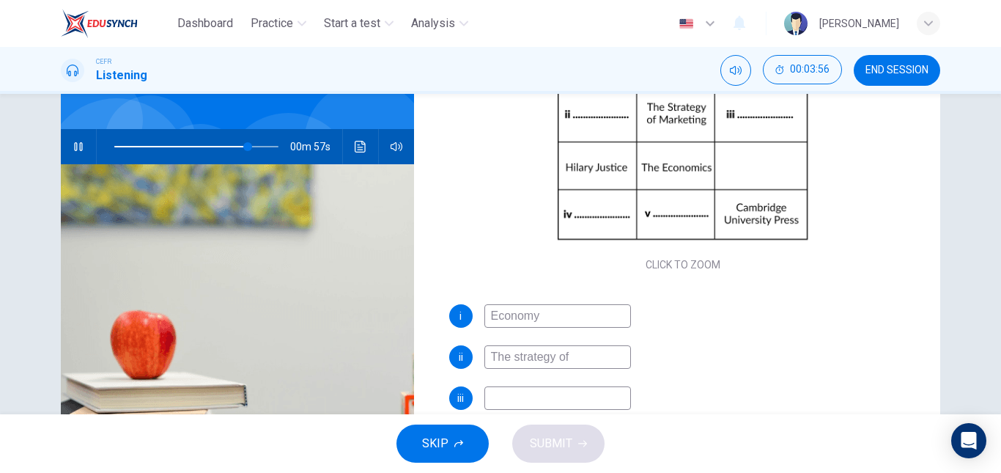
type input "The strategy of"
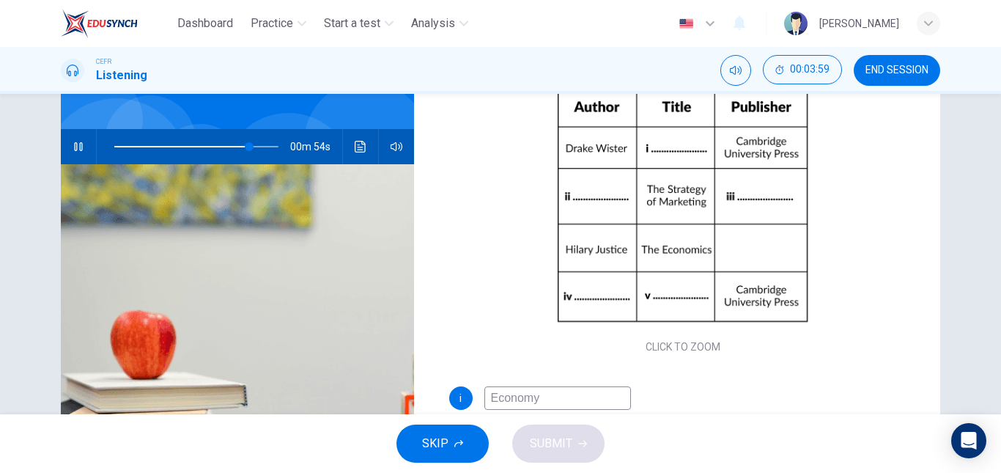
scroll to position [169, 0]
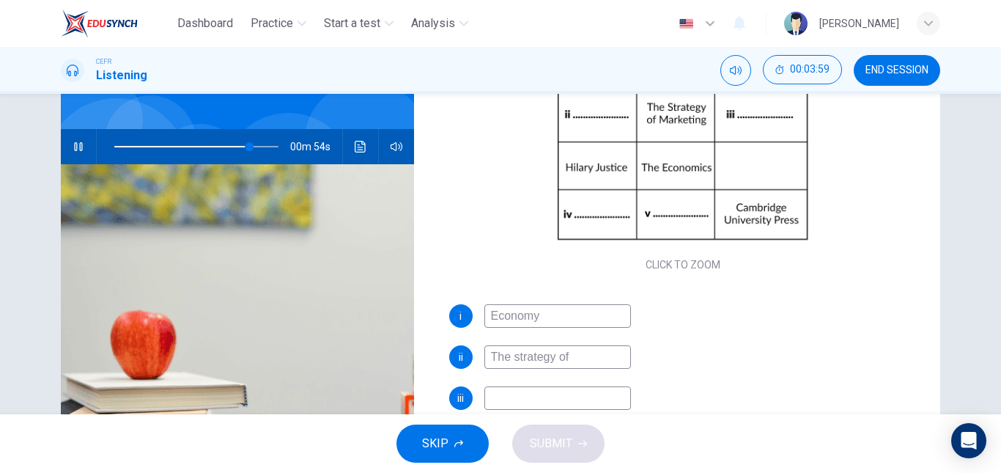
type input "83"
type input "The strategy of"
click at [573, 399] on input at bounding box center [557, 397] width 147 height 23
type input "83"
type input "london"
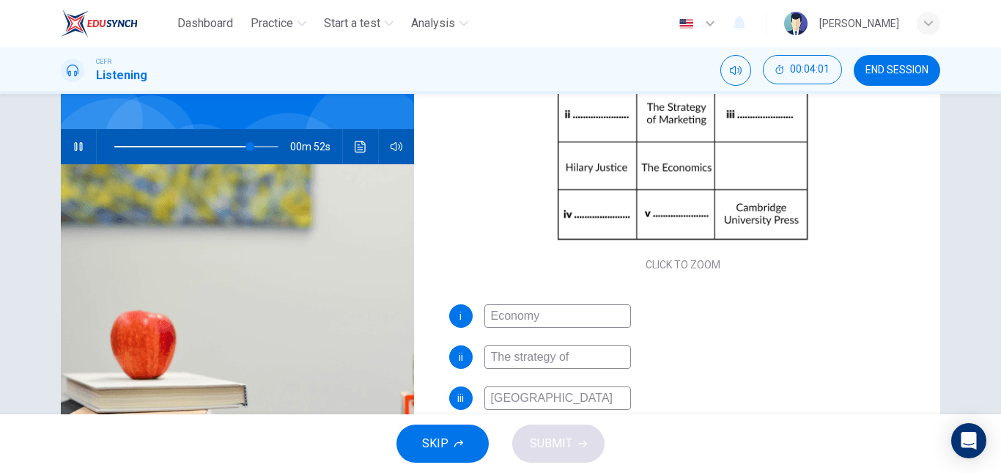
type input "83"
type input "london pre"
type input "84"
type input "london press"
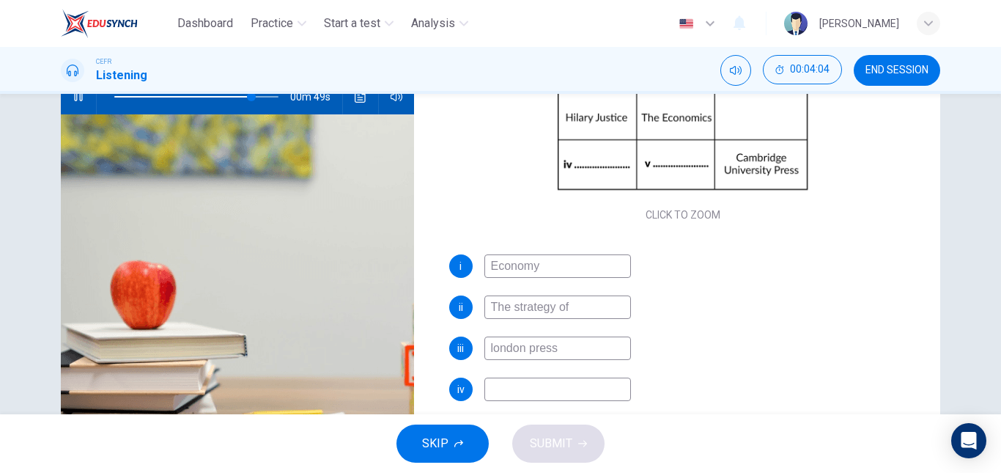
scroll to position [163, 0]
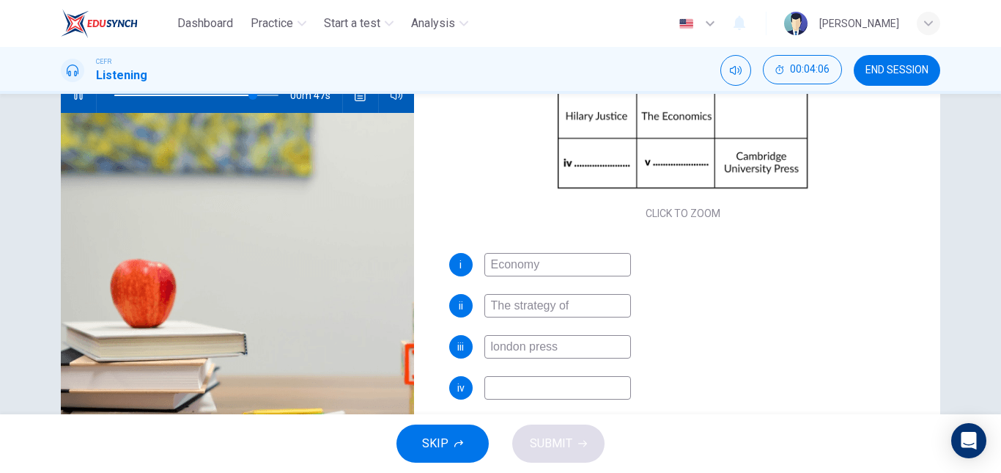
type input "85"
type input "london press"
click at [551, 394] on input at bounding box center [557, 387] width 147 height 23
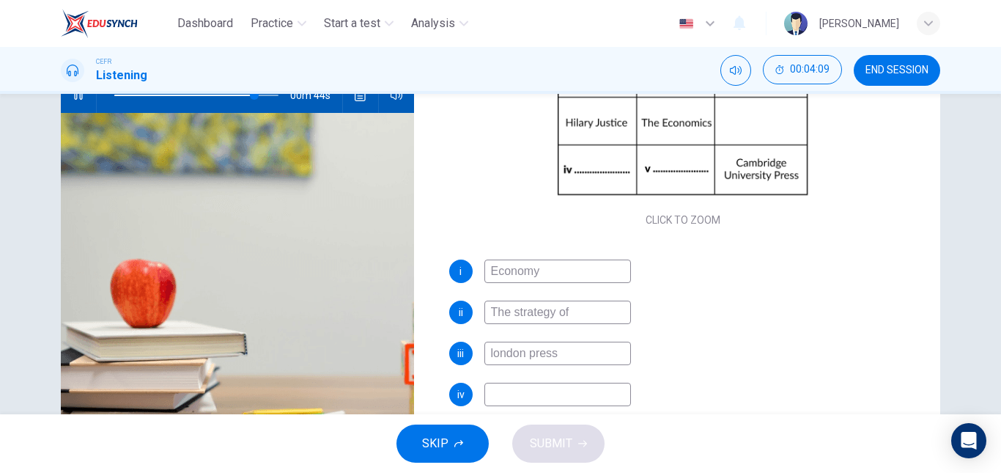
scroll to position [162, 0]
click at [536, 402] on input at bounding box center [557, 394] width 147 height 23
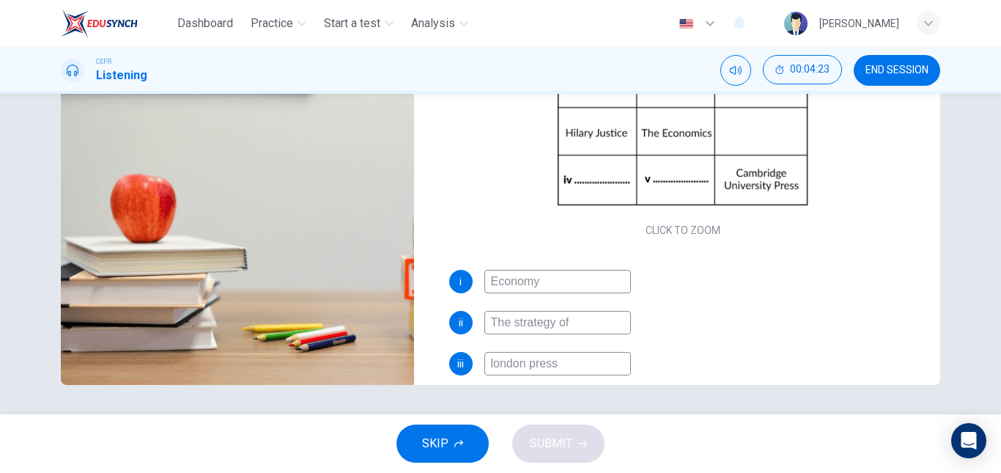
scroll to position [169, 0]
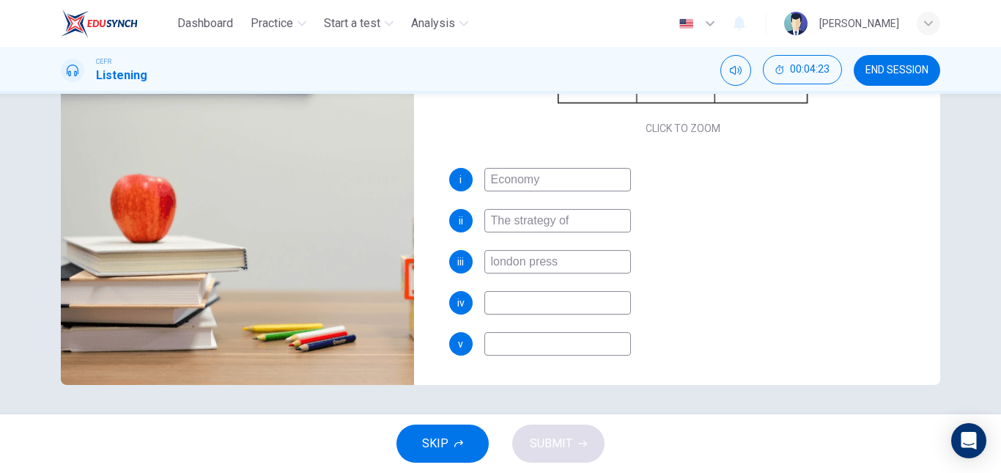
type input "90"
type input "Wi"
type input "90"
type input "Wil"
type input "91"
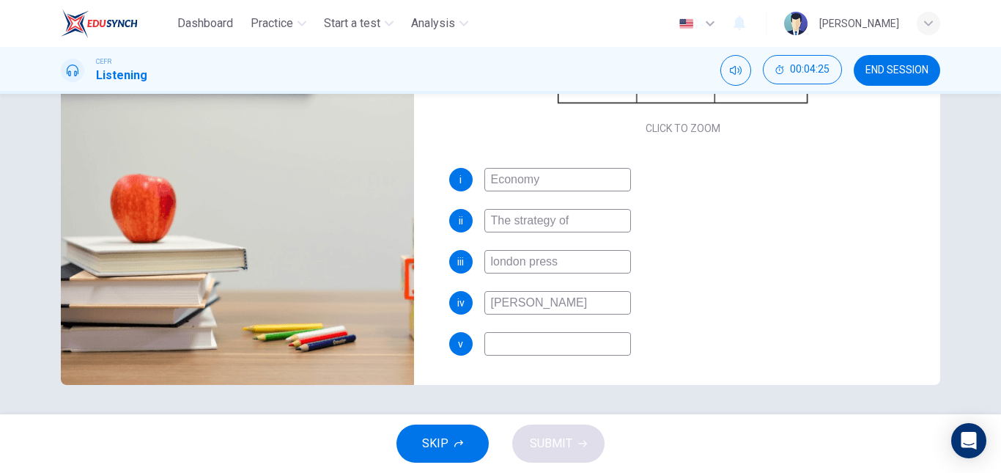
type input "William"
type input "91"
type input "William Hnnah"
type input "92"
click at [536, 303] on input "William Hnnah" at bounding box center [557, 302] width 147 height 23
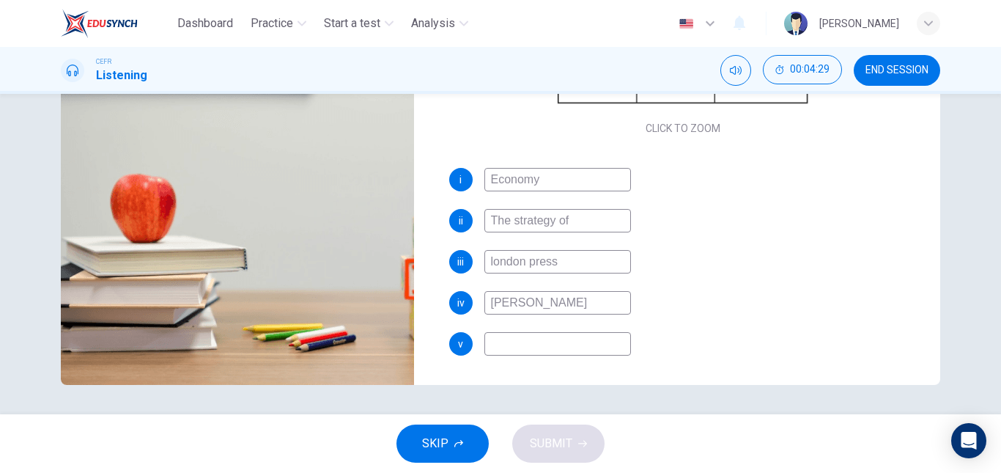
type input "William Hannah"
type input "92"
type input "William Hannah"
click at [543, 340] on input at bounding box center [557, 343] width 147 height 23
type input "93"
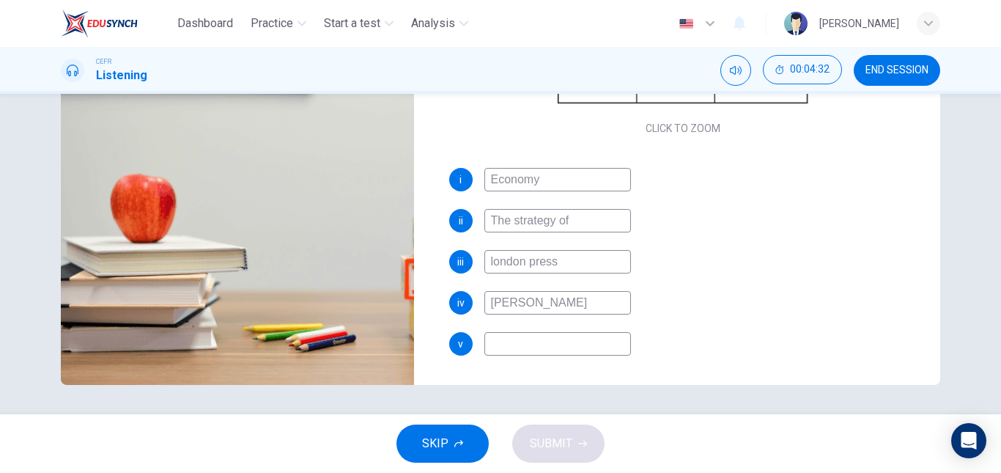
click at [608, 302] on input "William Hannah" at bounding box center [557, 302] width 147 height 23
type input "William Hanna"
type input "94"
type input "William Hanna"
click at [579, 345] on input at bounding box center [557, 343] width 147 height 23
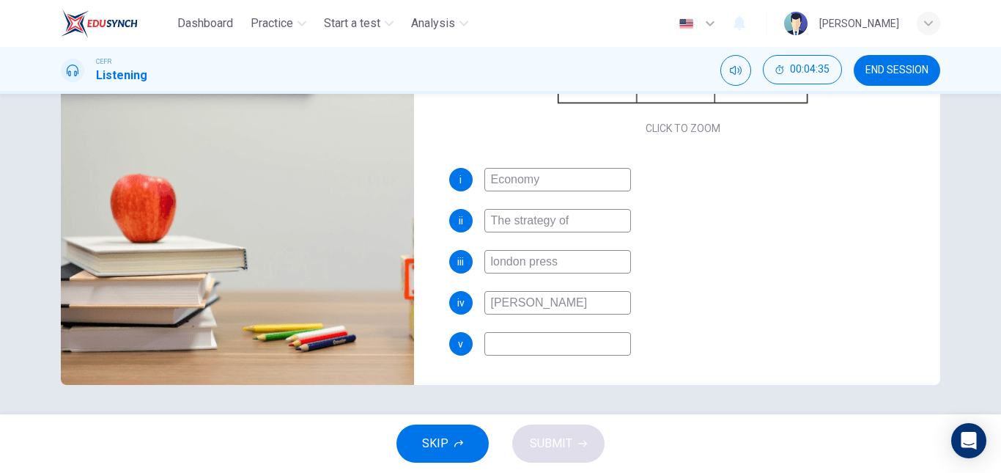
type input "B"
type input "94"
type input "Bu"
type input "94"
type input "Bus"
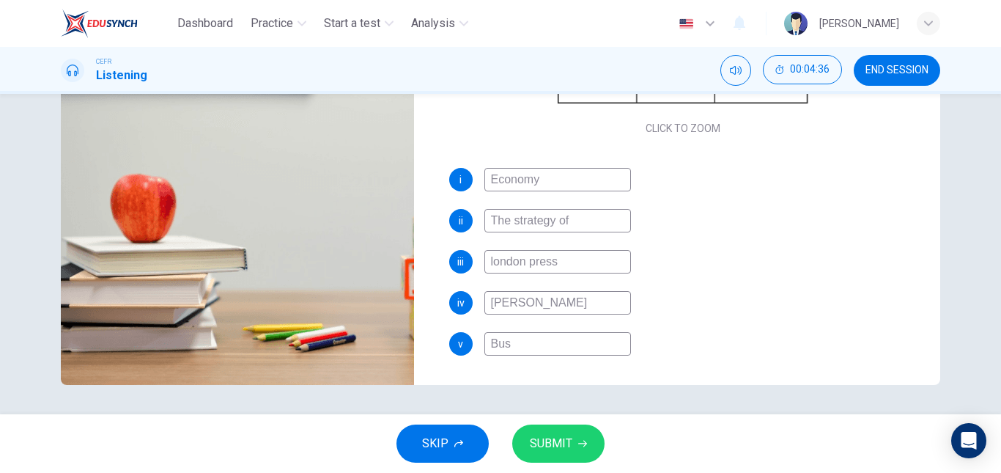
type input "94"
type input "Busin"
type input "94"
type input "Busine"
type input "94"
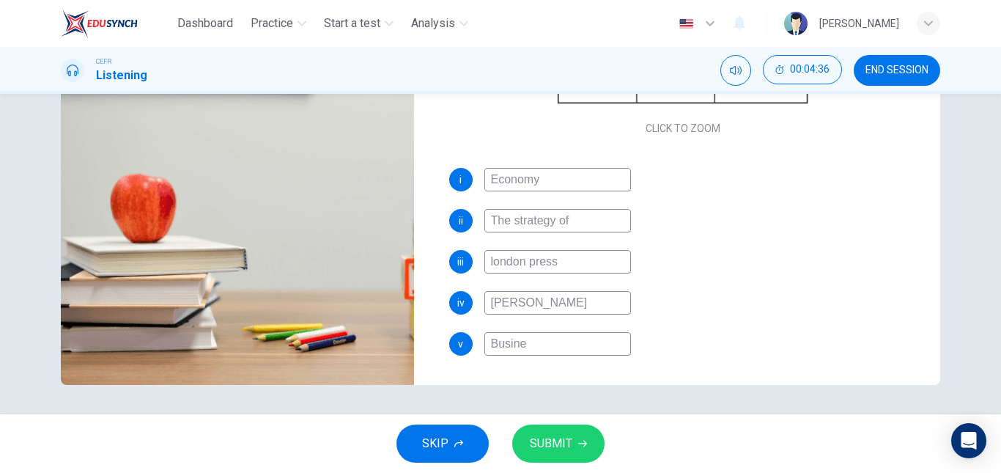
type input "Busines"
type input "94"
type input "Business"
type input "95"
type input "Business M"
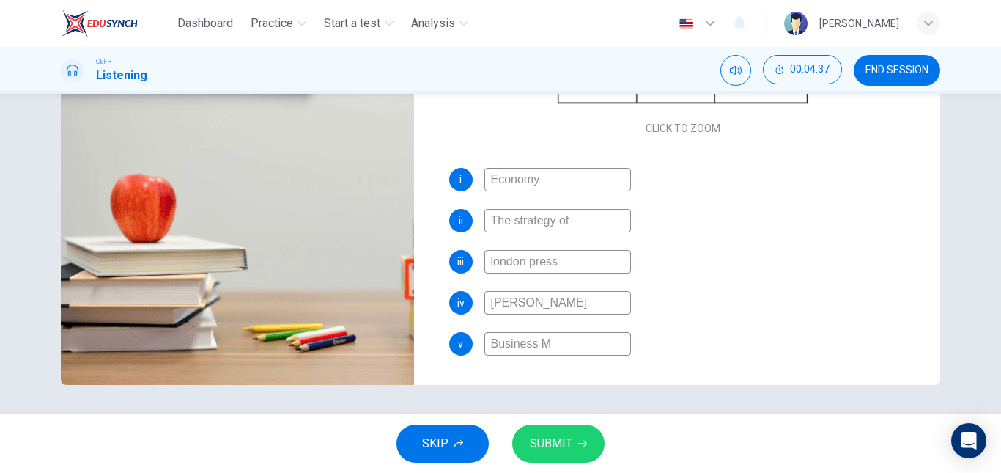
type input "95"
type input "Business Ma"
type input "95"
type input "Business Mana"
type input "95"
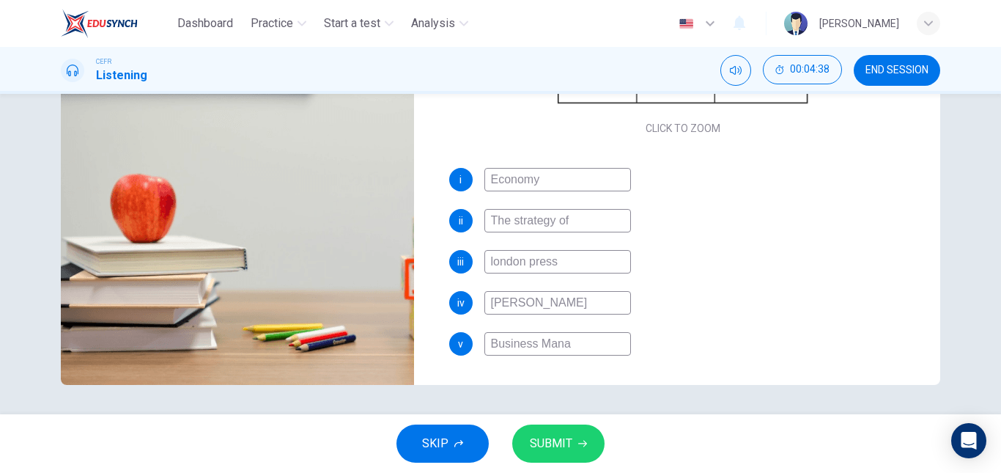
type input "Business Manag"
type input "95"
type input "Business Manage"
type input "95"
type input "Business Managem"
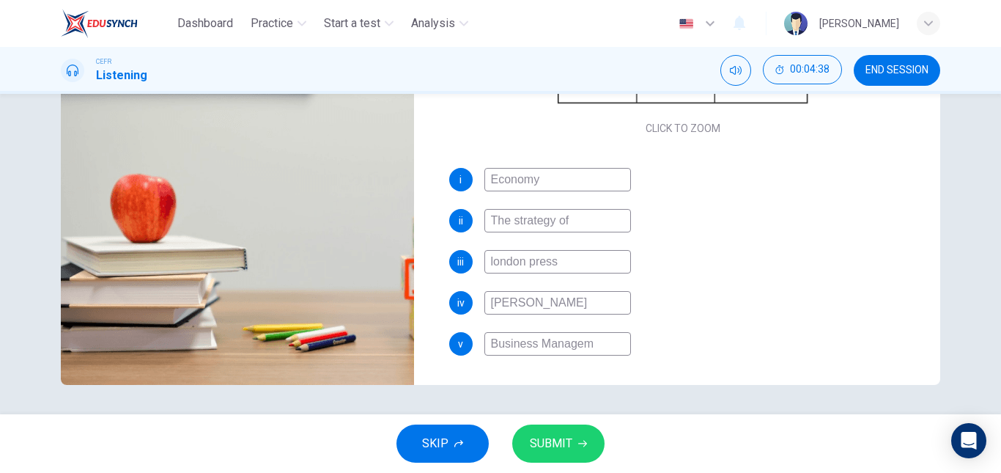
type input "95"
type input "Business Managemen"
type input "95"
type input "Business Management"
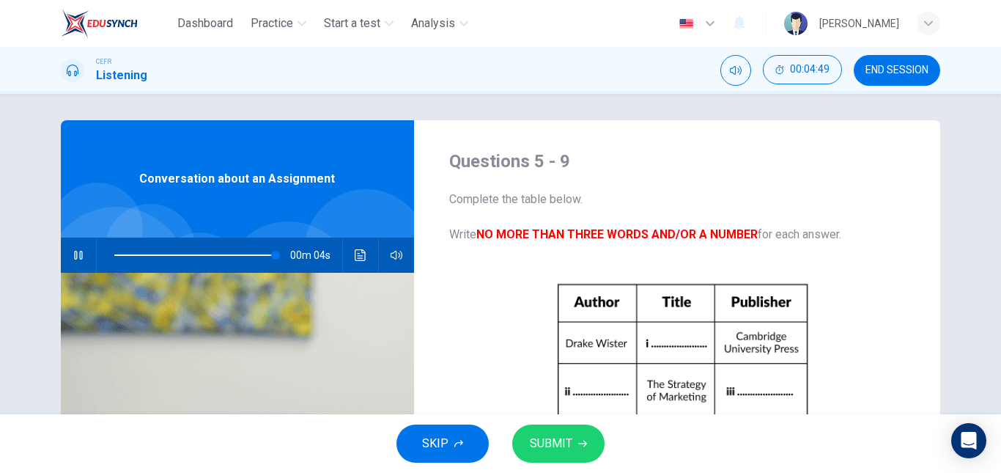
scroll to position [1, 0]
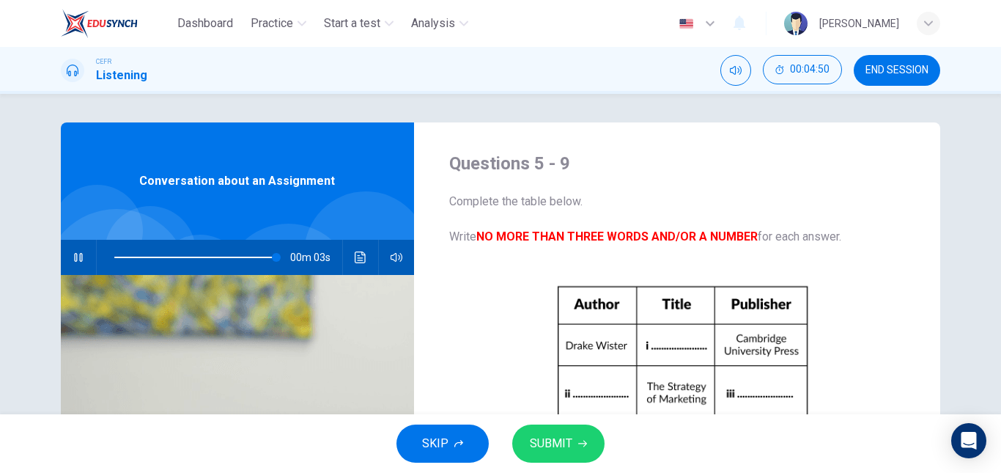
type input "99"
type input "Business Management"
click at [245, 255] on span at bounding box center [196, 257] width 164 height 21
click at [237, 256] on span at bounding box center [240, 257] width 9 height 9
click at [231, 256] on span at bounding box center [233, 257] width 9 height 9
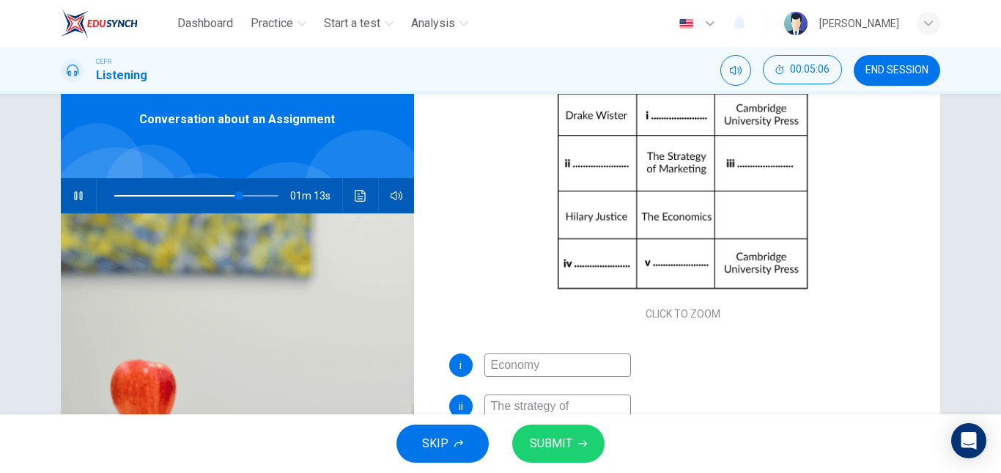
scroll to position [64, 0]
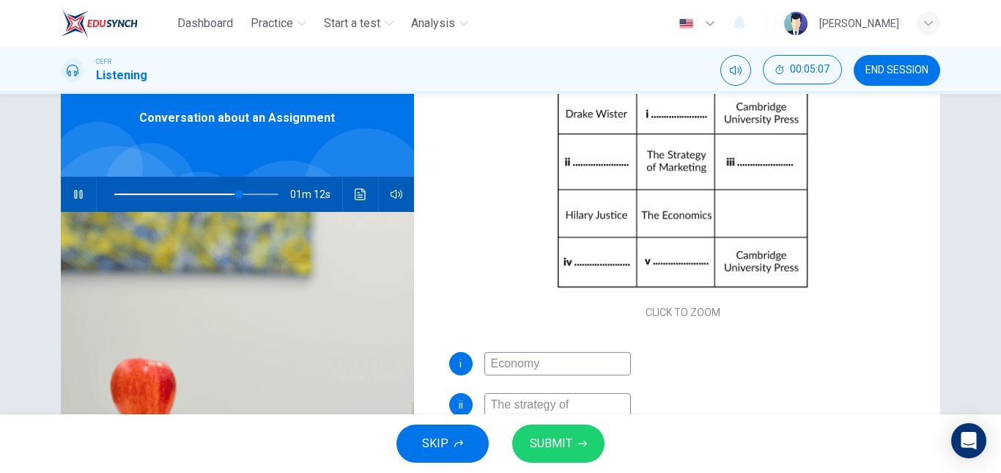
click at [486, 371] on input "Economy" at bounding box center [557, 363] width 147 height 23
type input "76"
type input "GEconomy"
type input "76"
type input "GLEconomy"
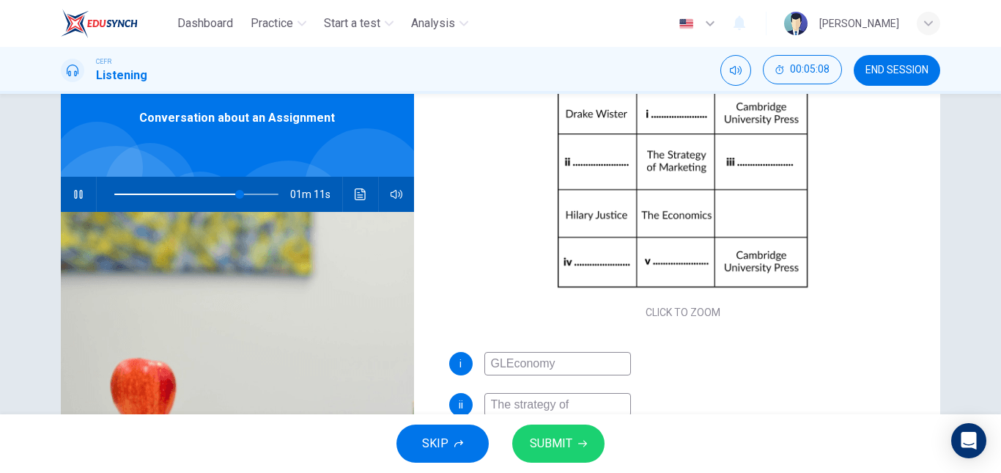
type input "76"
type input "GLoEconomy"
type input "76"
type input "GLobEconomy"
type input "76"
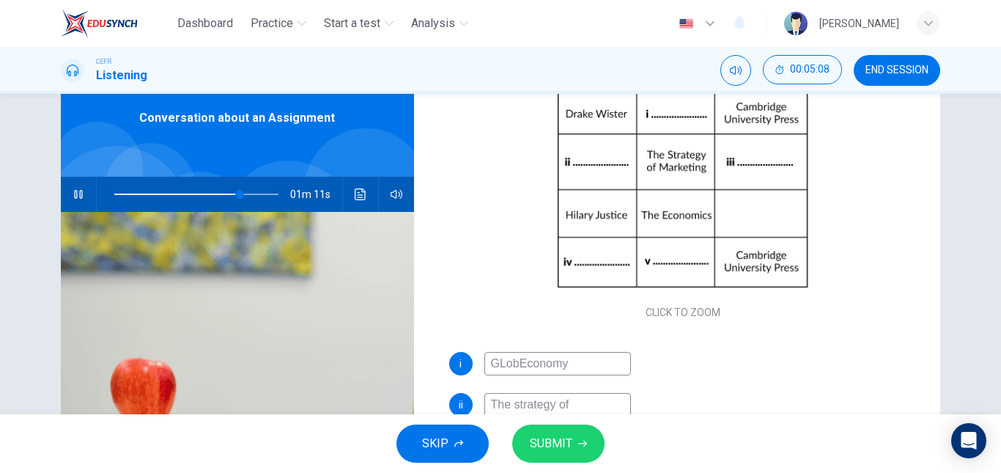
type input "GLobaEconomy"
type input "77"
type input "GLobal Economy"
type input "77"
type input "GLobalEconomy"
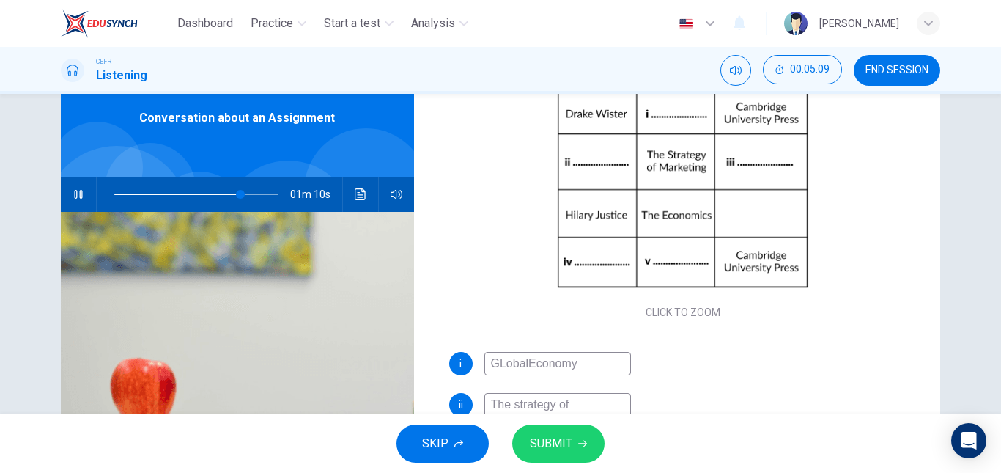
type input "77"
type input "GLobaEconomy"
type input "77"
type input "GLoEconomy"
type input "77"
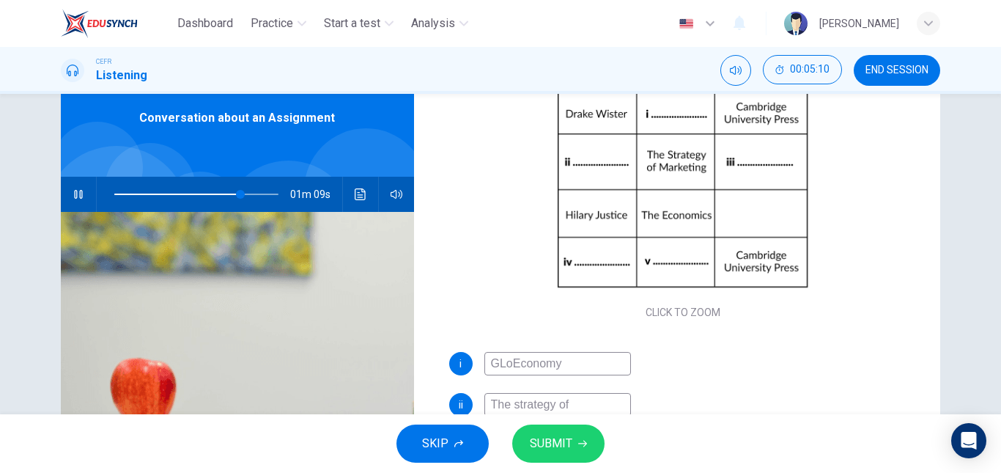
type input "GLEconomy"
type input "77"
type input "GEconomy"
type input "77"
type input "Economy"
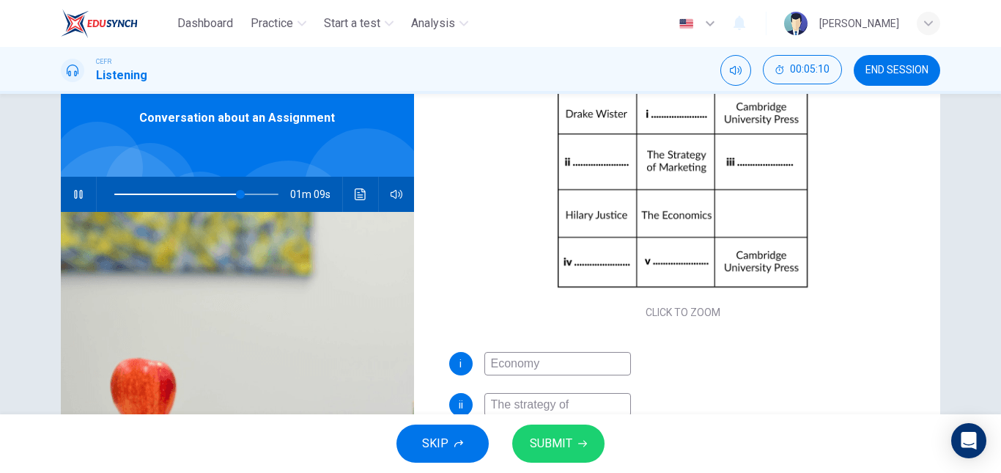
type input "77"
type input "GEconomy"
type input "77"
type input "GlEconomy"
type input "78"
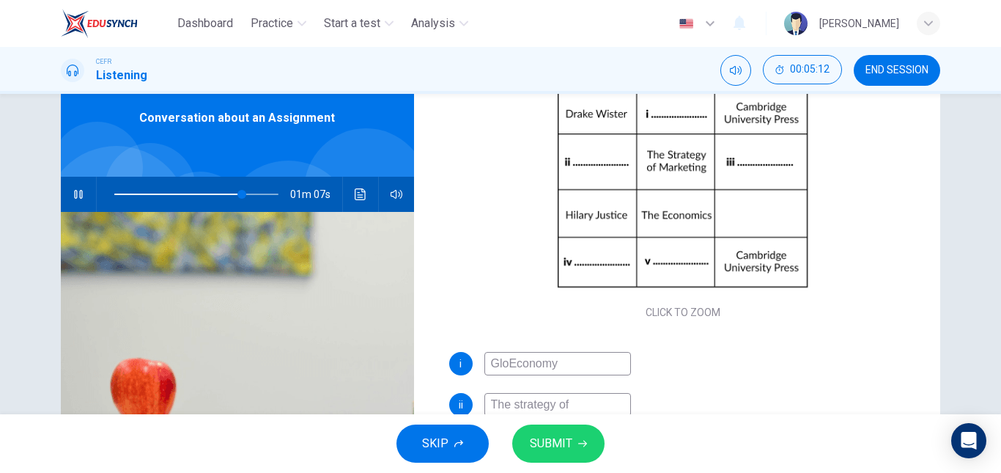
type input "GlobEconomy"
type input "78"
type input "GlobaEconomy"
type input "78"
type input "GlobalEconomy"
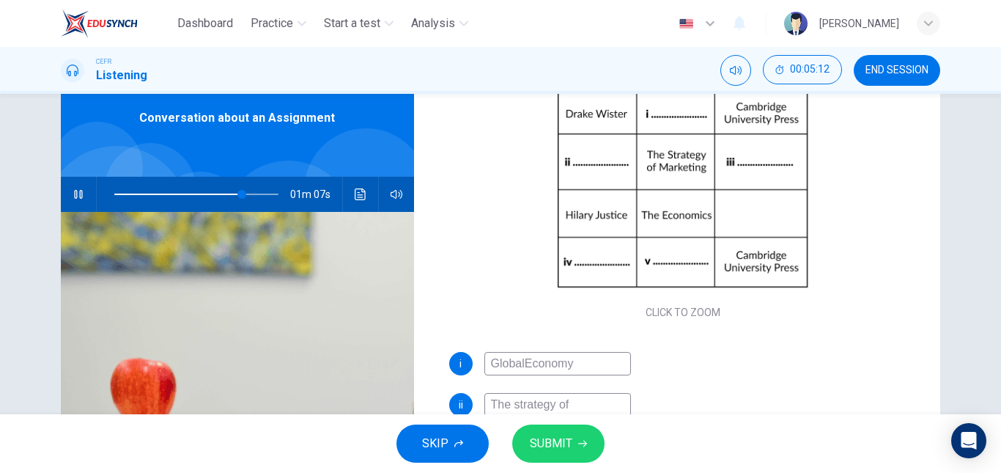
type input "78"
type input "Global Economy"
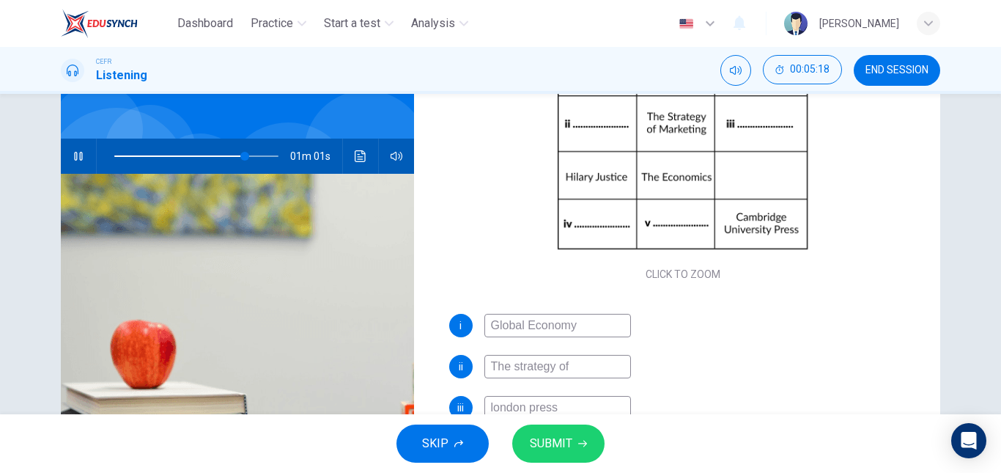
scroll to position [144, 0]
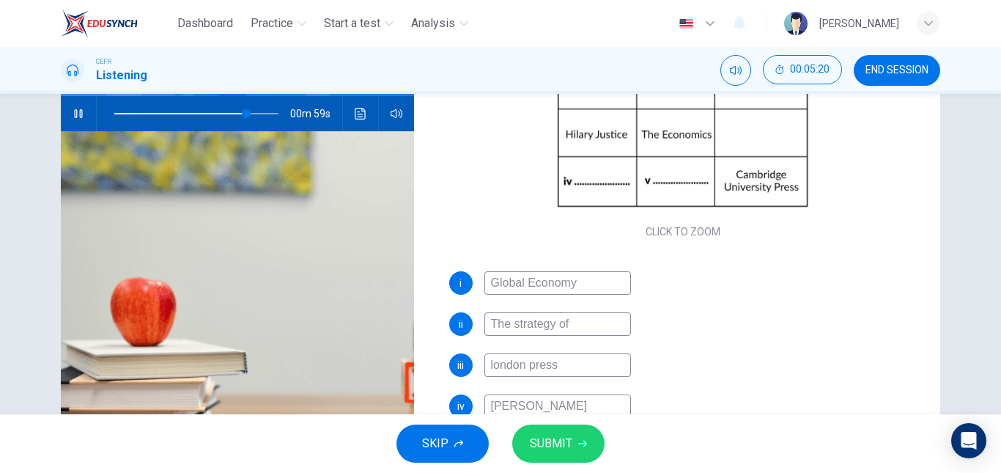
type input "81"
type input "Global Economy"
click at [588, 332] on input "The strategy of" at bounding box center [557, 323] width 147 height 23
type input "81"
type input "The strategy of M"
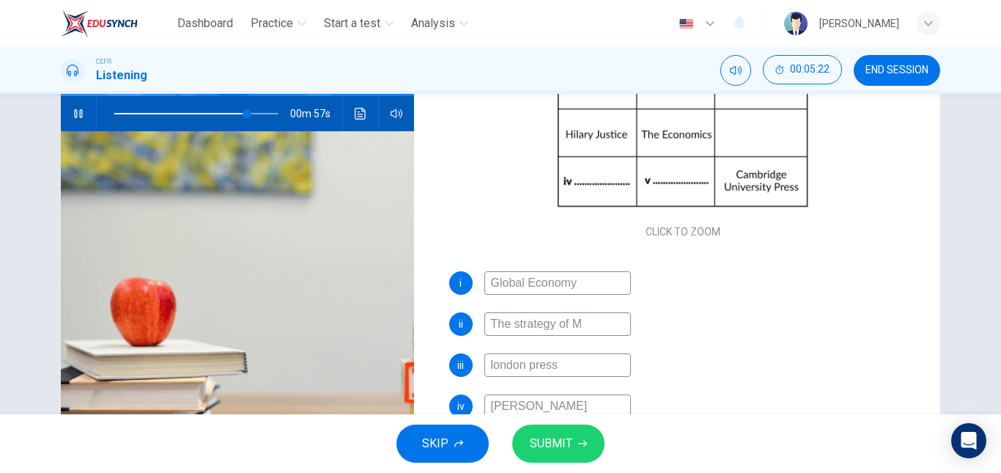
type input "81"
type input "The strategy of Ma"
type input "81"
type input "The strategy of Mark"
type input "81"
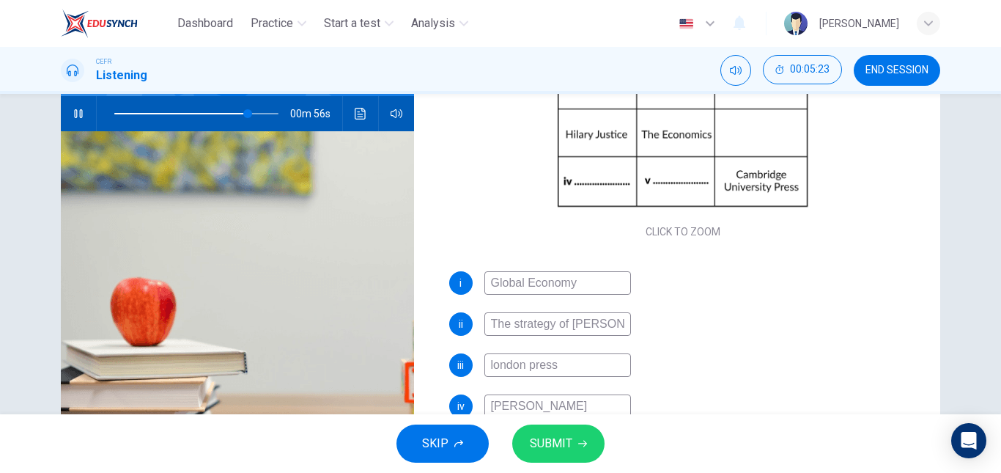
type input "The strategy of Marke"
type input "81"
type input "The strategy of Market"
type input "81"
type input "The strategy of Marketi"
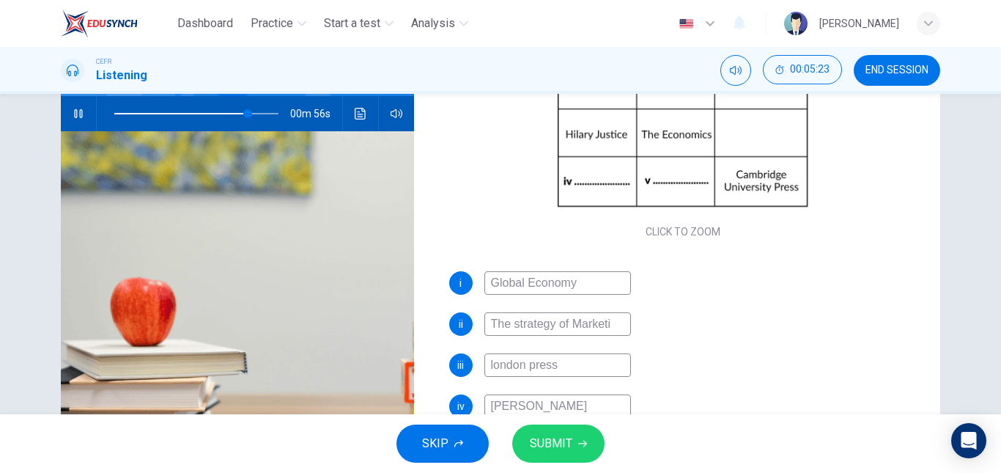
type input "82"
type input "The strategy of Marketing"
type input "82"
type input "The strategy of Marketing"
click at [491, 366] on input "london press" at bounding box center [557, 364] width 147 height 23
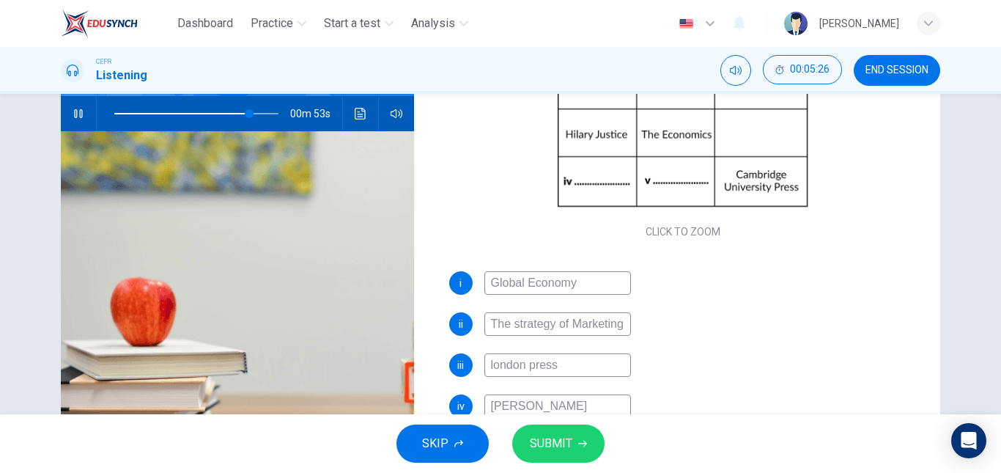
type input "ondon press"
type input "82"
type input "London press"
type input "83"
click at [535, 364] on input "London press" at bounding box center [557, 364] width 147 height 23
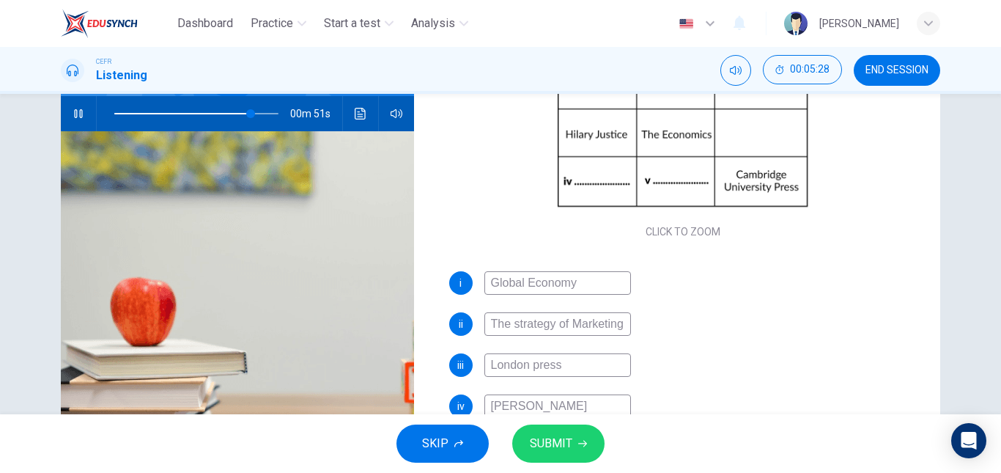
type input "London ress"
type input "83"
type input "London Press"
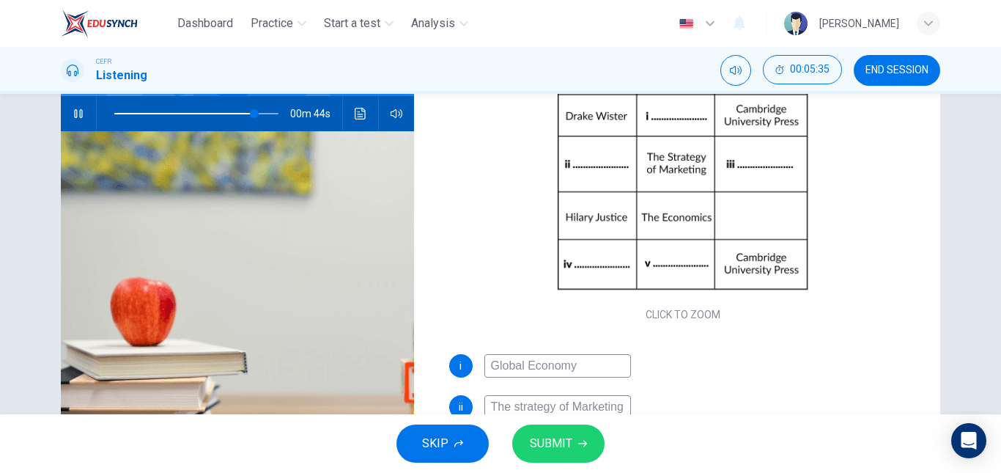
scroll to position [169, 0]
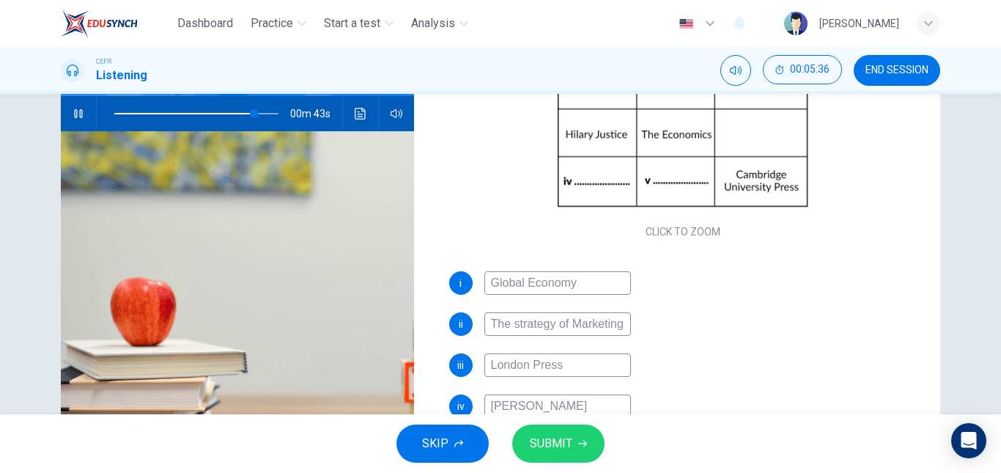
type input "86"
type input "London Press"
click at [515, 319] on input "The strategy of Marketing" at bounding box center [557, 323] width 147 height 23
type input "86"
type input "The trategy of Marketing"
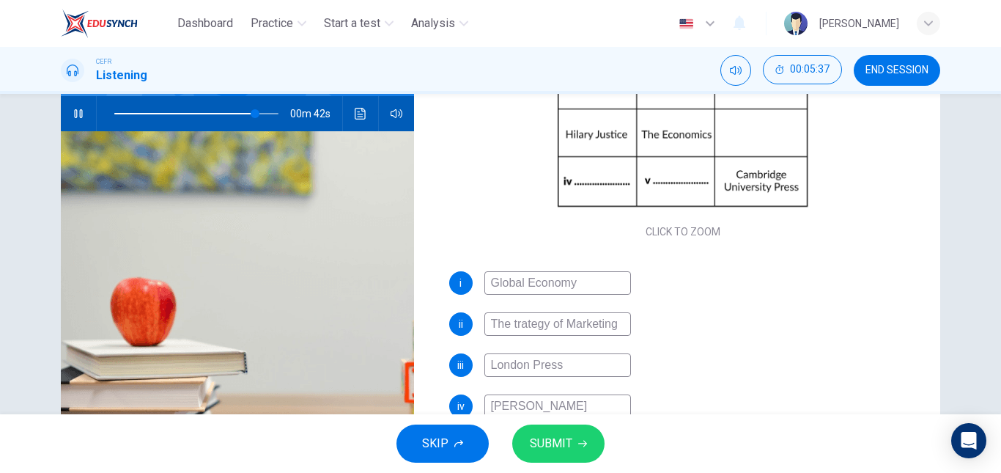
type input "86"
type input "The Strategy of Marketing"
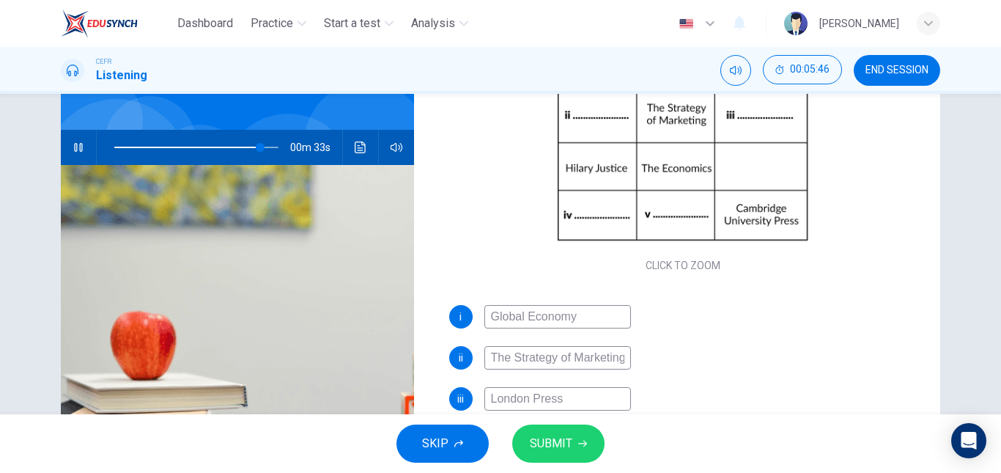
scroll to position [110, 0]
type input "89"
type input "The Strategy of Marketing"
click at [241, 152] on span at bounding box center [196, 148] width 164 height 21
type input "80"
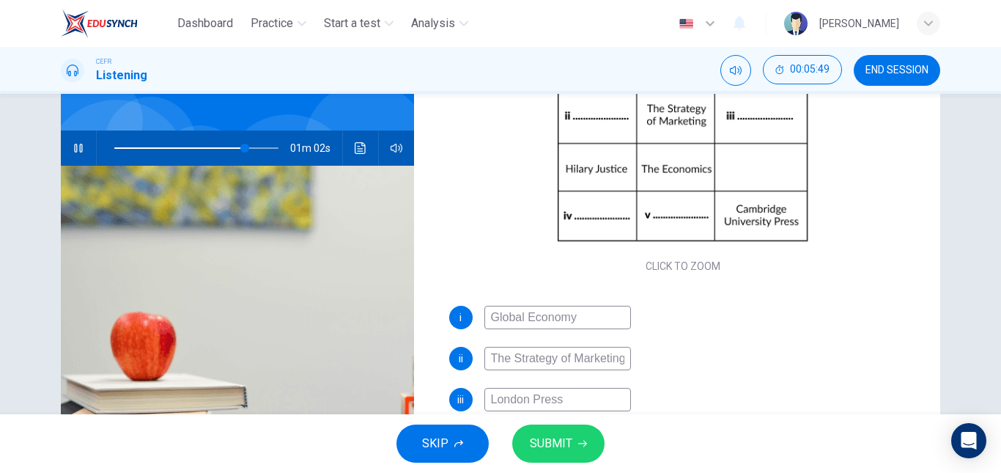
scroll to position [0, 1]
drag, startPoint x: 488, startPoint y: 360, endPoint x: 642, endPoint y: 372, distance: 154.3
click at [642, 372] on div "i Global Economy ii The Strategy of Marketing iii London Press iv William Hanna…" at bounding box center [683, 414] width 468 height 217
type input "80"
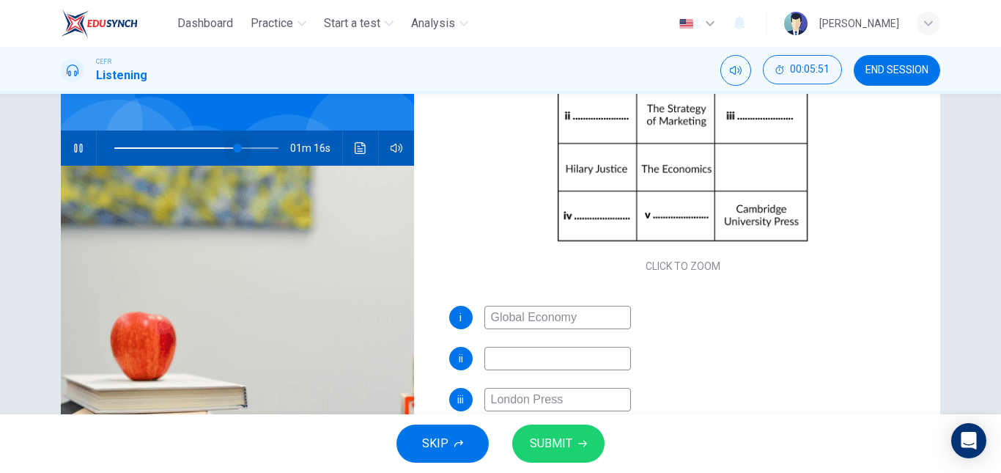
click at [234, 151] on span at bounding box center [237, 148] width 9 height 9
click at [225, 146] on span at bounding box center [228, 148] width 9 height 9
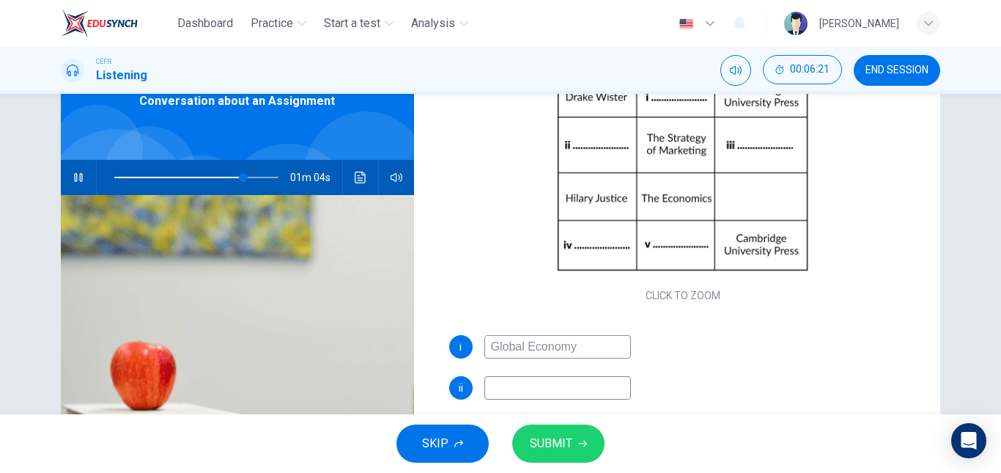
scroll to position [86, 0]
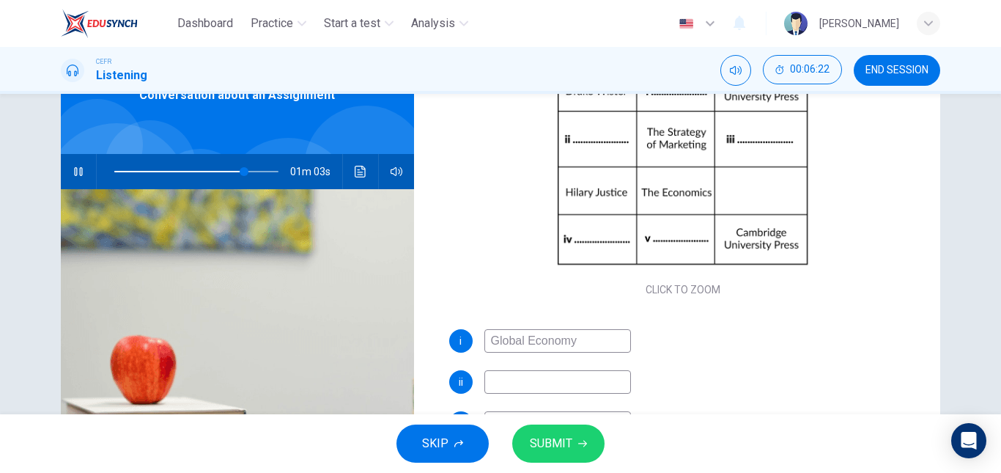
click at [506, 380] on input at bounding box center [557, 381] width 147 height 23
type input "80"
type input "Vi"
type input "80"
type input "Vic"
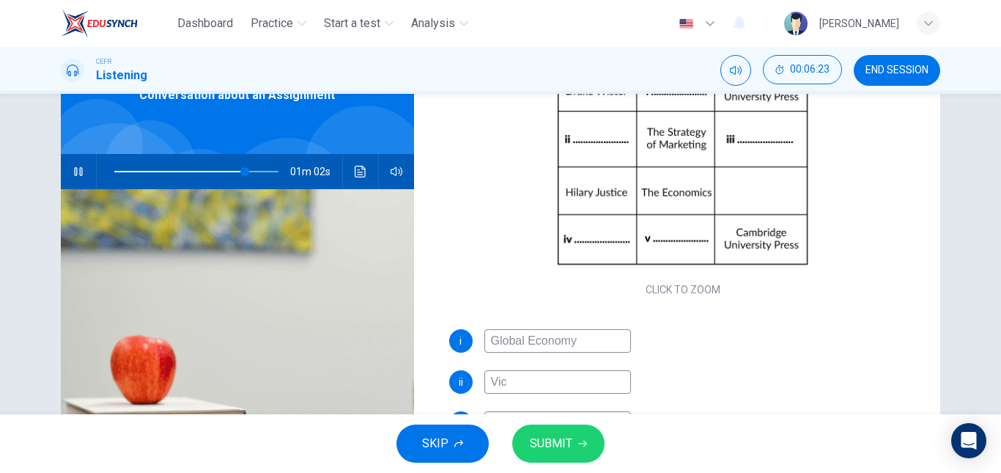
type input "80"
type input "Vict"
type input "80"
type input "Victor"
type input "80"
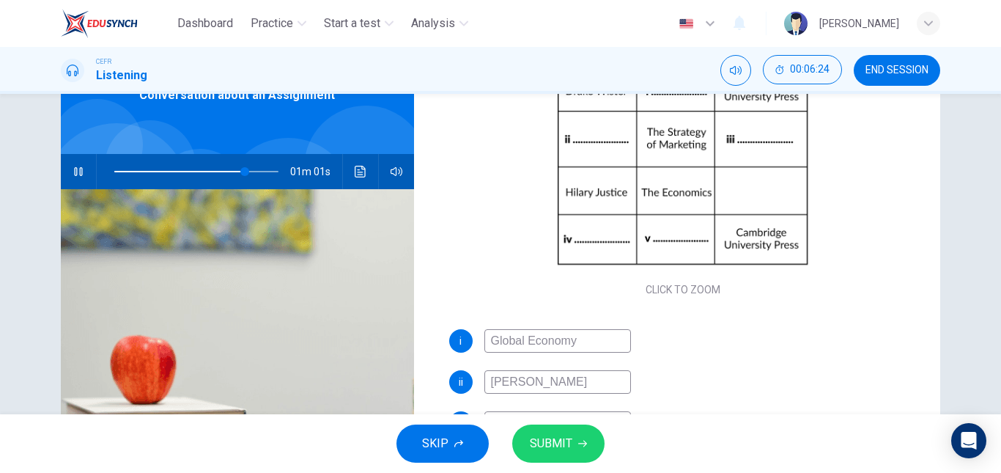
type input "Victori"
type input "80"
type input "Victoria"
type input "80"
type input "Victoria S"
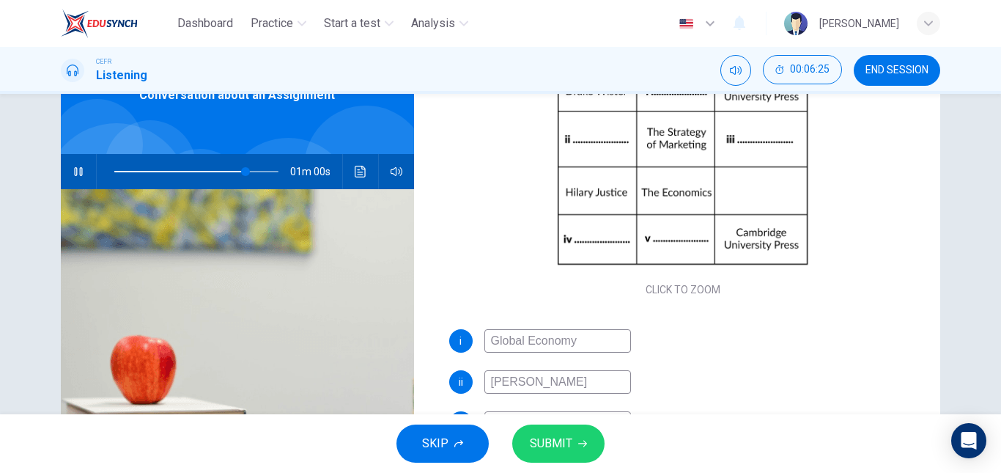
type input "80"
type input "Victoria Sm"
type input "80"
type input "Victoria Smi"
type input "81"
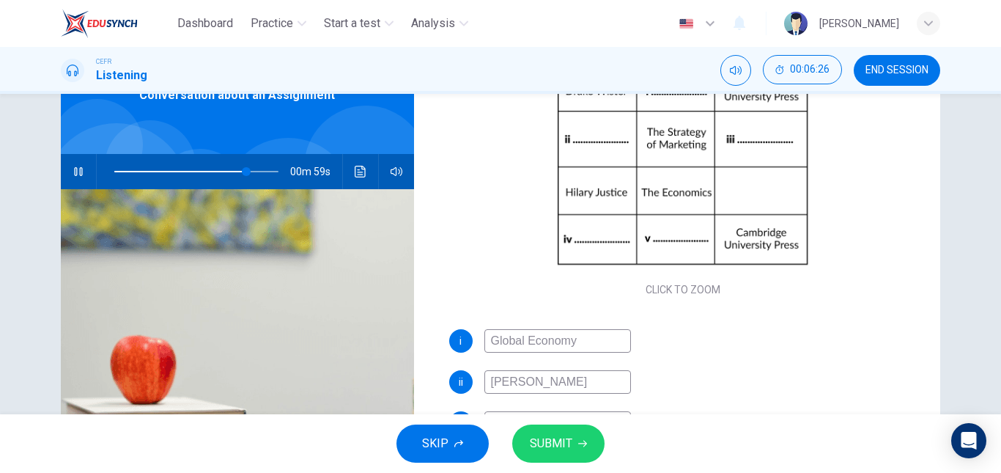
type input "Victoria Smith"
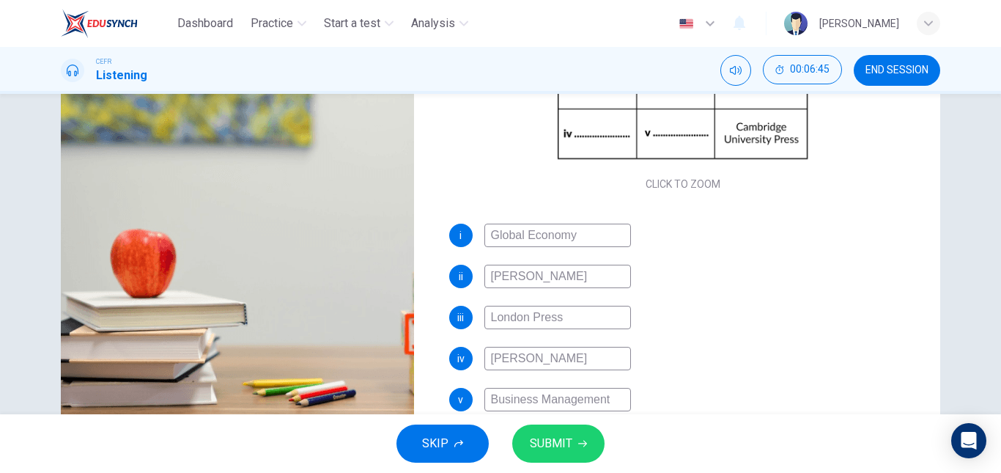
scroll to position [169, 0]
type input "96"
type input "Victoria Smith"
click at [558, 435] on span "SUBMIT" at bounding box center [551, 443] width 43 height 21
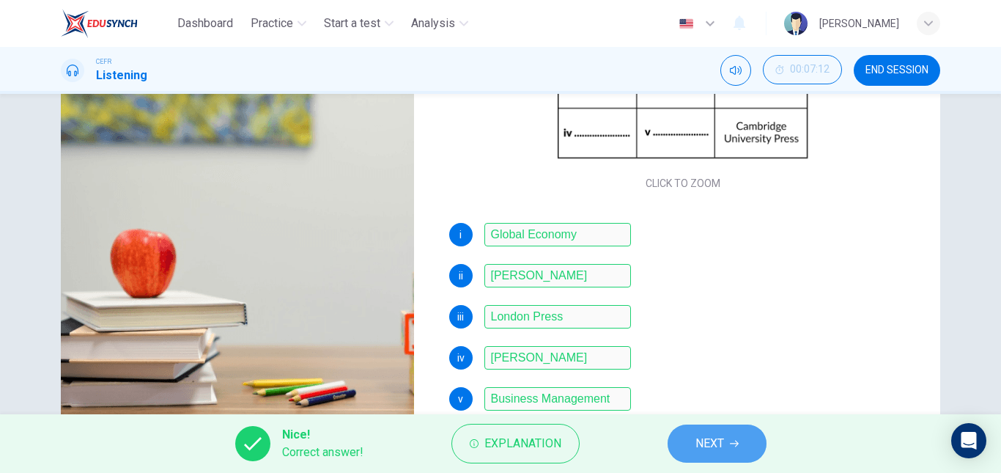
type input "97"
click at [739, 434] on button "NEXT" at bounding box center [717, 443] width 99 height 38
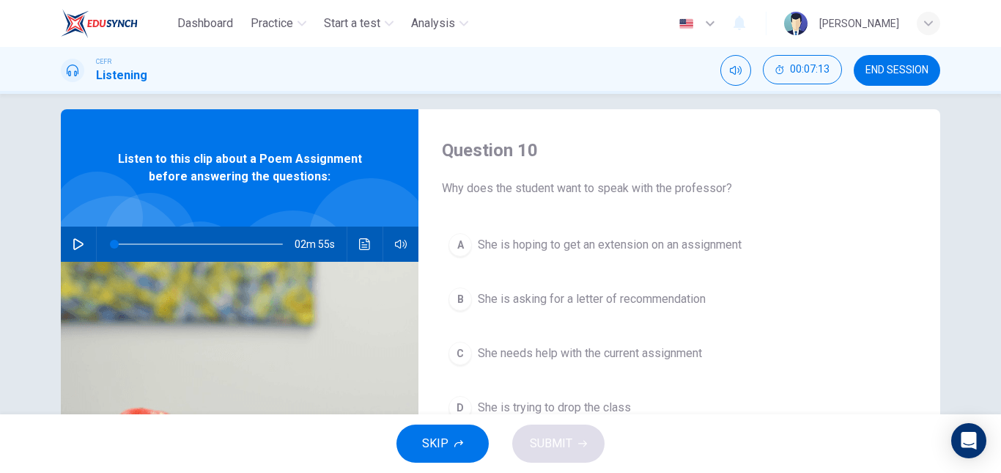
scroll to position [15, 0]
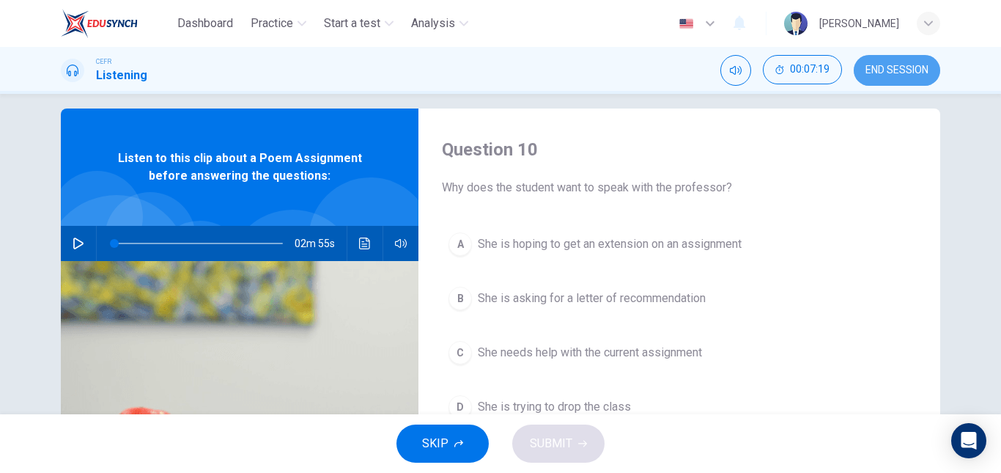
click at [890, 73] on span "END SESSION" at bounding box center [896, 70] width 63 height 12
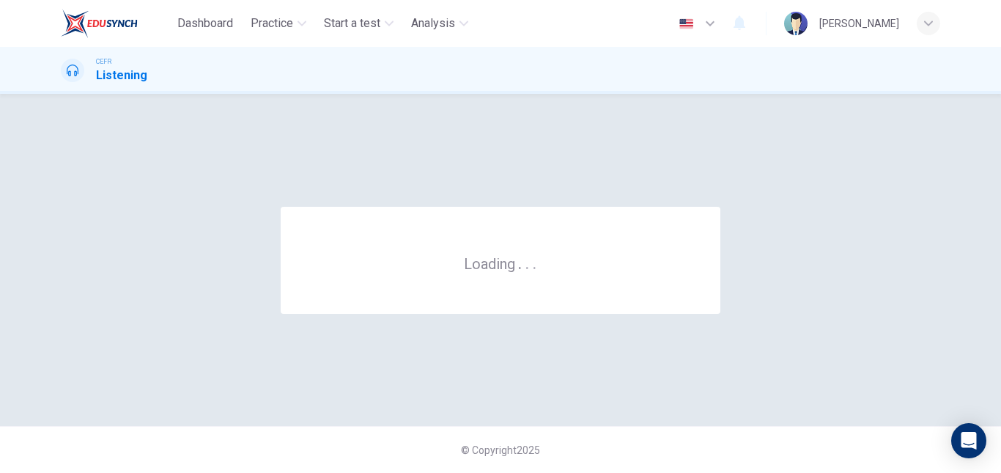
scroll to position [0, 0]
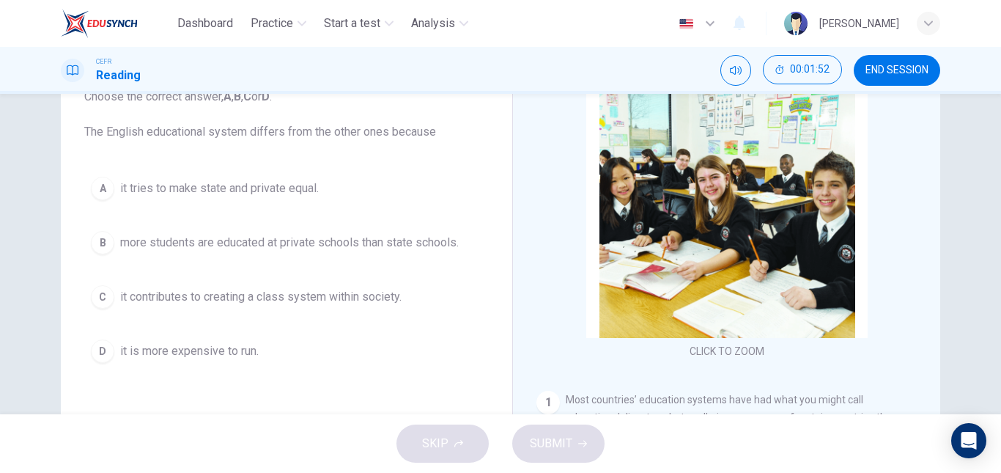
scroll to position [106, 0]
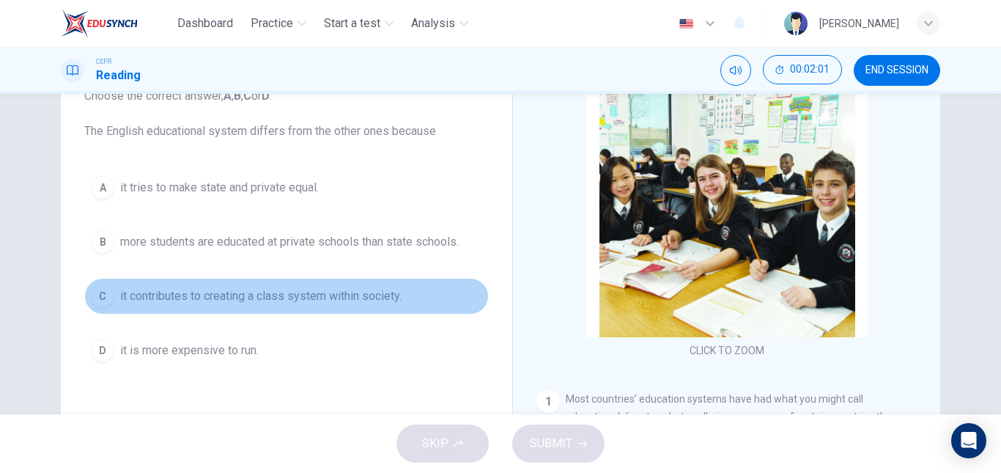
click at [207, 295] on span "it contributes to creating a class system within society." at bounding box center [260, 296] width 281 height 18
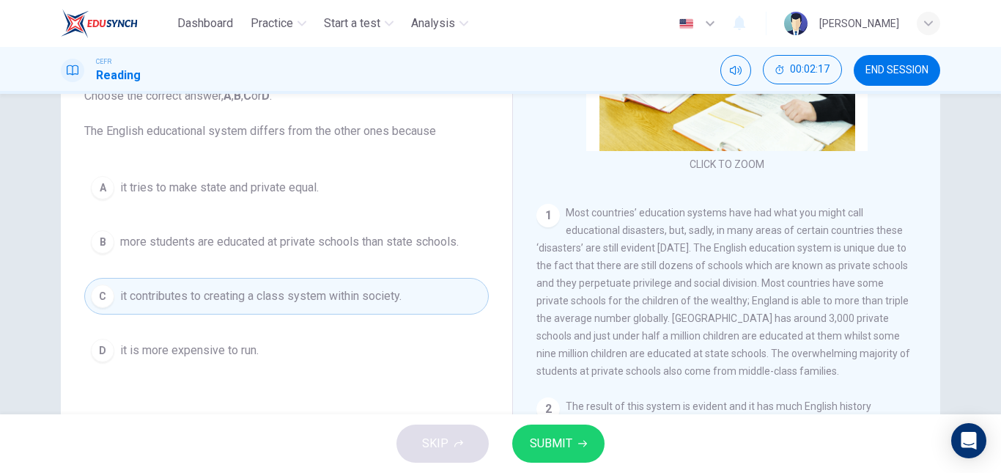
scroll to position [187, 0]
click at [338, 221] on div "A it tries to make state and private equal. B more students are educated at pri…" at bounding box center [286, 268] width 404 height 199
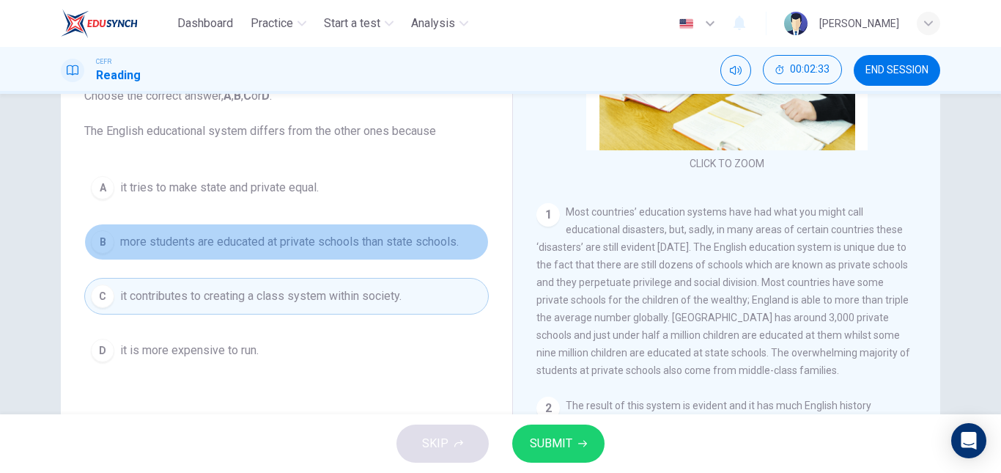
click at [322, 237] on span "more students are educated at private schools than state schools." at bounding box center [289, 242] width 339 height 18
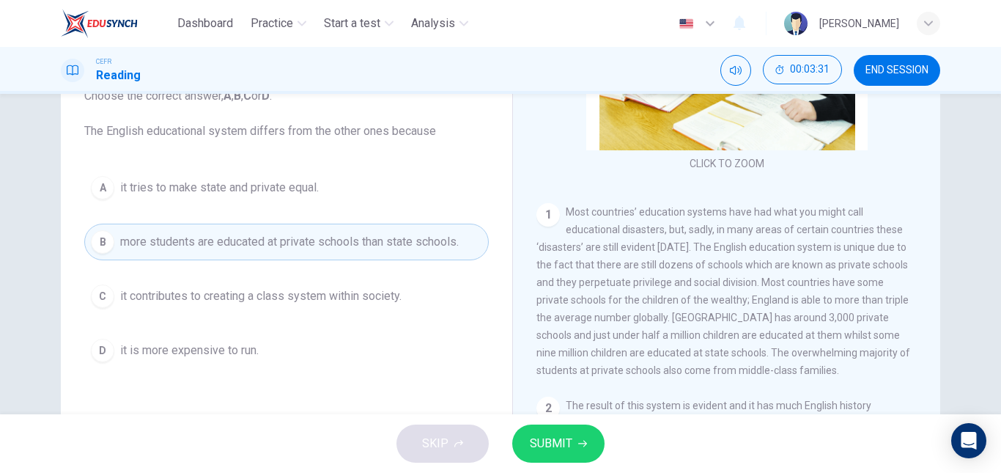
click at [358, 304] on span "it contributes to creating a class system within society." at bounding box center [260, 296] width 281 height 18
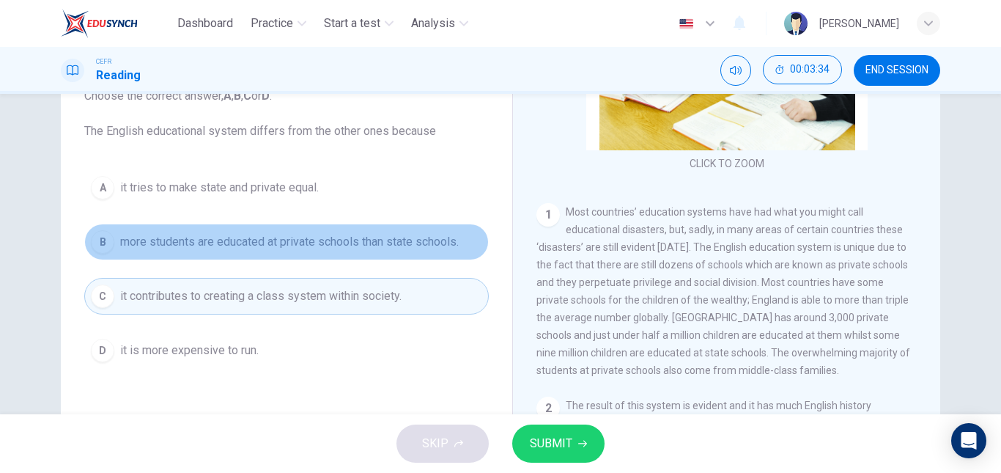
click at [307, 245] on span "more students are educated at private schools than state schools." at bounding box center [289, 242] width 339 height 18
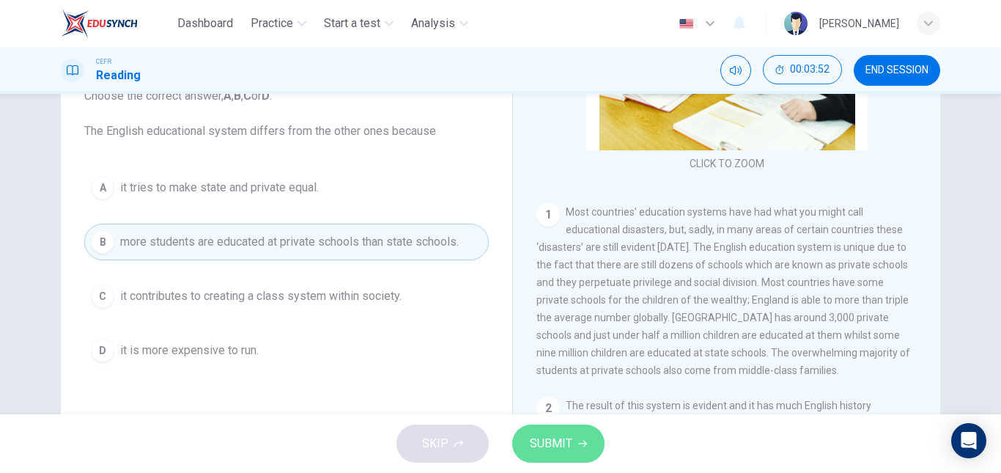
click at [596, 437] on button "SUBMIT" at bounding box center [558, 443] width 92 height 38
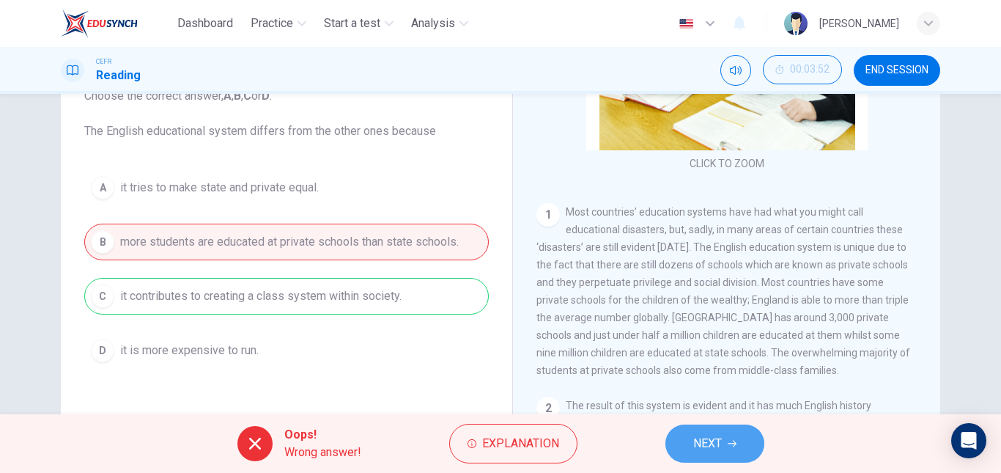
click at [713, 432] on button "NEXT" at bounding box center [714, 443] width 99 height 38
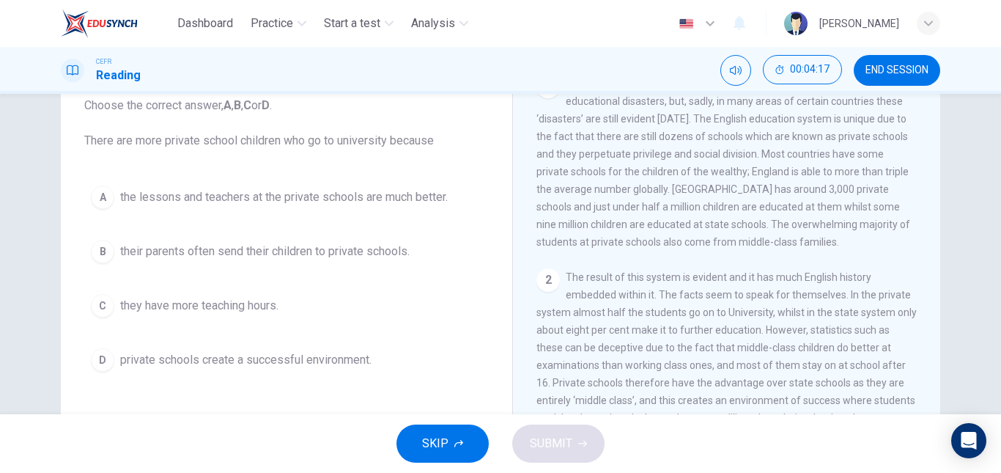
scroll to position [326, 0]
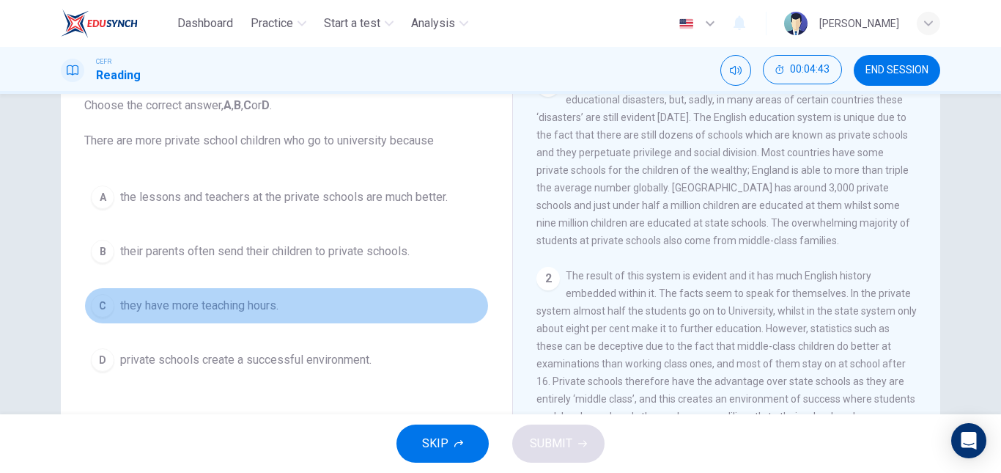
click at [278, 300] on span "they have more teaching hours." at bounding box center [199, 306] width 158 height 18
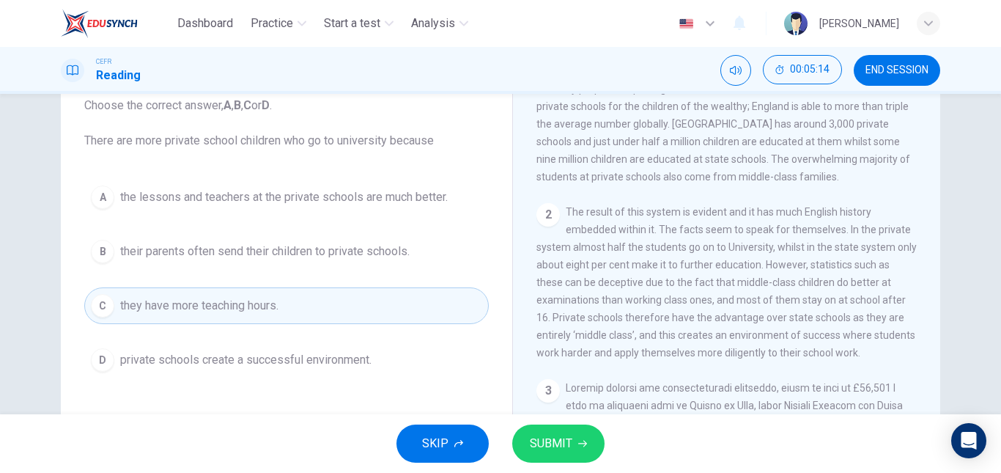
scroll to position [393, 0]
click at [334, 362] on span "private schools create a successful environment." at bounding box center [245, 360] width 251 height 18
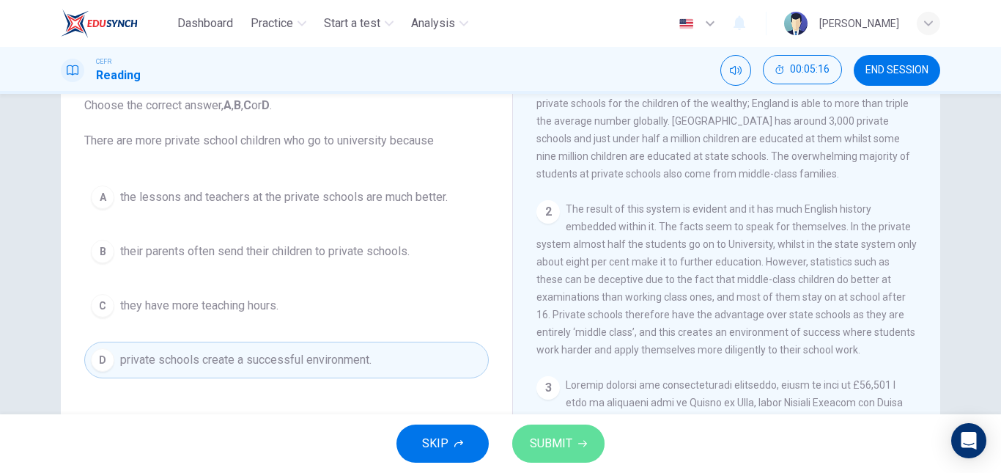
click at [584, 443] on icon "button" at bounding box center [582, 443] width 9 height 7
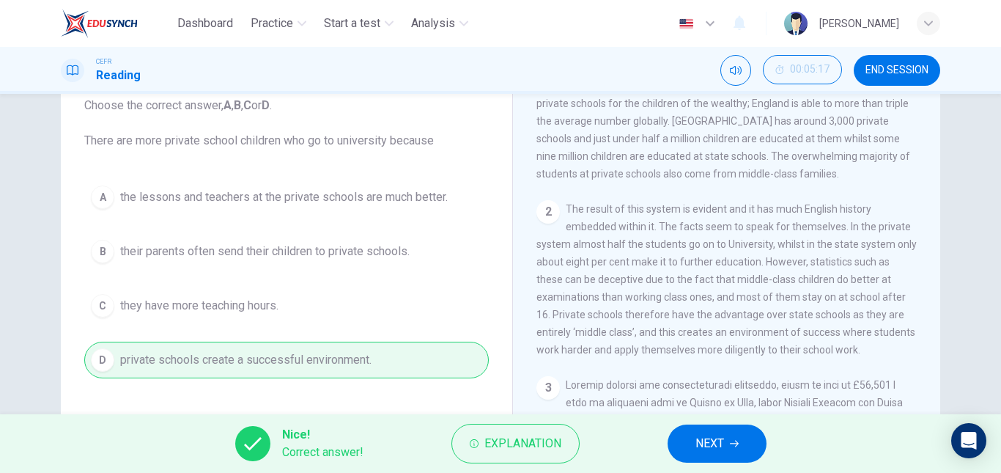
click at [711, 424] on div "Nice! Correct answer! Explanation NEXT" at bounding box center [500, 443] width 1001 height 59
click at [704, 435] on span "NEXT" at bounding box center [709, 443] width 29 height 21
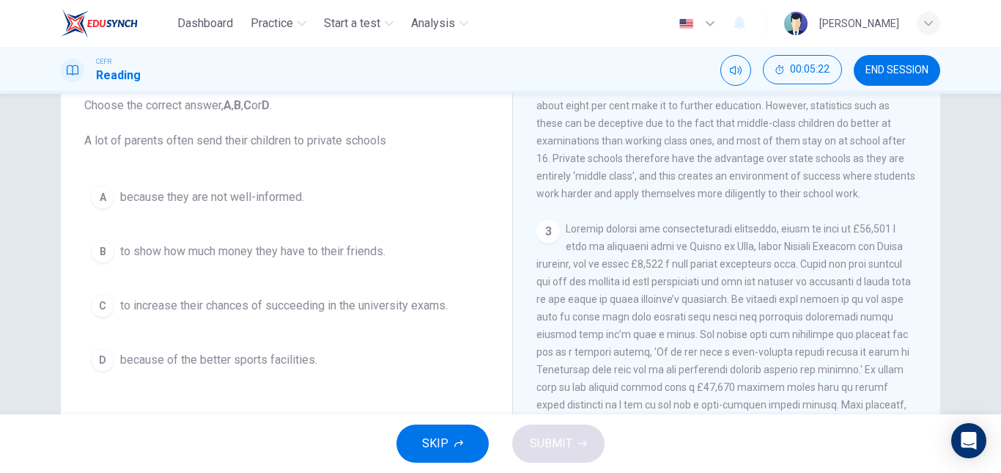
scroll to position [551, 0]
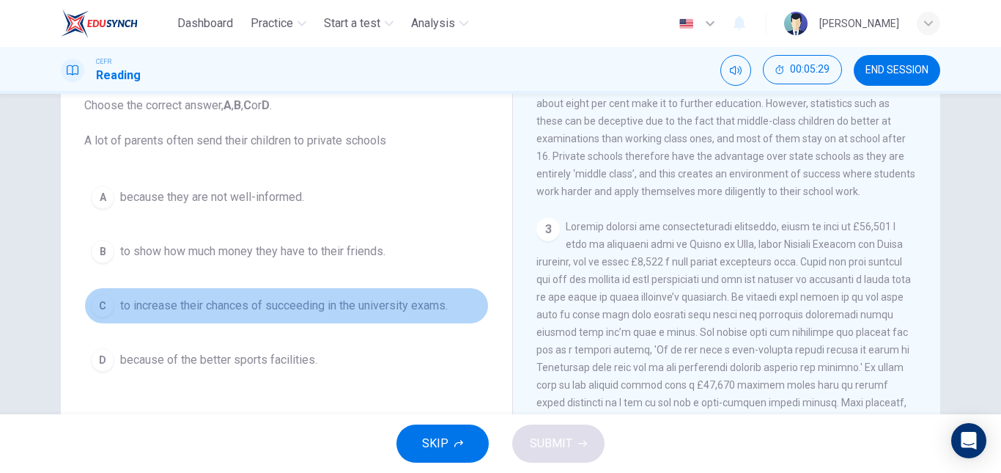
click at [398, 308] on span "to increase their chances of succeeding in the university exams." at bounding box center [284, 306] width 328 height 18
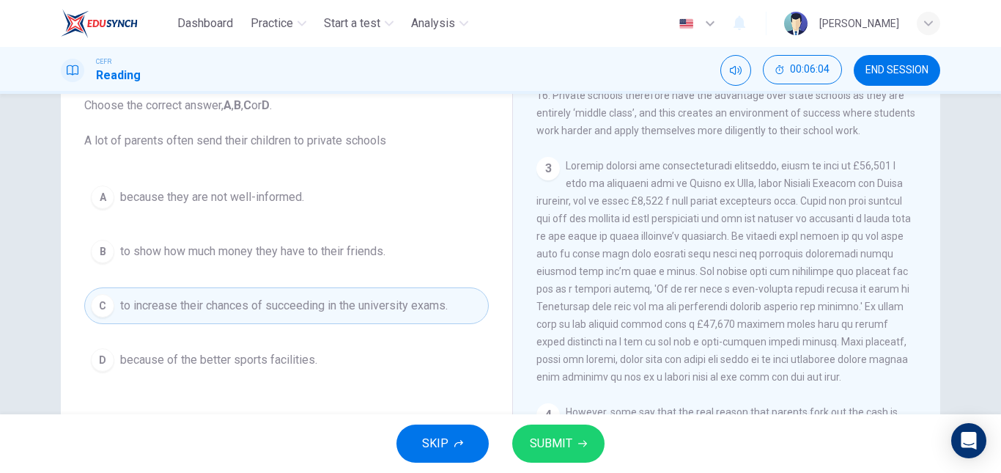
scroll to position [613, 0]
click at [558, 439] on span "SUBMIT" at bounding box center [551, 443] width 43 height 21
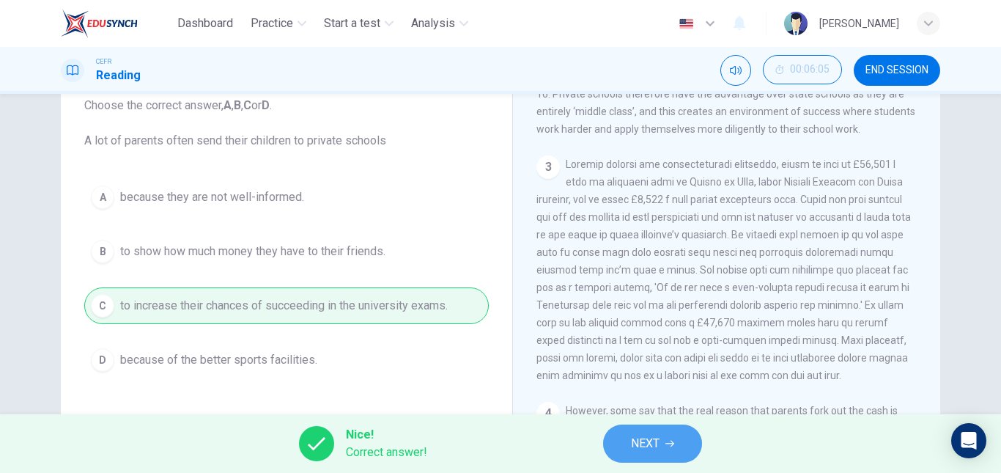
click at [642, 443] on span "NEXT" at bounding box center [645, 443] width 29 height 21
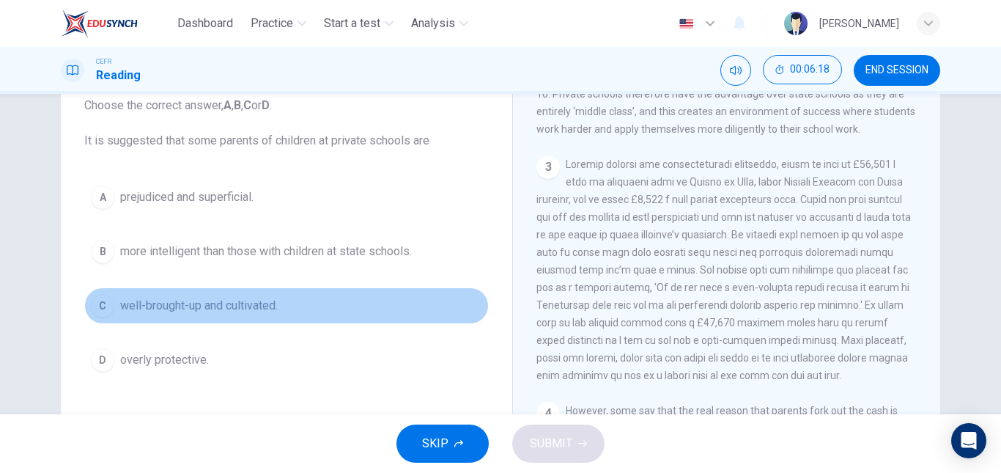
click at [212, 310] on span "well-brought-up and cultivated." at bounding box center [199, 306] width 158 height 18
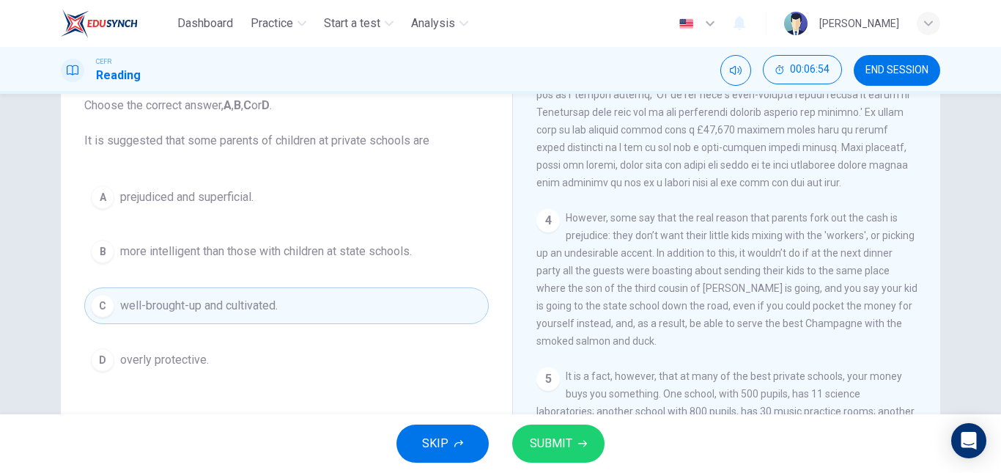
scroll to position [807, 0]
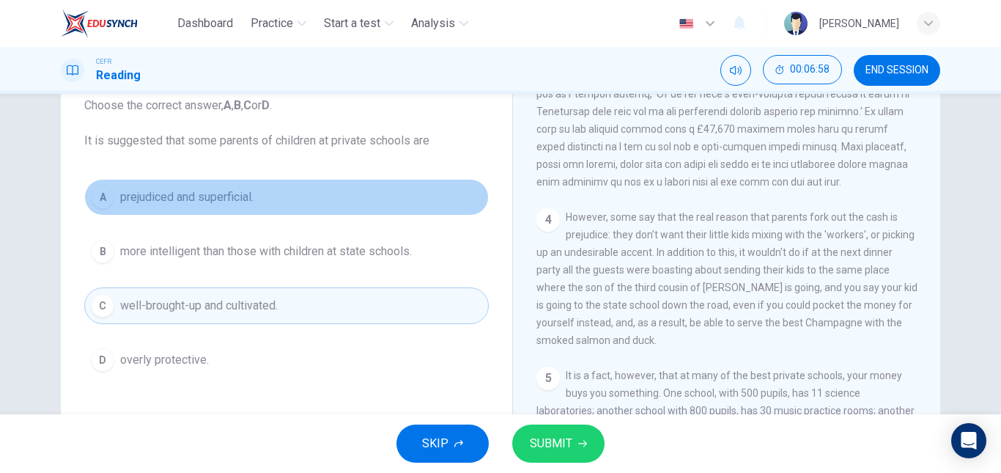
click at [132, 192] on span "prejudiced and superficial." at bounding box center [186, 197] width 133 height 18
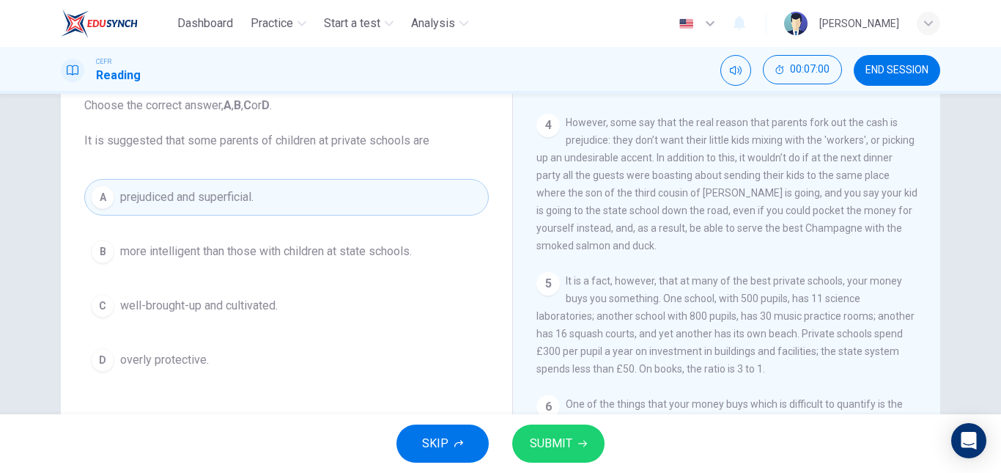
scroll to position [912, 0]
click at [568, 450] on span "SUBMIT" at bounding box center [551, 443] width 43 height 21
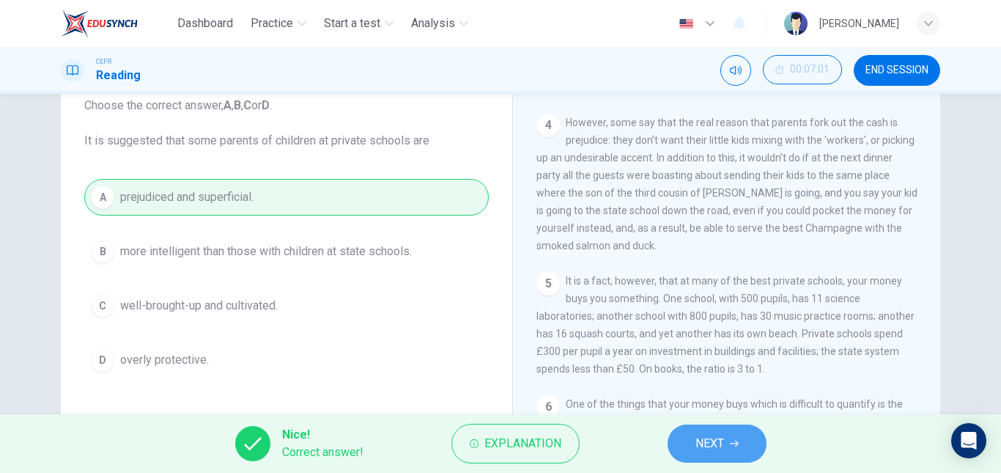
click at [710, 433] on span "NEXT" at bounding box center [709, 443] width 29 height 21
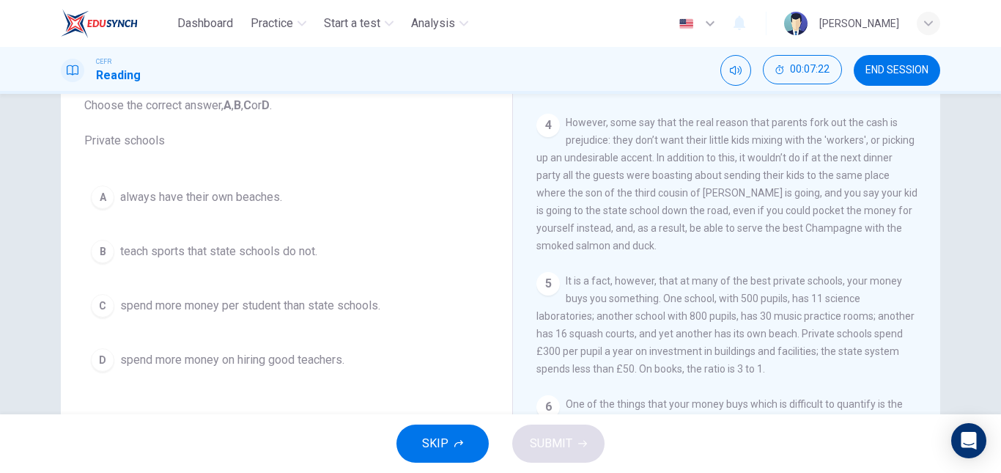
scroll to position [937, 0]
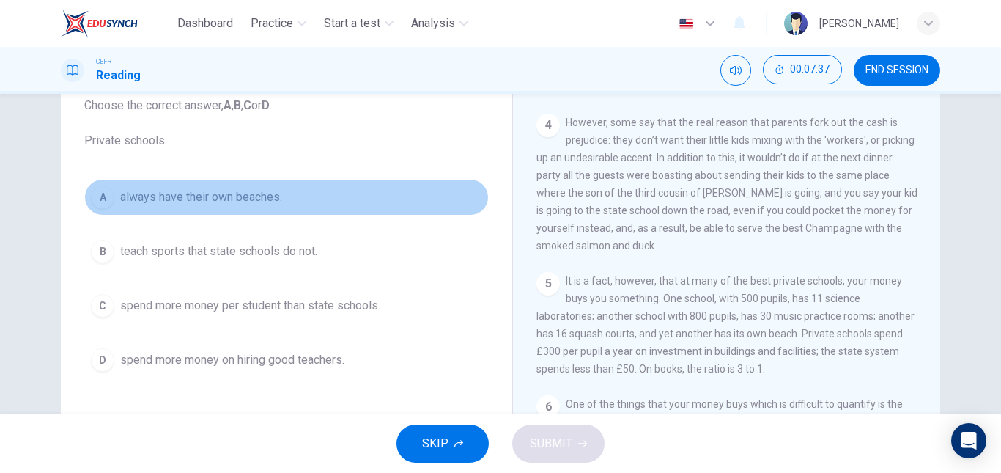
click at [267, 202] on span "always have their own beaches." at bounding box center [201, 197] width 162 height 18
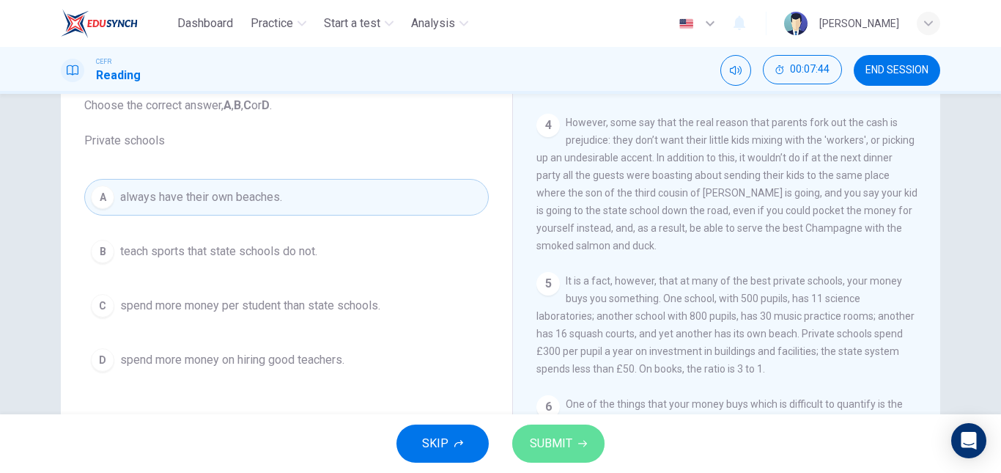
click at [569, 430] on button "SUBMIT" at bounding box center [558, 443] width 92 height 38
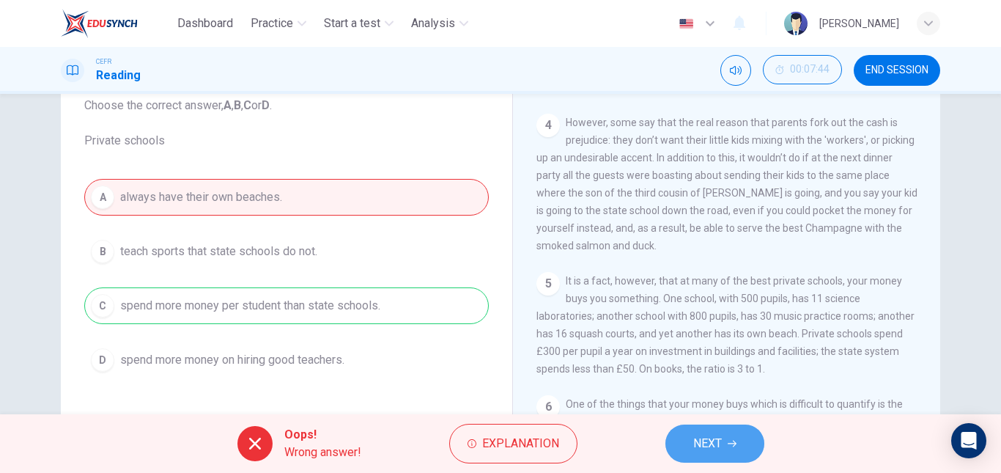
click at [696, 443] on span "NEXT" at bounding box center [707, 443] width 29 height 21
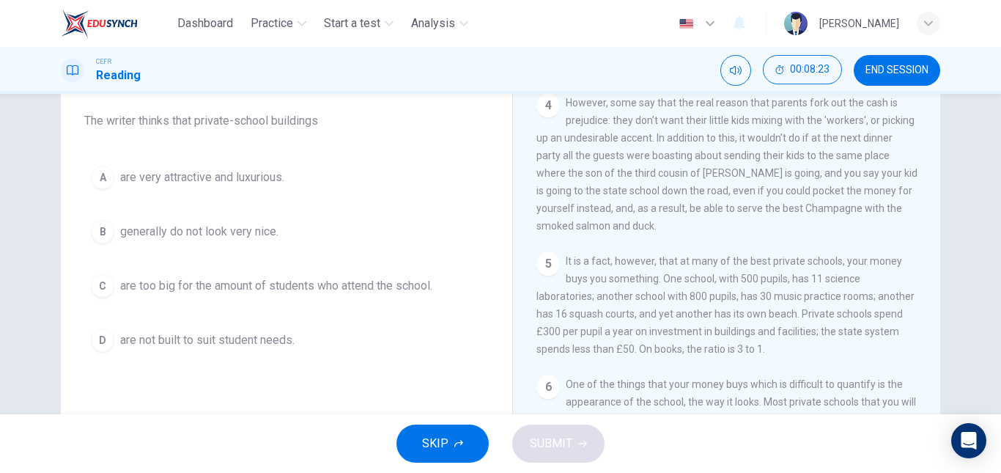
scroll to position [105, 0]
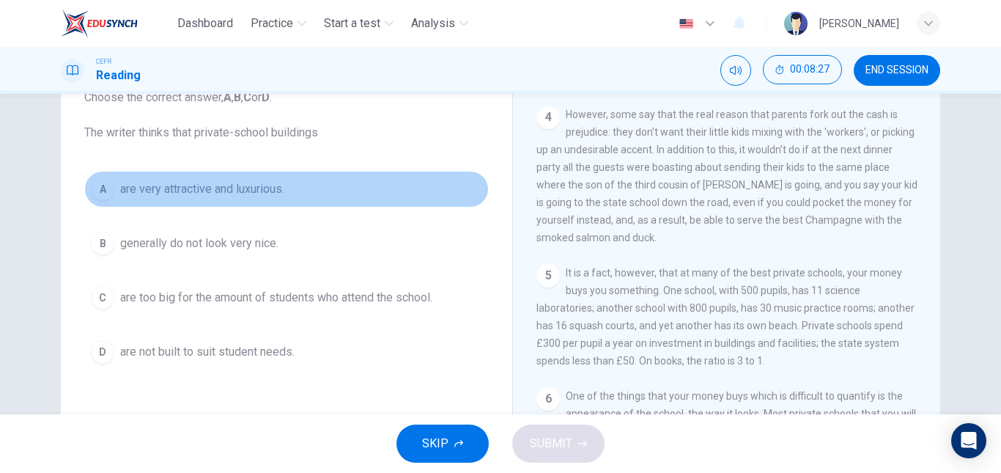
click at [242, 193] on span "are very attractive and luxurious." at bounding box center [202, 189] width 164 height 18
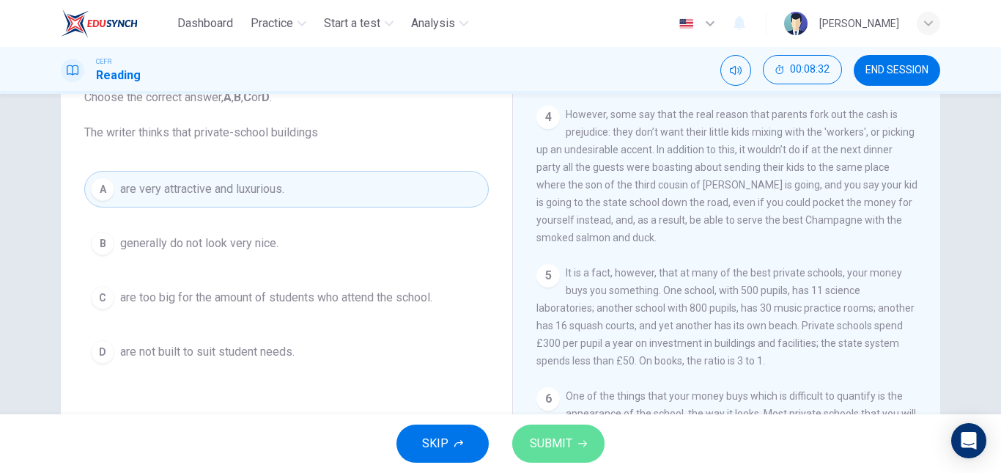
click at [554, 446] on span "SUBMIT" at bounding box center [551, 443] width 43 height 21
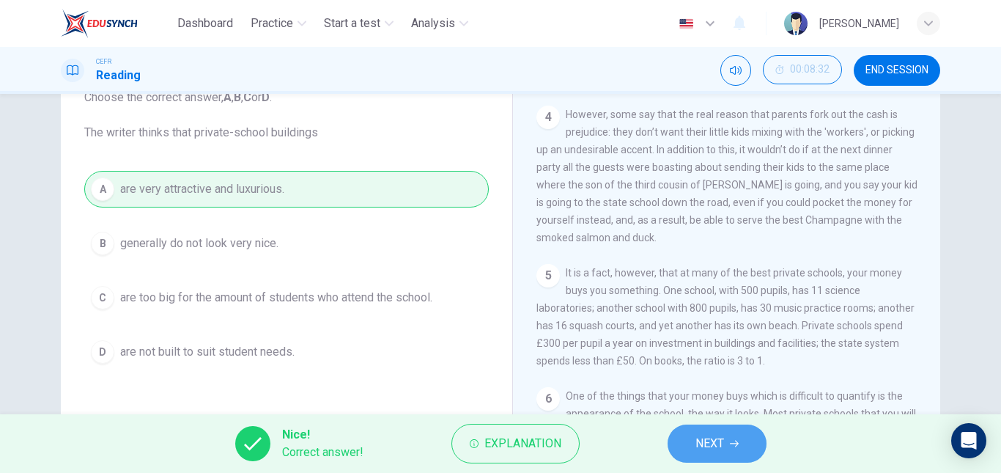
click at [730, 436] on button "NEXT" at bounding box center [717, 443] width 99 height 38
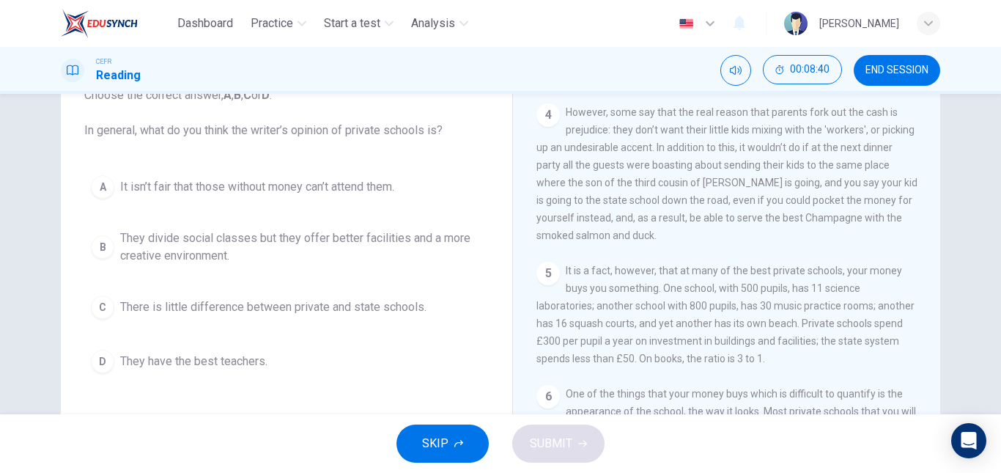
scroll to position [108, 0]
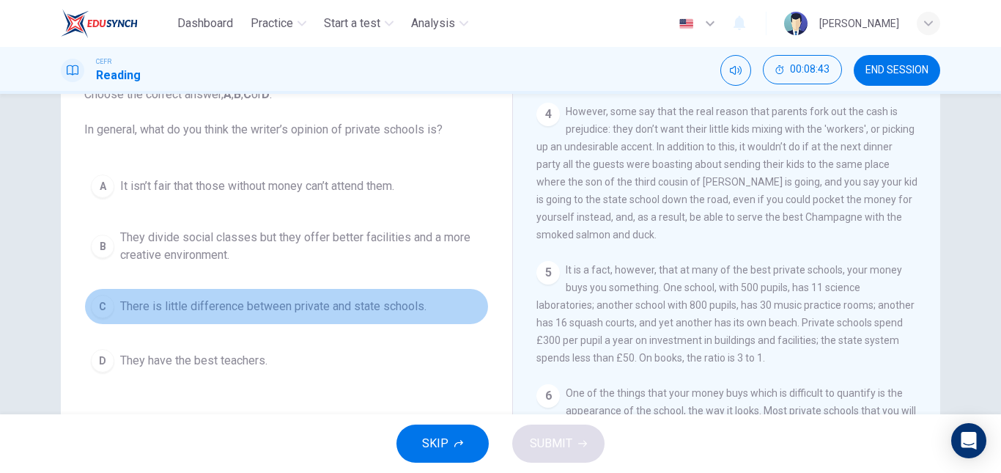
click at [269, 319] on button "C There is little difference between private and state schools." at bounding box center [286, 306] width 404 height 37
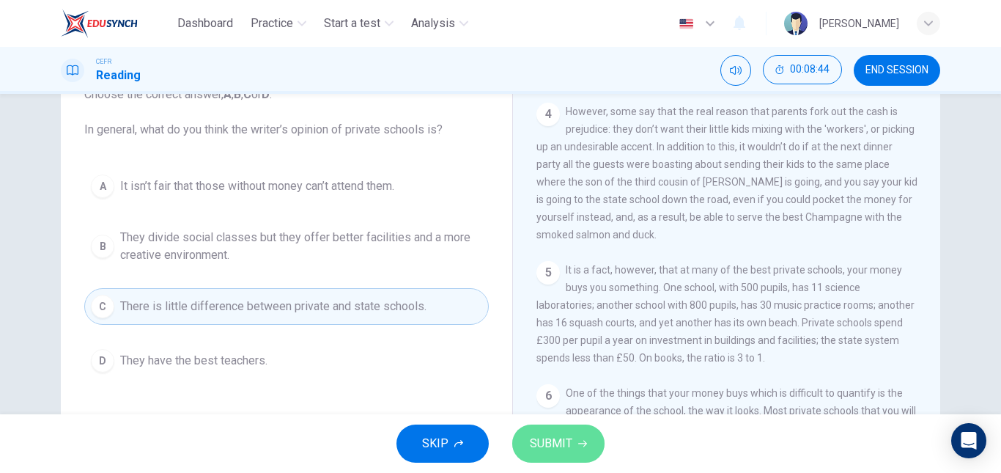
click at [525, 430] on button "SUBMIT" at bounding box center [558, 443] width 92 height 38
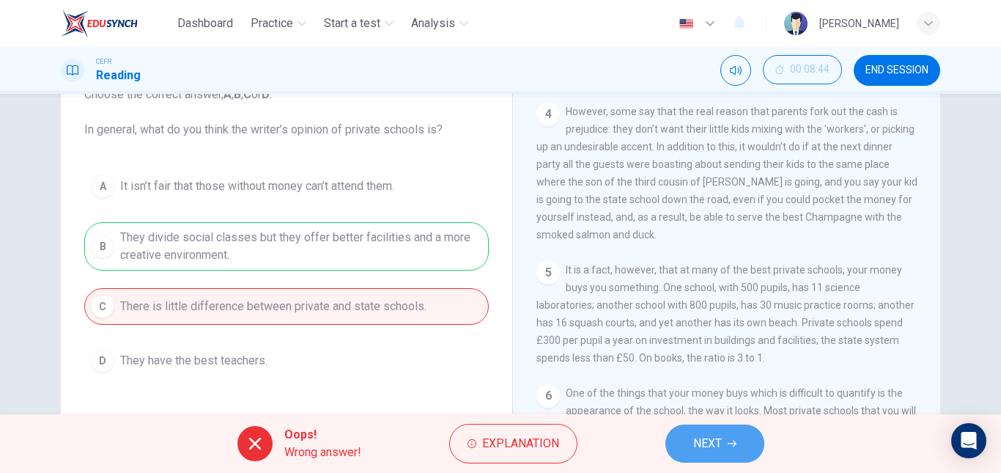
click at [727, 440] on button "NEXT" at bounding box center [714, 443] width 99 height 38
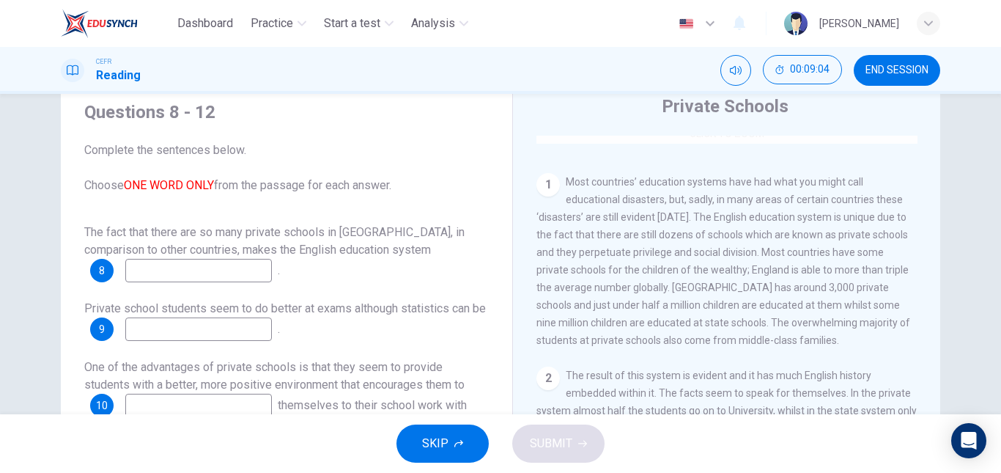
scroll to position [272, 0]
click at [207, 271] on input at bounding box center [198, 270] width 147 height 23
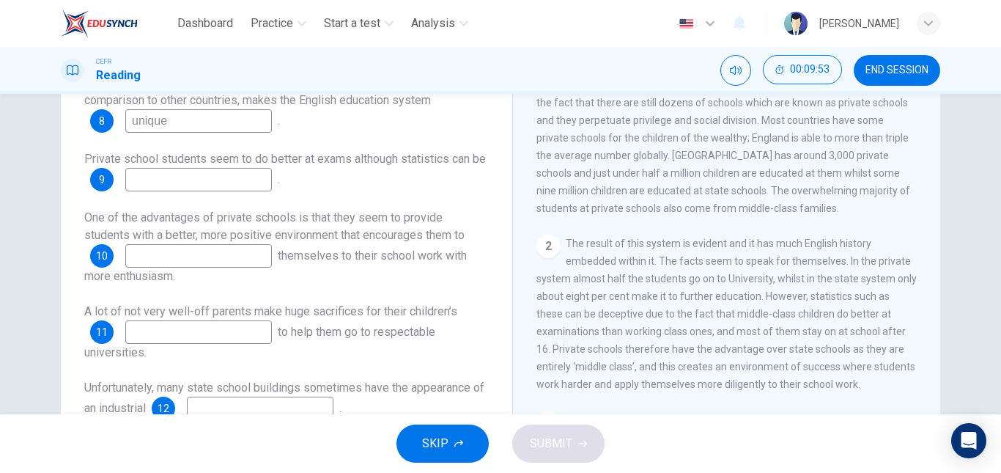
scroll to position [184, 0]
type input "unique"
click at [199, 174] on input at bounding box center [198, 178] width 147 height 23
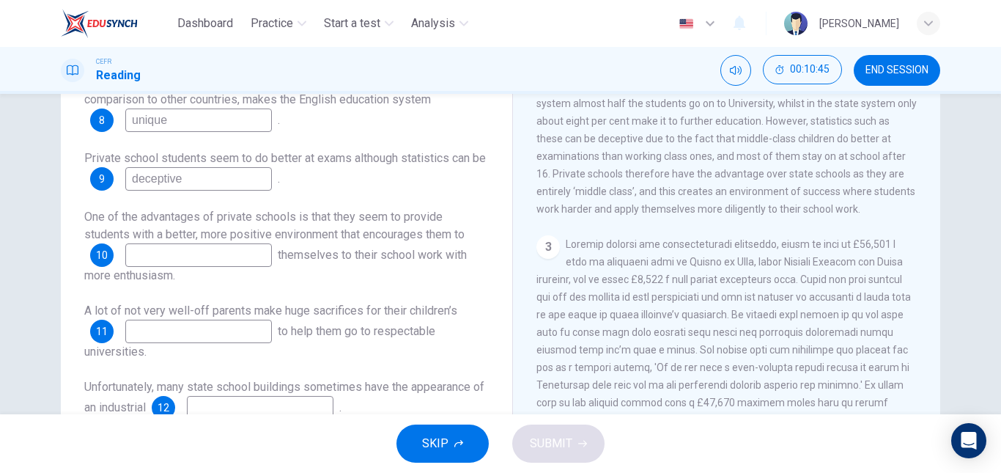
scroll to position [447, 0]
type input "deceptive"
click at [244, 260] on input at bounding box center [198, 254] width 147 height 23
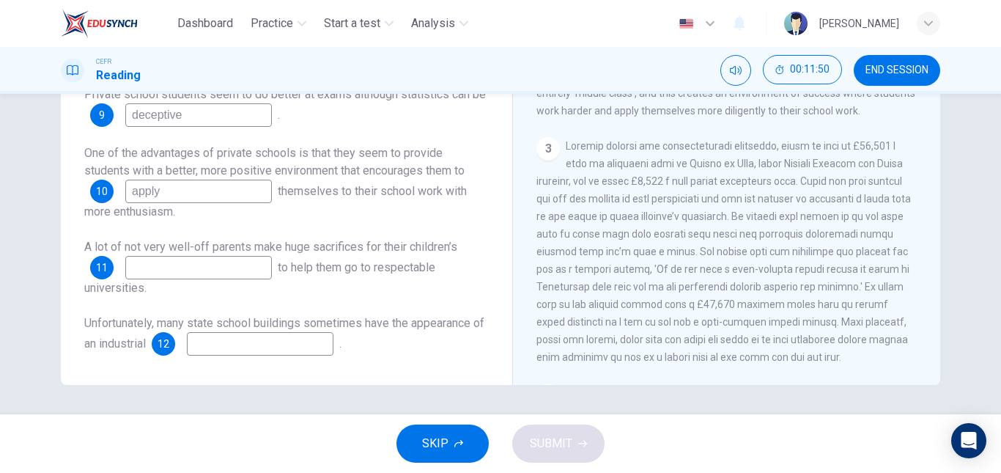
scroll to position [481, 0]
type input "apply"
click at [244, 267] on input at bounding box center [198, 267] width 147 height 23
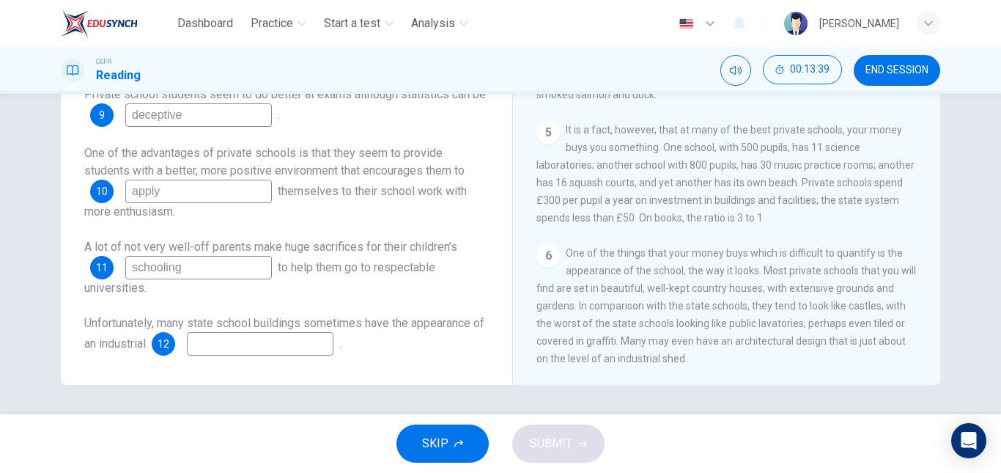
scroll to position [939, 0]
type input "schooling"
click at [300, 342] on input at bounding box center [260, 343] width 147 height 23
type input "school"
drag, startPoint x: 311, startPoint y: 346, endPoint x: 165, endPoint y: 366, distance: 148.0
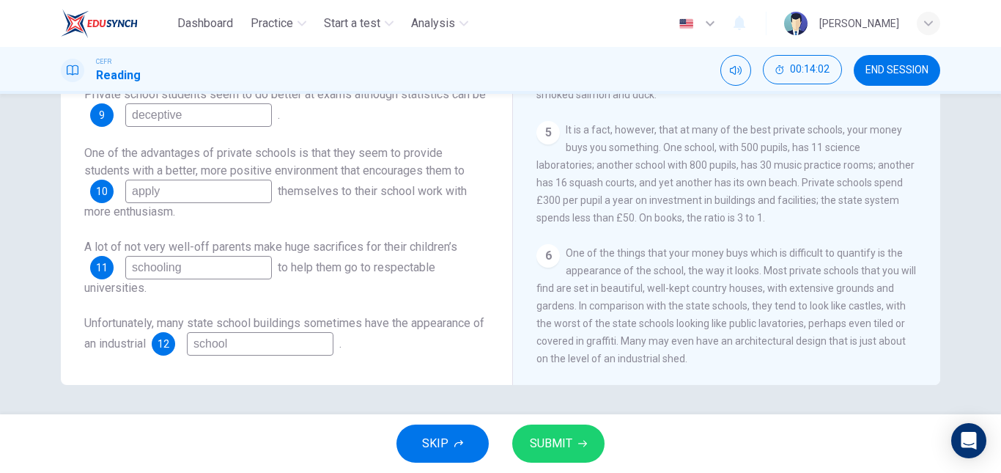
click at [165, 366] on div "Questions 8 - 12 Complete the sentences below. Choose ONE WORD ONLY from the pa…" at bounding box center [287, 121] width 428 height 498
drag, startPoint x: 273, startPoint y: 350, endPoint x: 192, endPoint y: 338, distance: 82.3
click at [192, 338] on div "12 design" at bounding box center [243, 343] width 182 height 23
type input "shed"
click at [564, 455] on button "SUBMIT" at bounding box center [558, 443] width 92 height 38
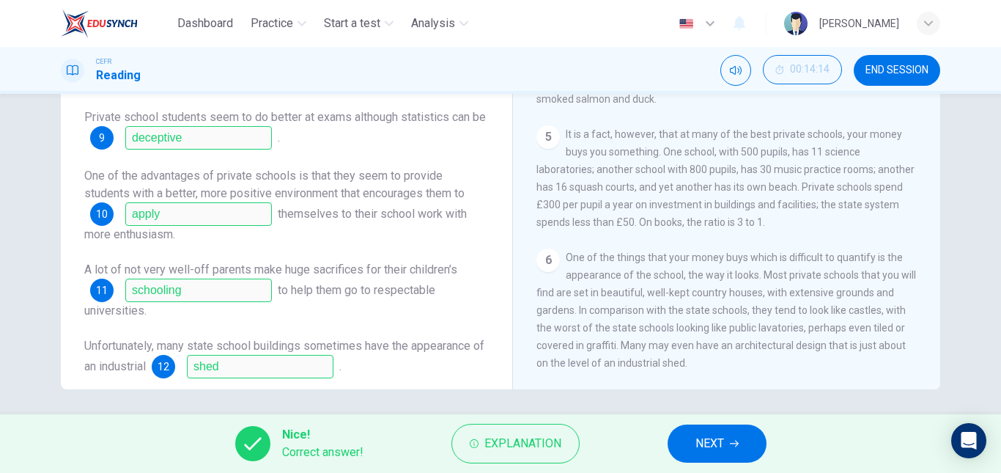
scroll to position [18, 0]
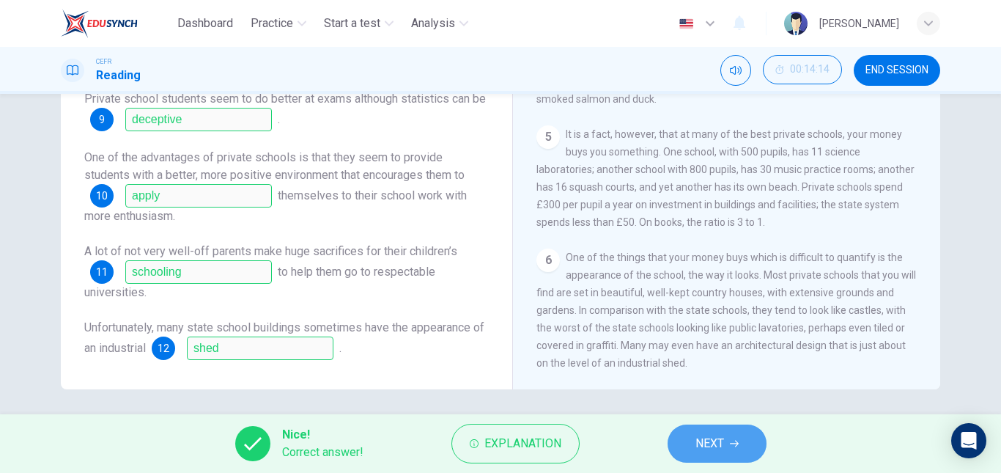
click at [725, 432] on button "NEXT" at bounding box center [717, 443] width 99 height 38
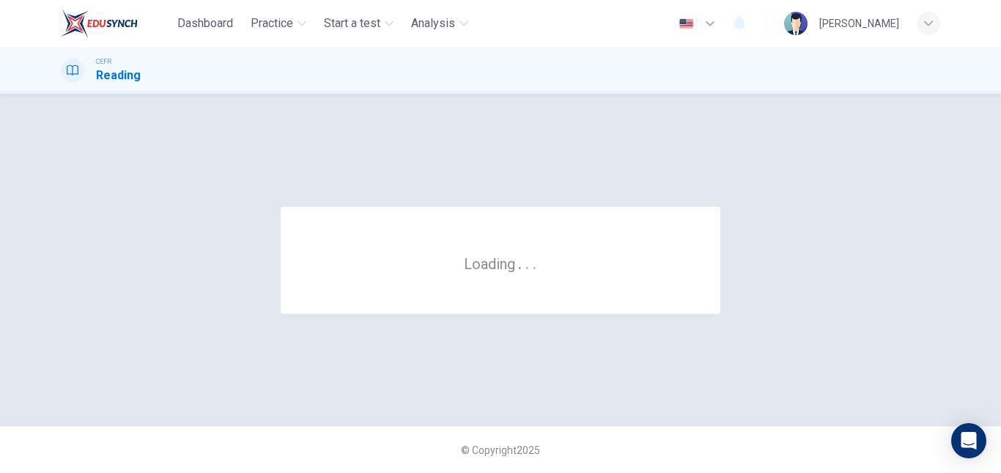
scroll to position [0, 0]
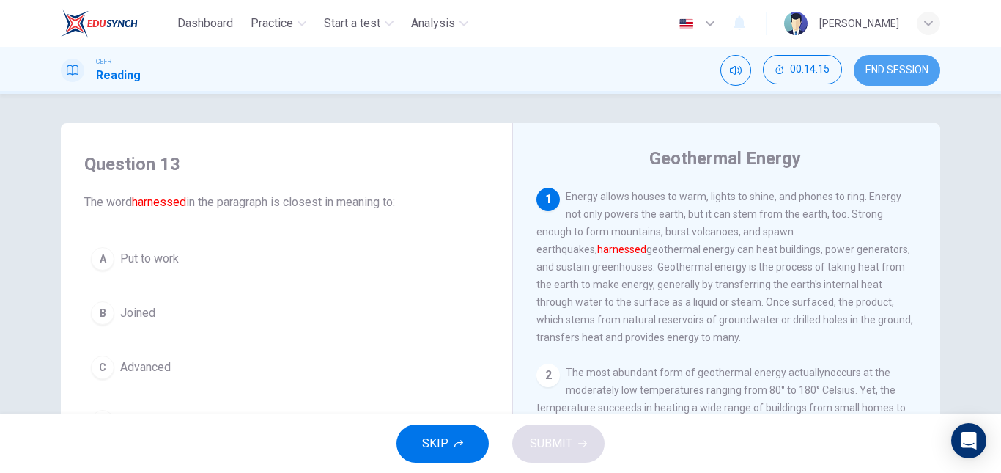
click at [908, 70] on span "END SESSION" at bounding box center [896, 70] width 63 height 12
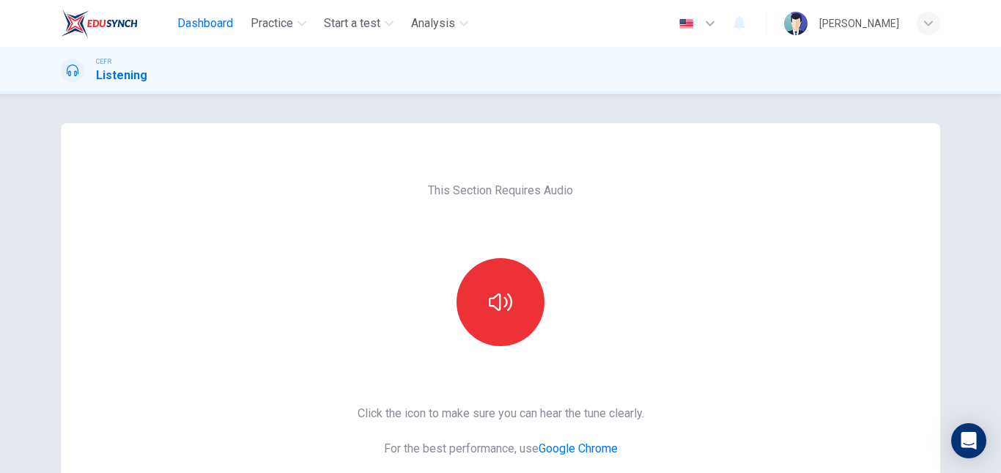
click at [223, 23] on span "Dashboard" at bounding box center [205, 24] width 56 height 18
